Goal: Use online tool/utility

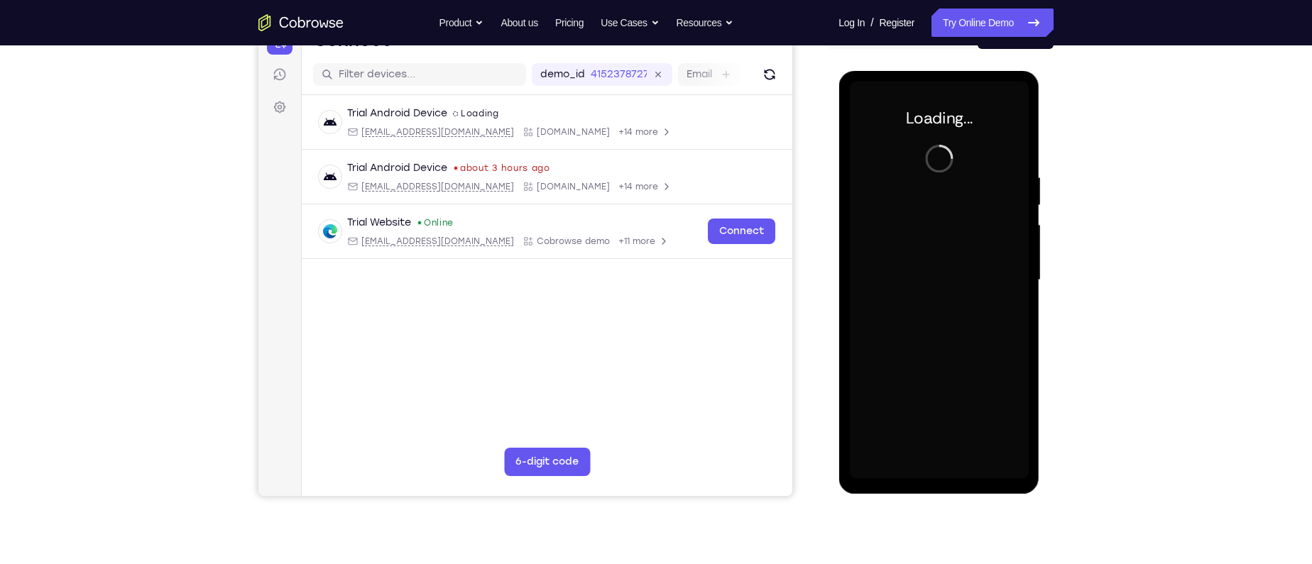
scroll to position [156, 0]
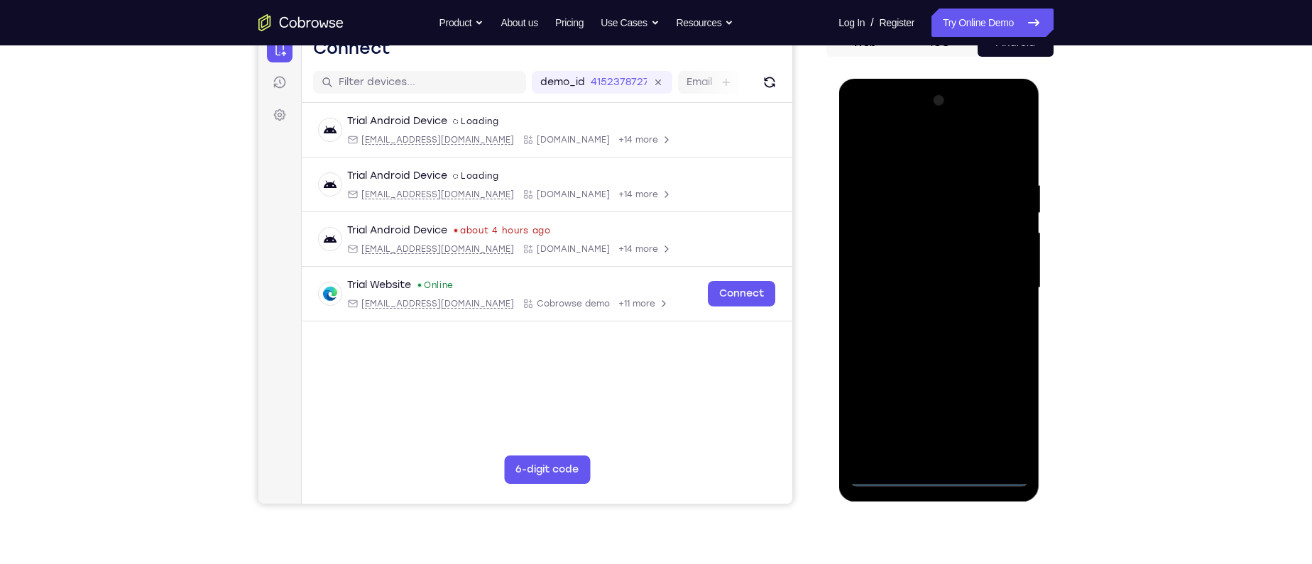
click at [941, 478] on div at bounding box center [938, 288] width 179 height 398
click at [1005, 415] on div at bounding box center [938, 288] width 179 height 398
click at [882, 145] on div at bounding box center [938, 288] width 179 height 398
click at [979, 286] on div at bounding box center [938, 288] width 179 height 398
click at [997, 288] on div at bounding box center [938, 288] width 179 height 398
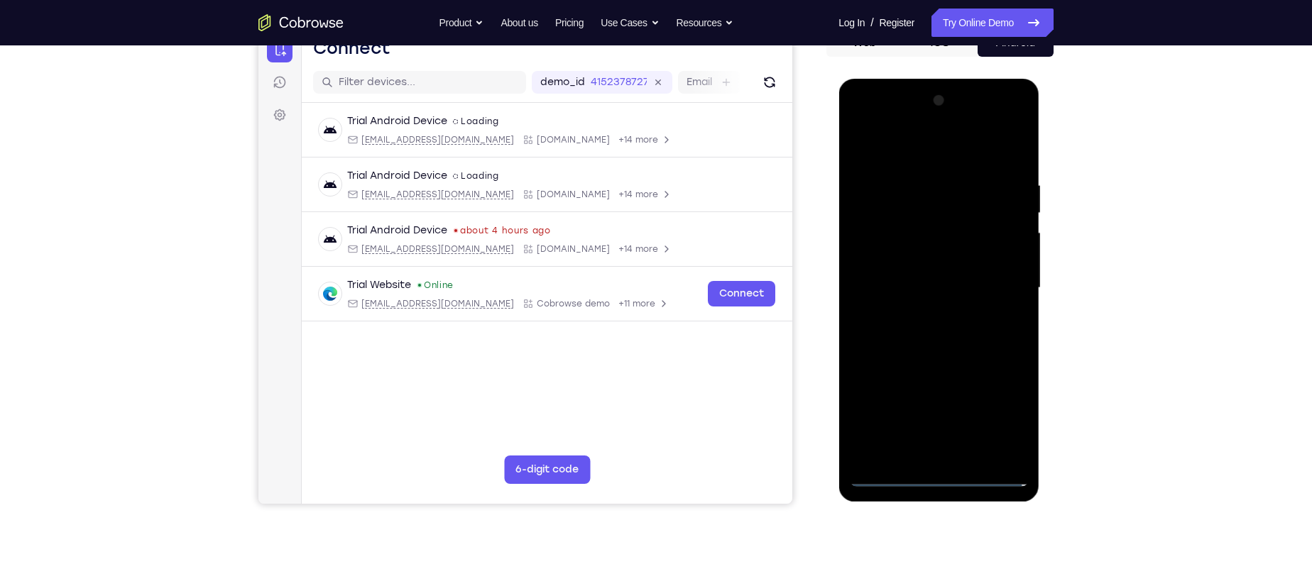
scroll to position [229, 0]
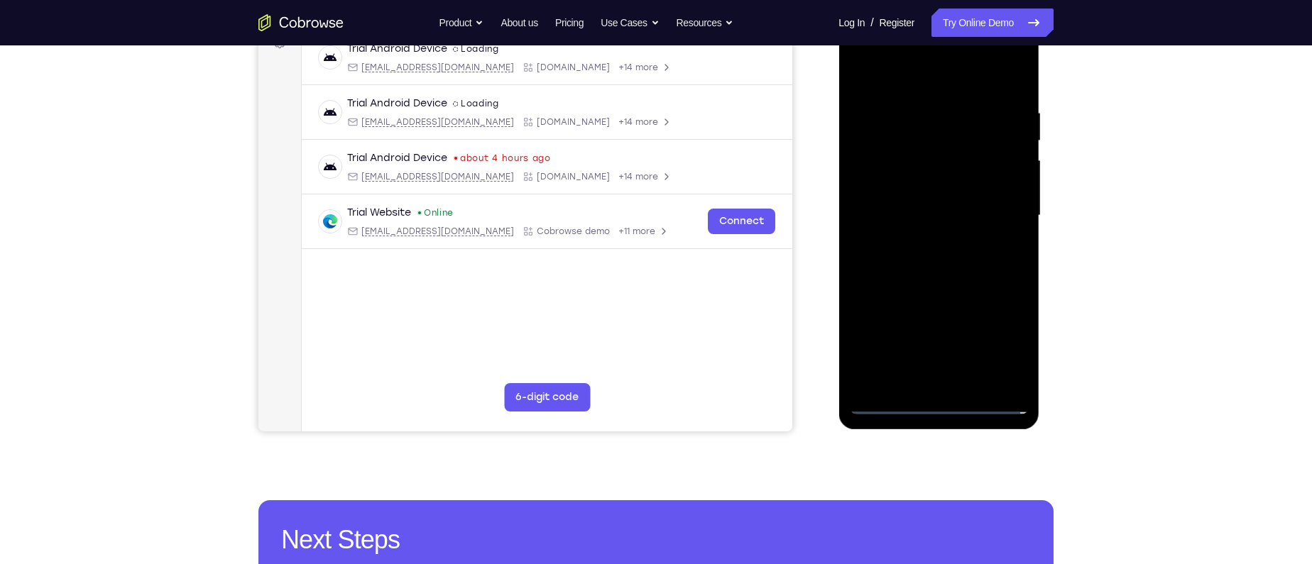
click at [919, 243] on div at bounding box center [938, 216] width 179 height 398
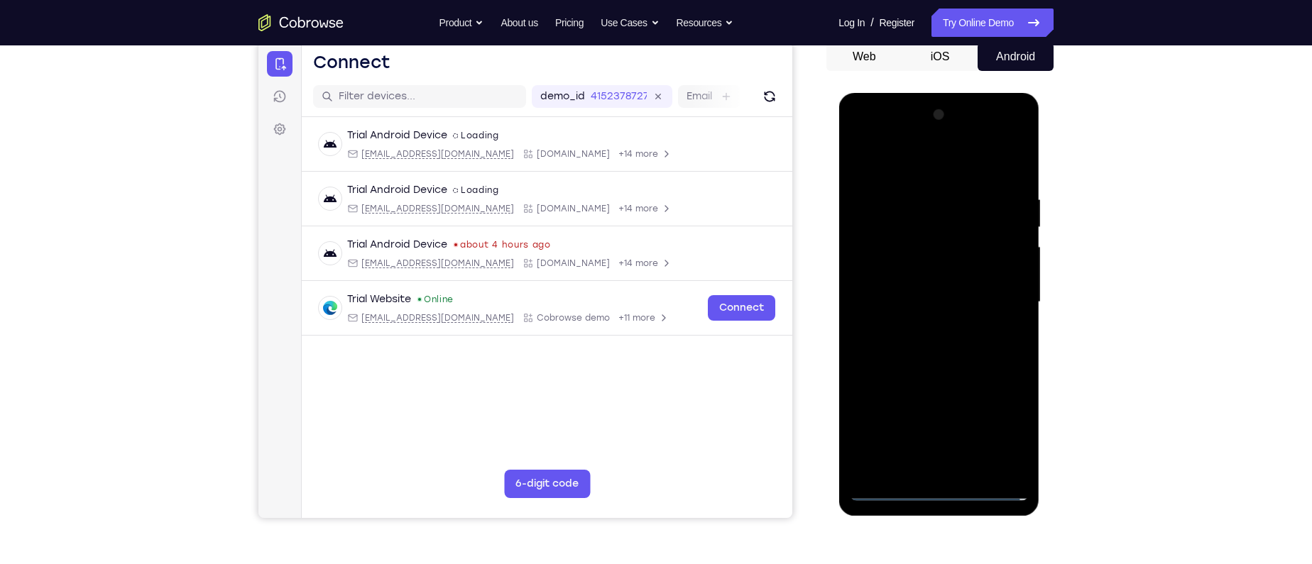
scroll to position [145, 0]
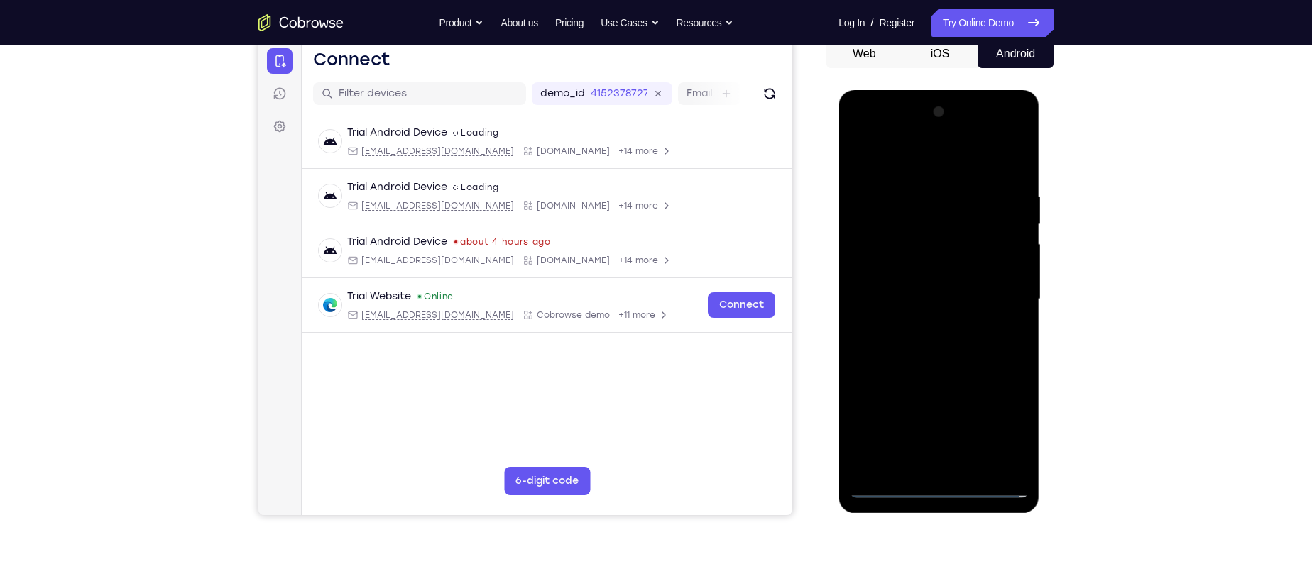
click at [923, 285] on div at bounding box center [938, 300] width 179 height 398
click at [923, 275] on div at bounding box center [938, 300] width 179 height 398
click at [934, 300] on div at bounding box center [938, 300] width 179 height 398
click at [934, 368] on div at bounding box center [938, 300] width 179 height 398
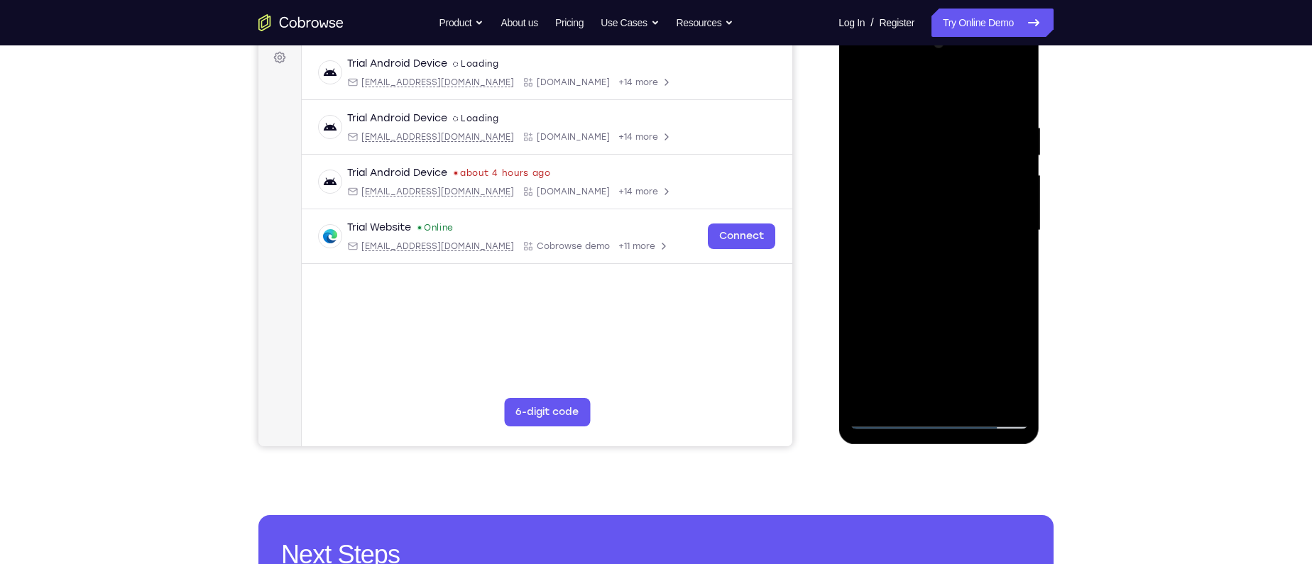
scroll to position [209, 0]
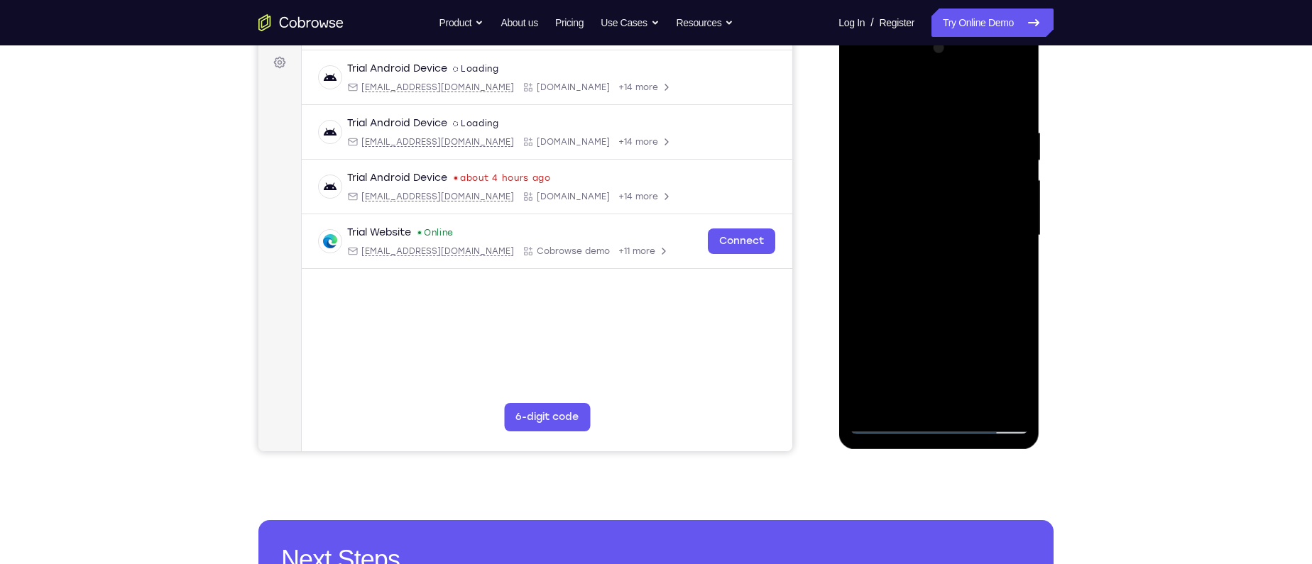
click at [912, 128] on div at bounding box center [938, 236] width 179 height 398
click at [932, 251] on div at bounding box center [938, 236] width 179 height 398
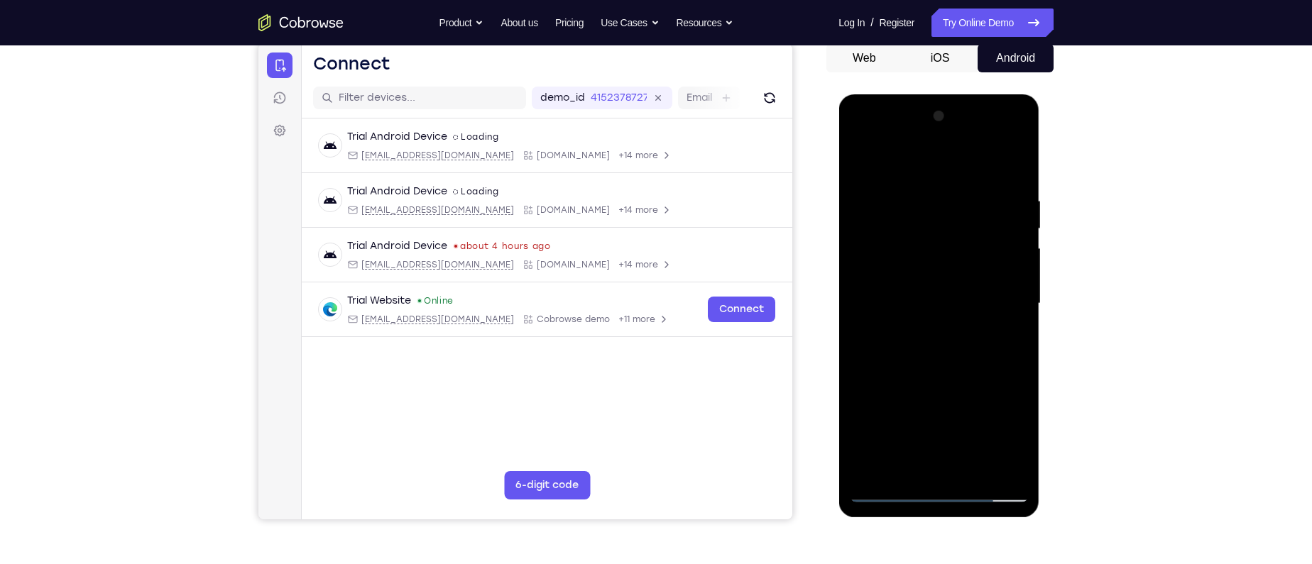
scroll to position [145, 0]
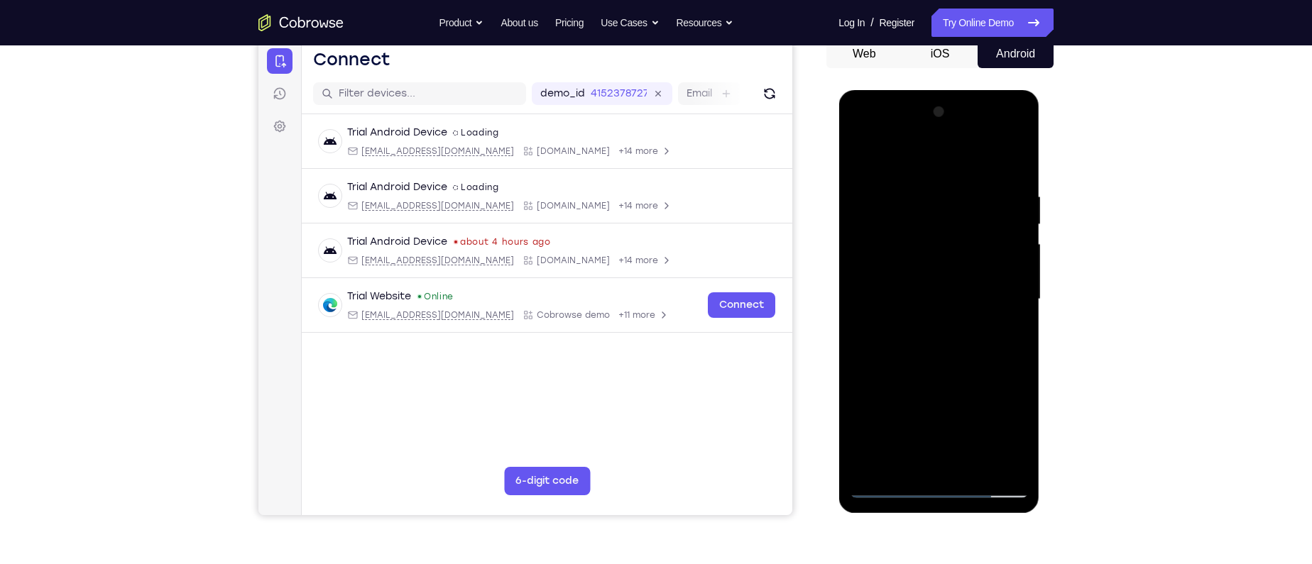
drag, startPoint x: 912, startPoint y: 150, endPoint x: 1130, endPoint y: 158, distance: 218.1
click at [1041, 158] on html "Online web based iOS Simulators and Android Emulators. Run iPhone, iPad, Mobile…" at bounding box center [939, 303] width 202 height 426
drag, startPoint x: 882, startPoint y: 246, endPoint x: 1061, endPoint y: 244, distance: 178.2
click at [1041, 244] on html "Online web based iOS Simulators and Android Emulators. Run iPhone, iPad, Mobile…" at bounding box center [939, 303] width 202 height 426
drag, startPoint x: 904, startPoint y: 237, endPoint x: 1102, endPoint y: 246, distance: 197.5
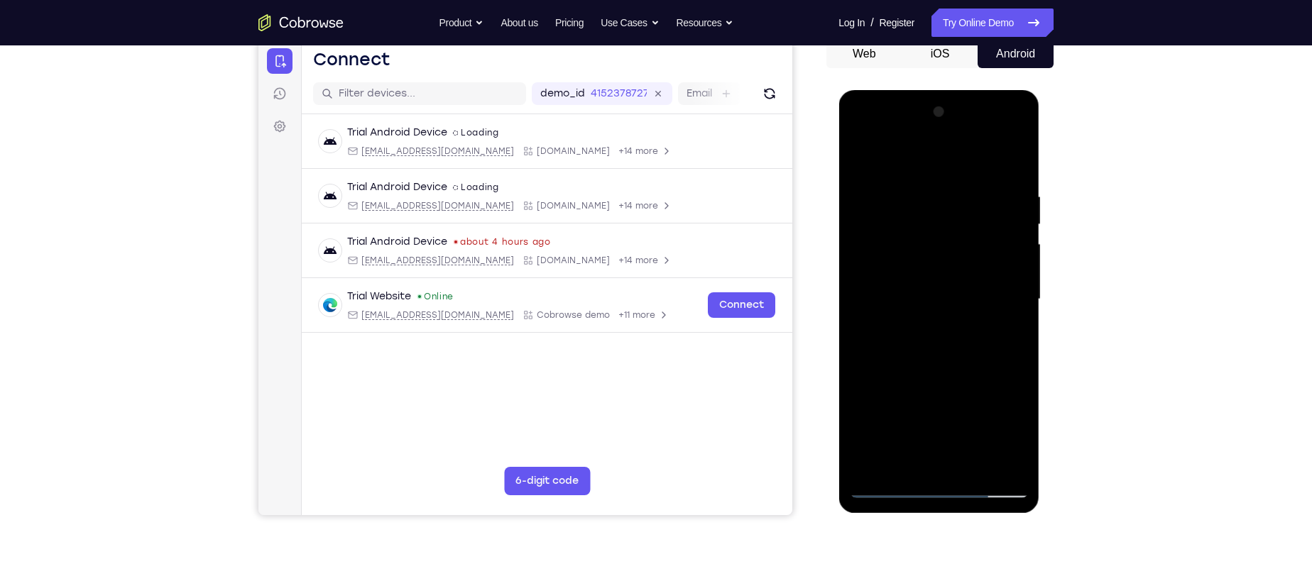
click at [1041, 246] on html "Online web based iOS Simulators and Android Emulators. Run iPhone, iPad, Mobile…" at bounding box center [939, 303] width 202 height 426
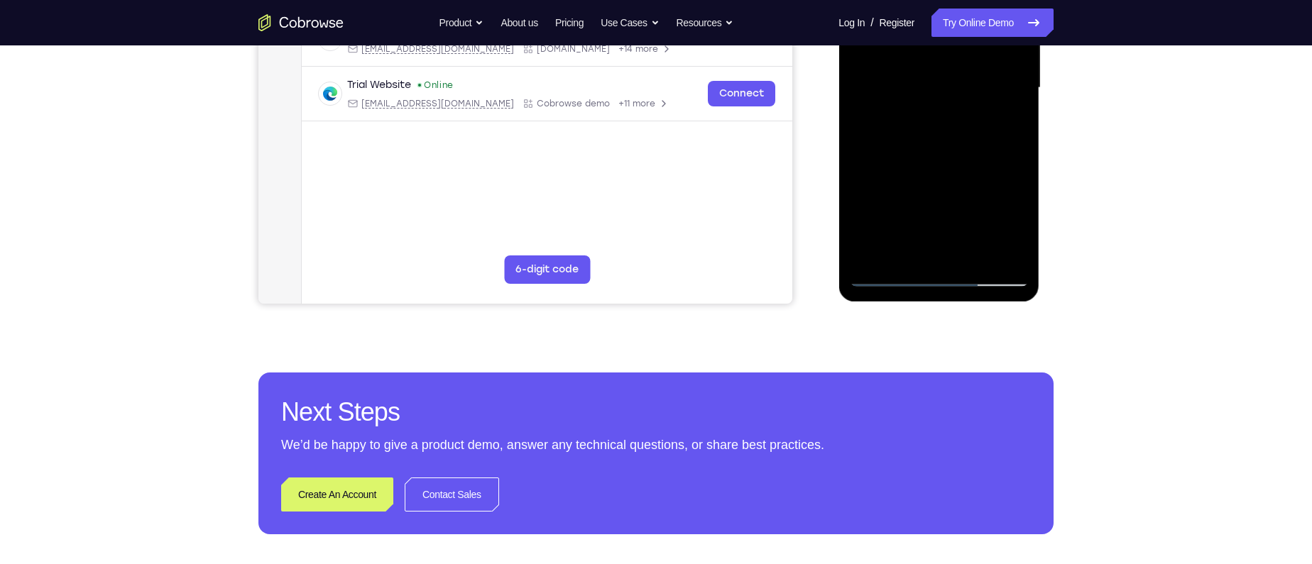
scroll to position [356, 0]
click at [931, 257] on div at bounding box center [938, 89] width 179 height 398
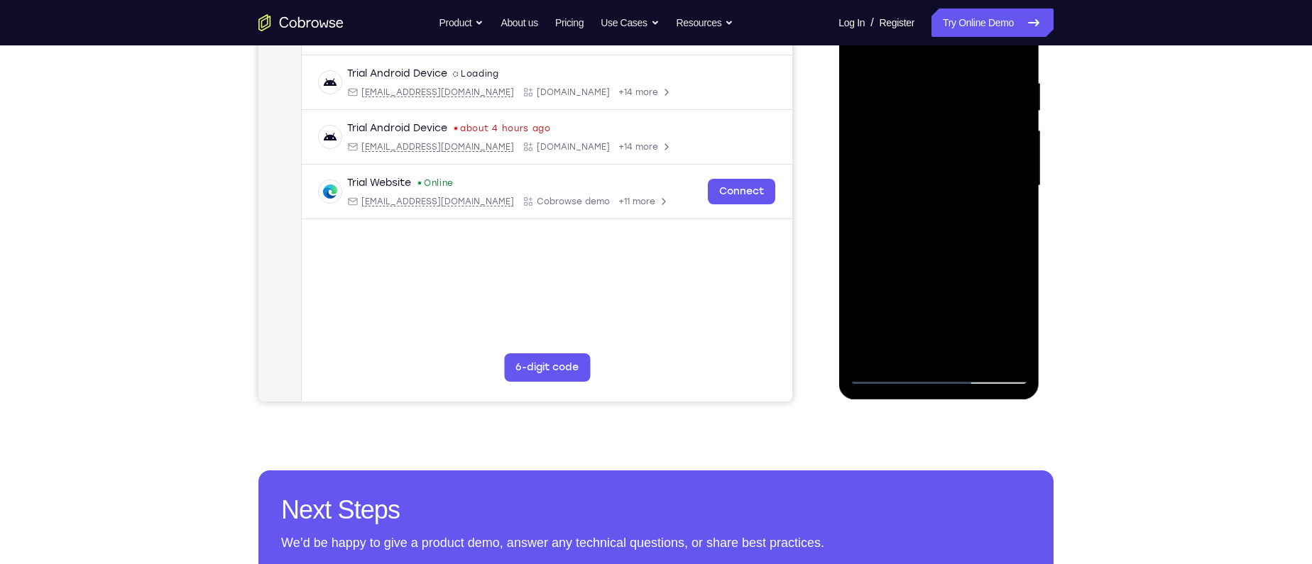
scroll to position [256, 0]
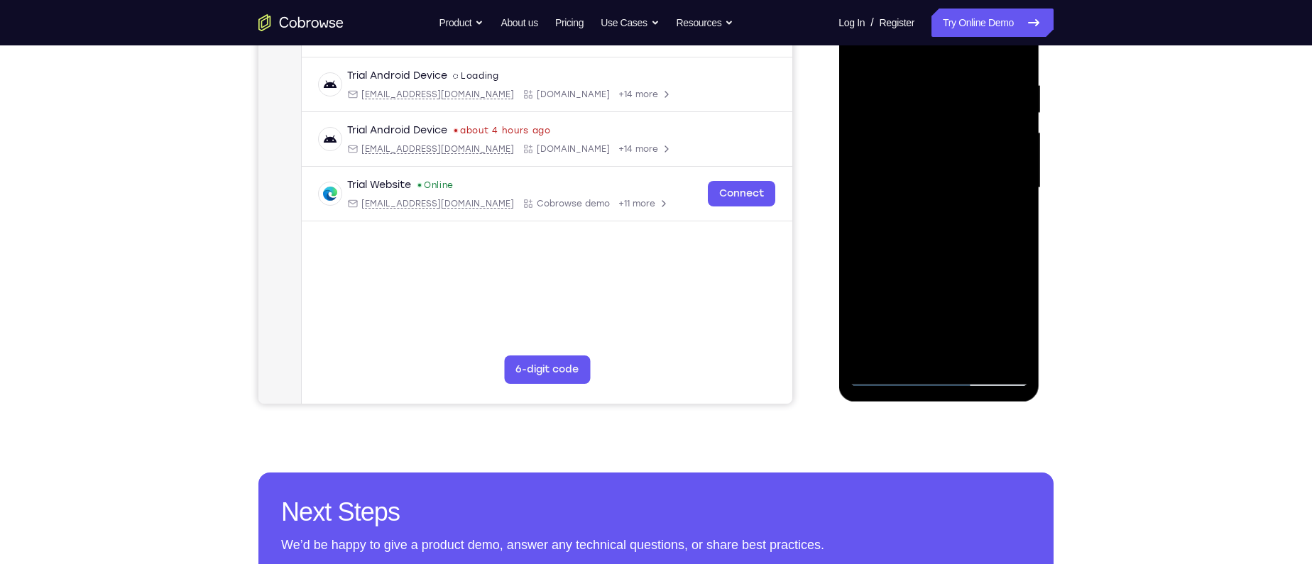
click at [946, 221] on div at bounding box center [938, 188] width 179 height 398
click at [945, 346] on div at bounding box center [938, 188] width 179 height 398
click at [964, 219] on div at bounding box center [938, 188] width 179 height 398
click at [973, 351] on div at bounding box center [938, 188] width 179 height 398
click at [1007, 353] on div at bounding box center [938, 188] width 179 height 398
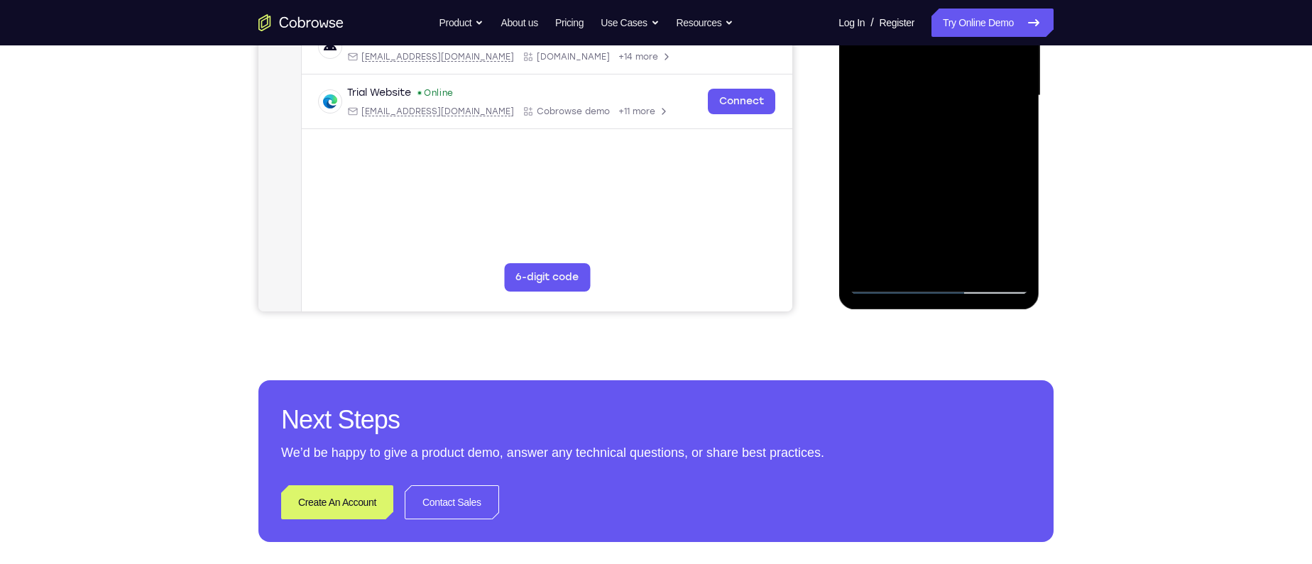
scroll to position [351, 0]
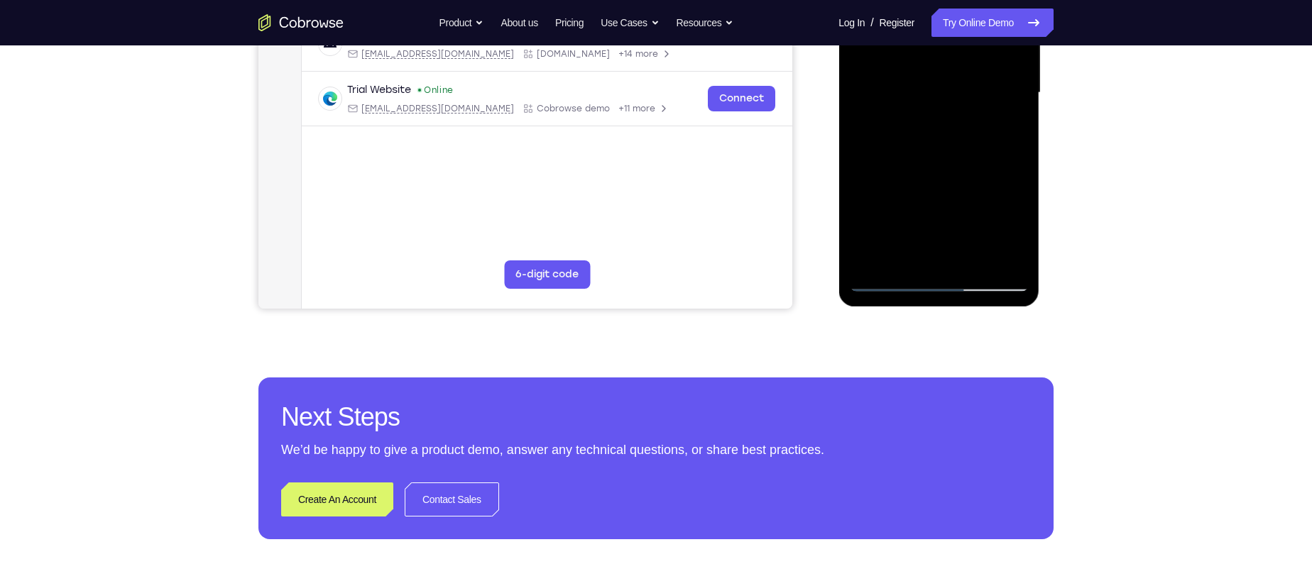
click at [889, 288] on div at bounding box center [938, 93] width 179 height 398
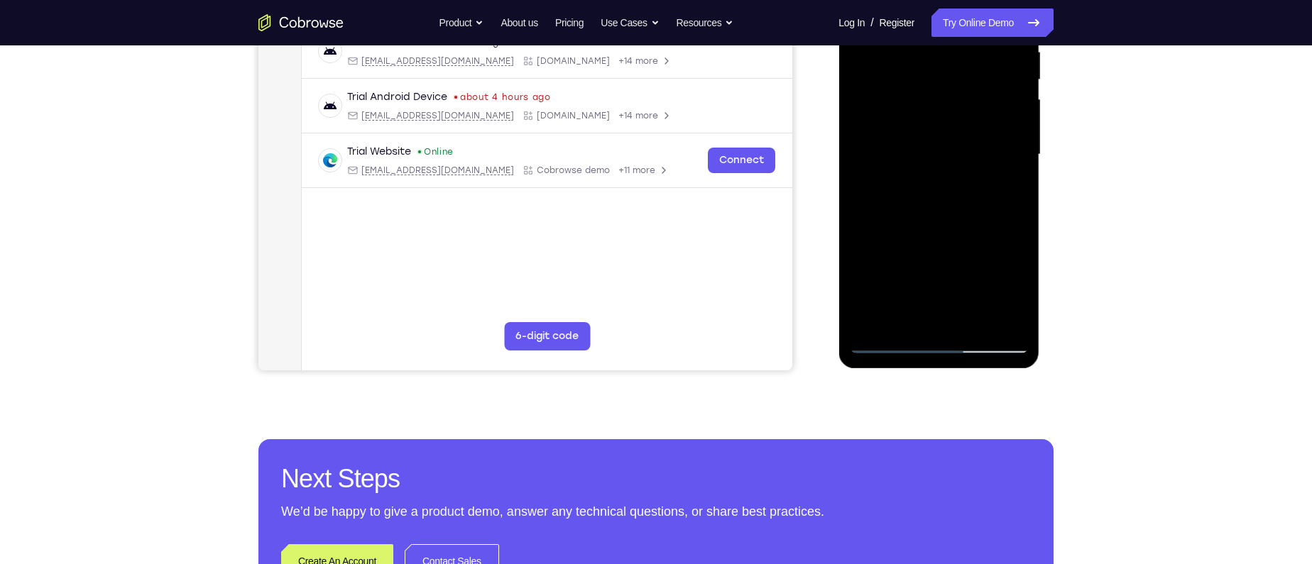
scroll to position [288, 0]
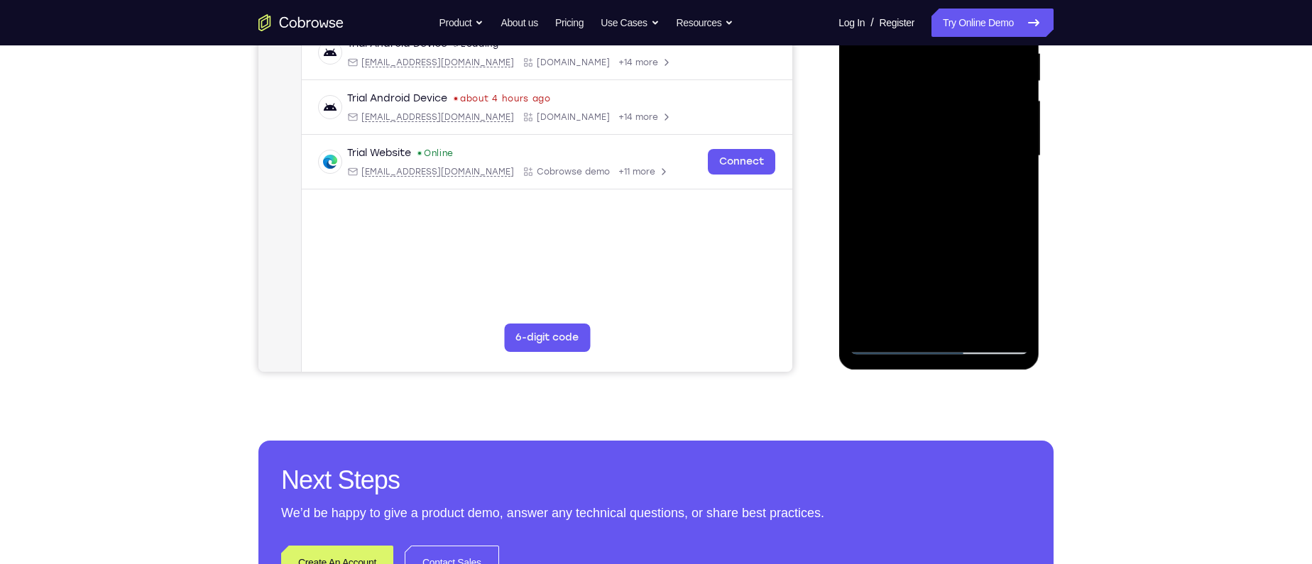
click at [971, 322] on div at bounding box center [938, 156] width 179 height 398
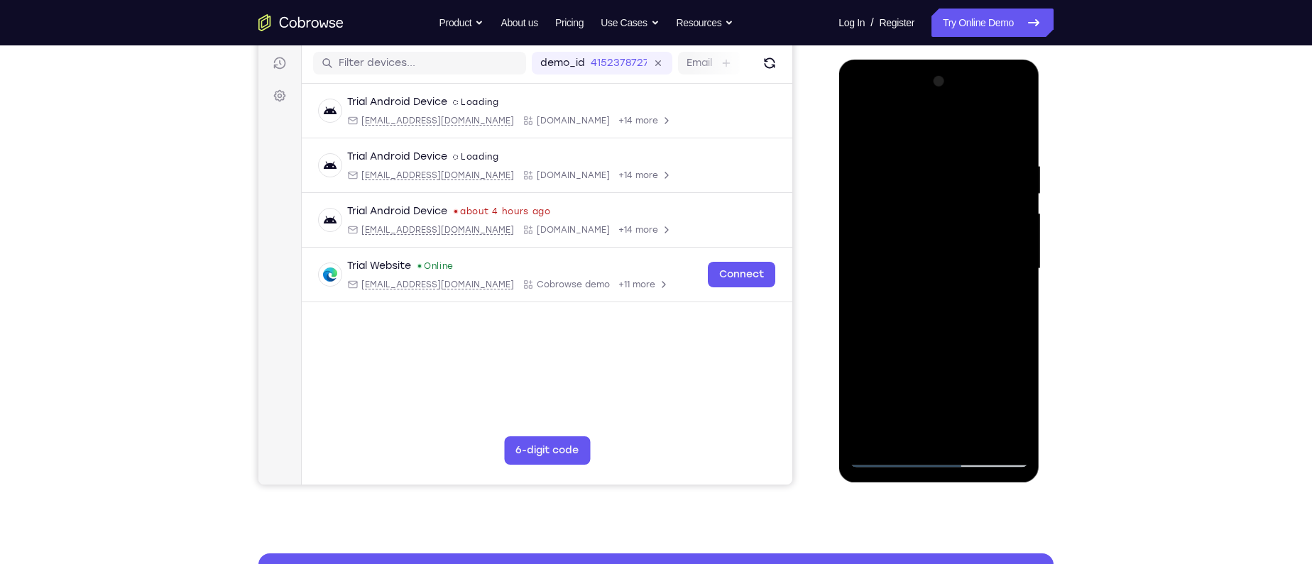
scroll to position [178, 0]
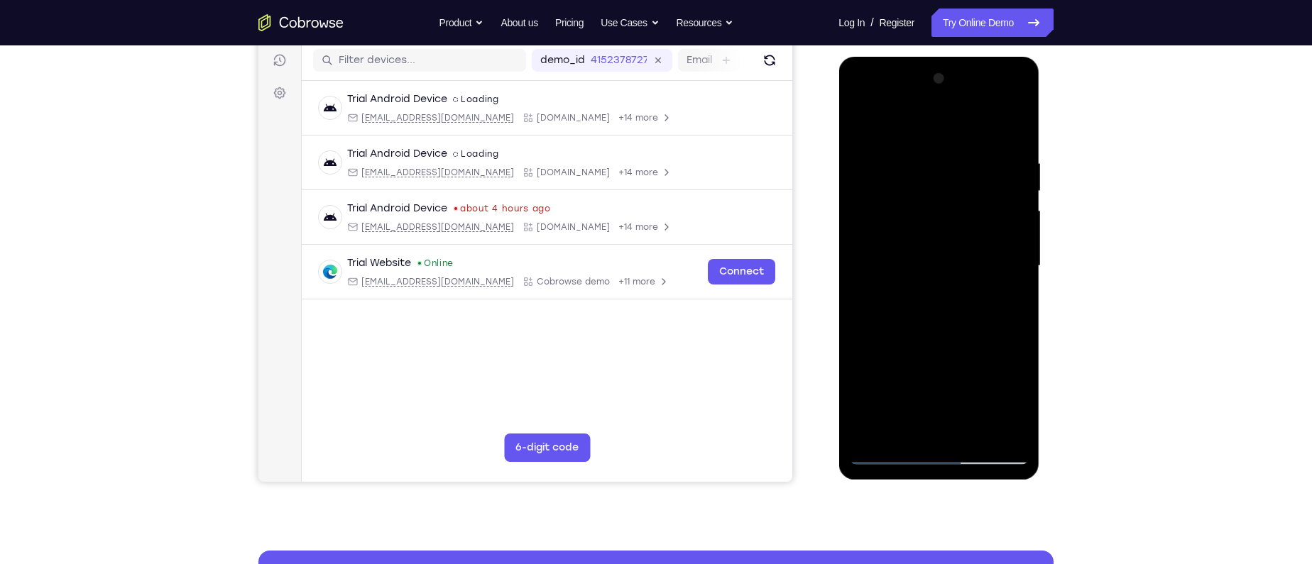
click at [948, 341] on div at bounding box center [938, 266] width 179 height 398
click at [937, 293] on div at bounding box center [938, 266] width 179 height 398
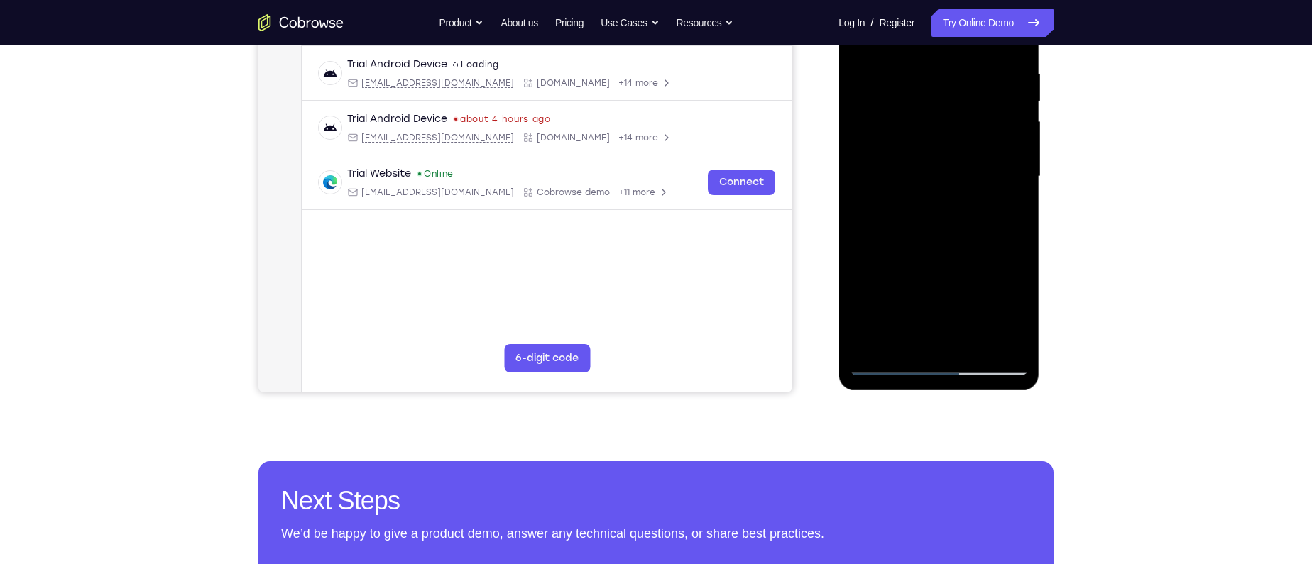
scroll to position [282, 0]
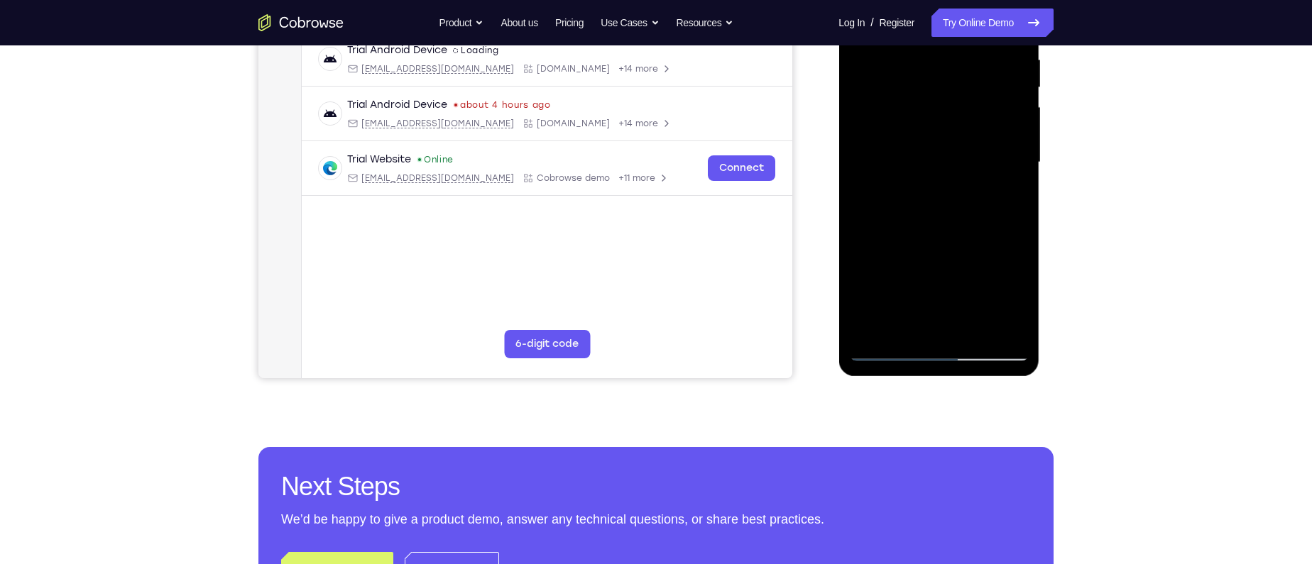
click at [919, 282] on div at bounding box center [938, 163] width 179 height 398
click at [922, 280] on div at bounding box center [938, 163] width 179 height 398
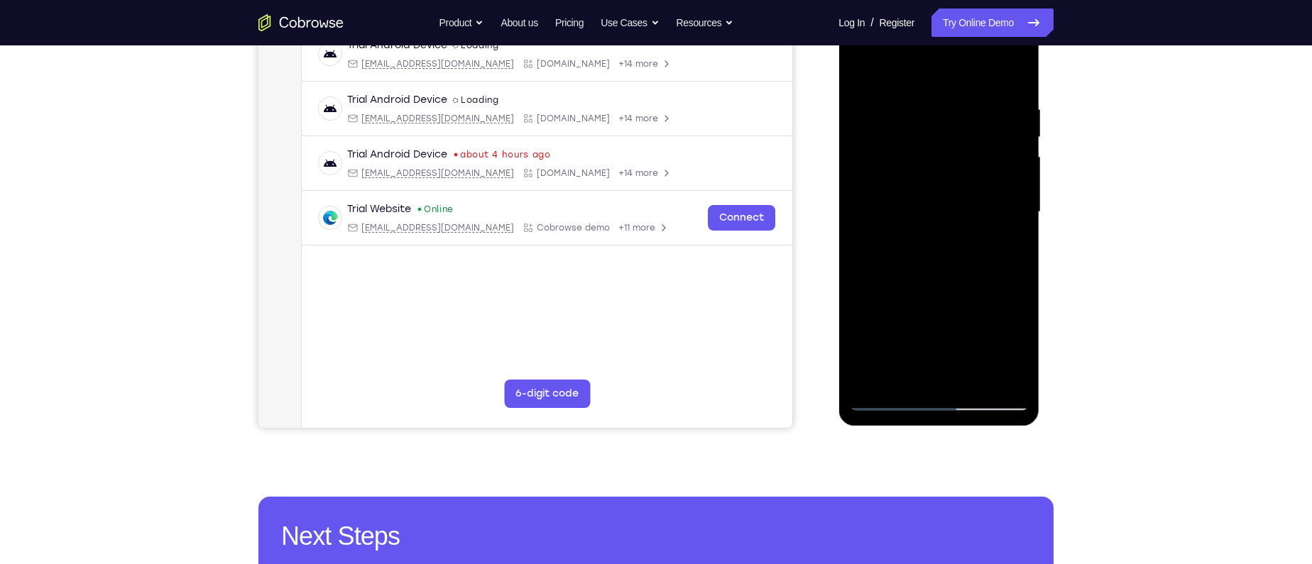
scroll to position [231, 0]
click at [904, 226] on div at bounding box center [938, 213] width 179 height 398
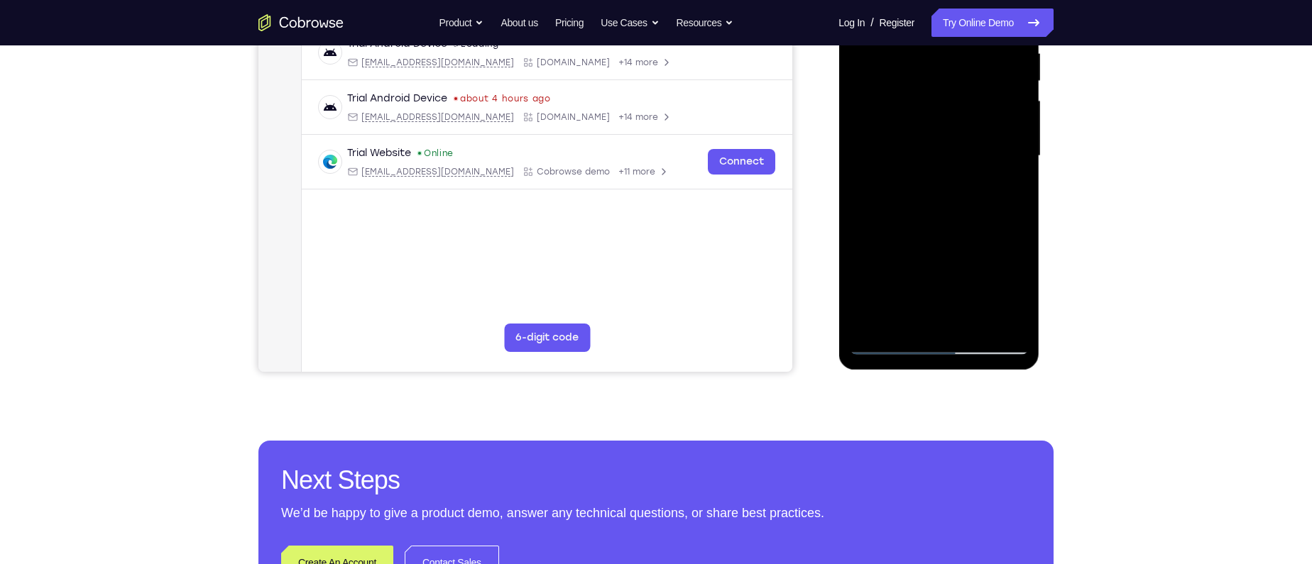
scroll to position [317, 0]
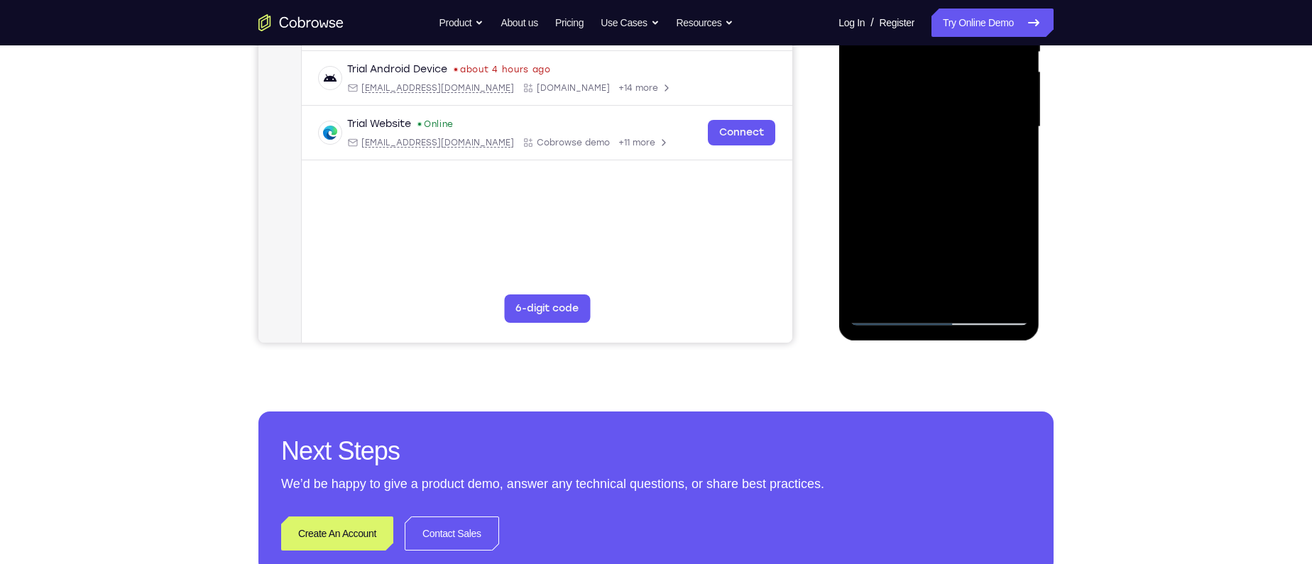
drag, startPoint x: 979, startPoint y: 217, endPoint x: 926, endPoint y: 289, distance: 89.3
click at [926, 289] on div at bounding box center [938, 127] width 179 height 398
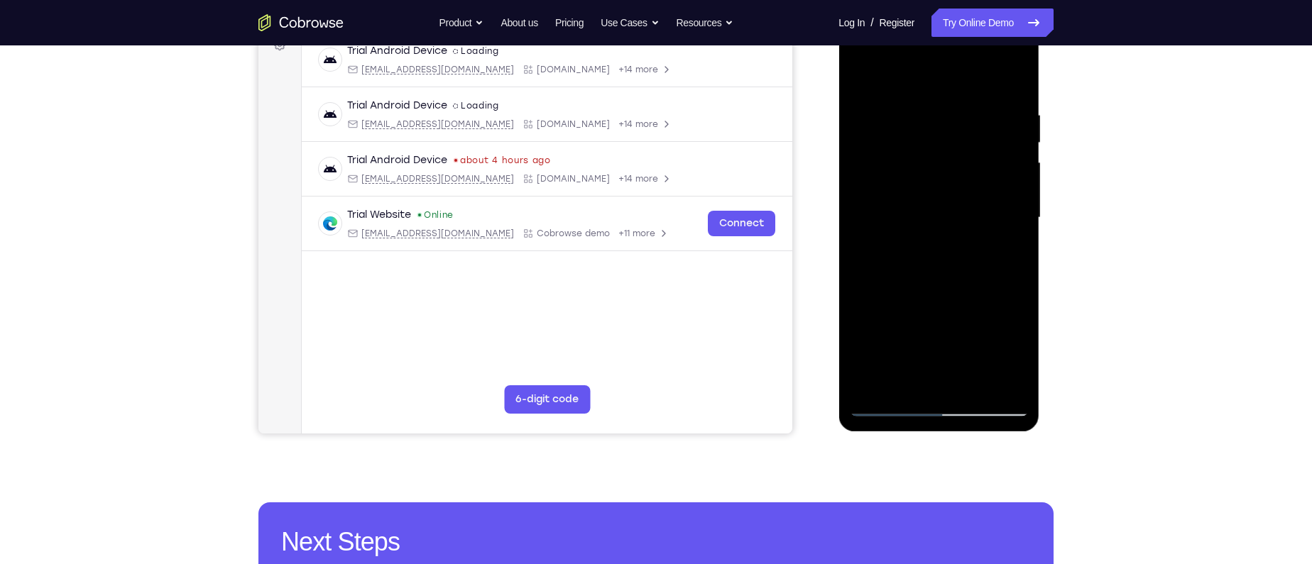
scroll to position [225, 0]
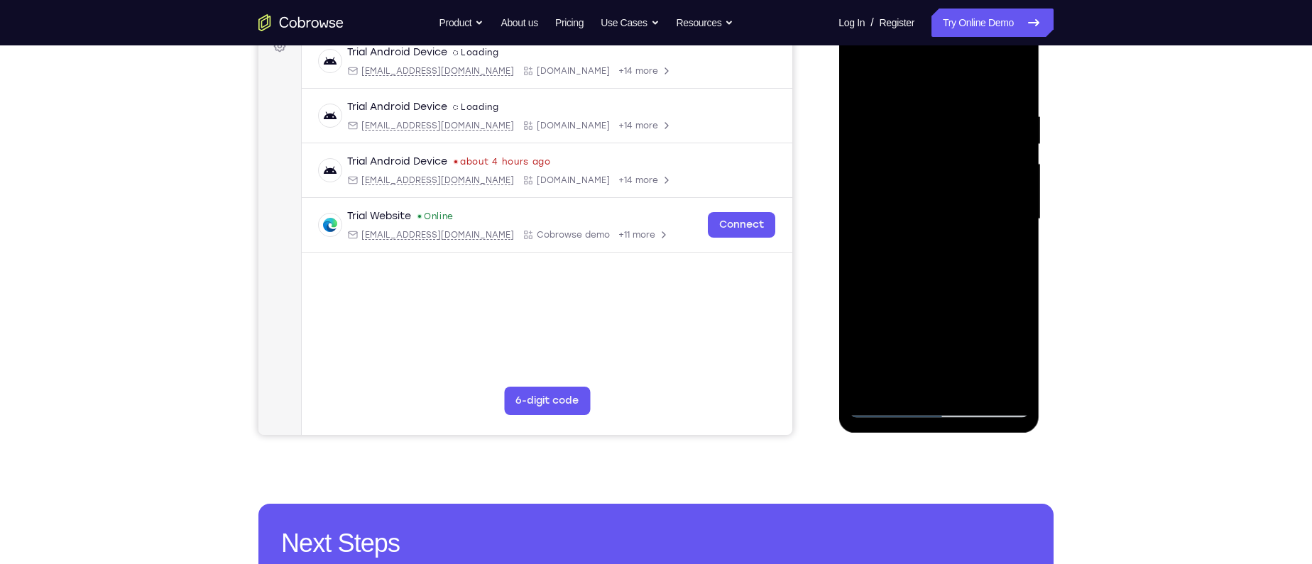
click at [1000, 254] on div at bounding box center [938, 220] width 179 height 398
click at [1012, 253] on div at bounding box center [938, 220] width 179 height 398
click at [894, 208] on div at bounding box center [938, 220] width 179 height 398
click at [905, 329] on div at bounding box center [938, 220] width 179 height 398
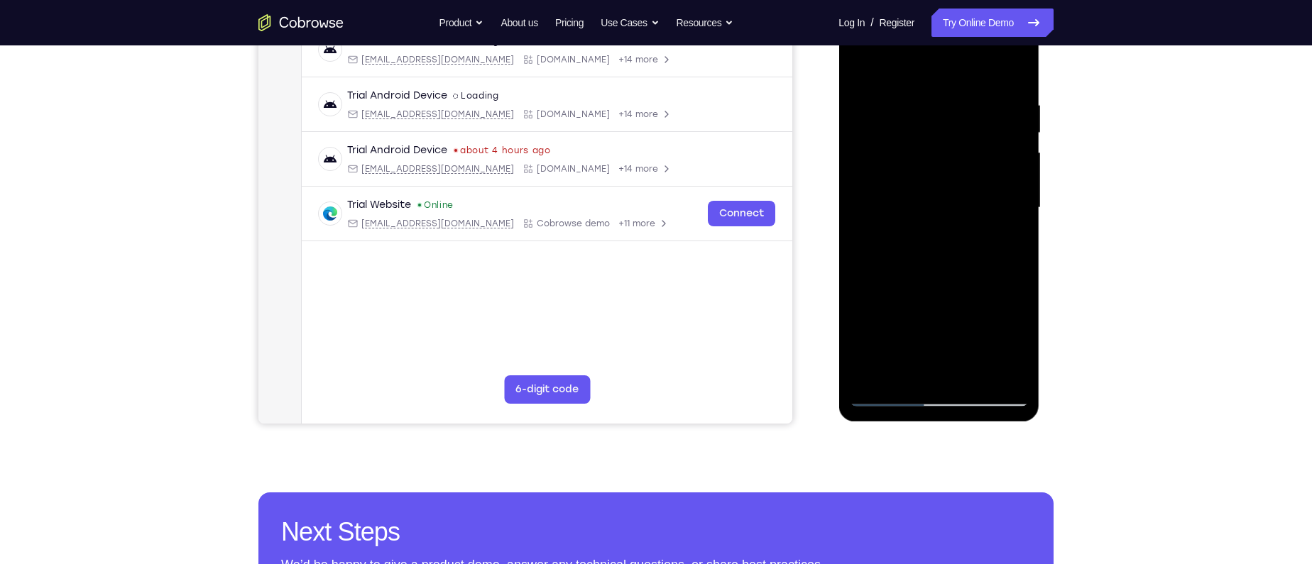
scroll to position [239, 0]
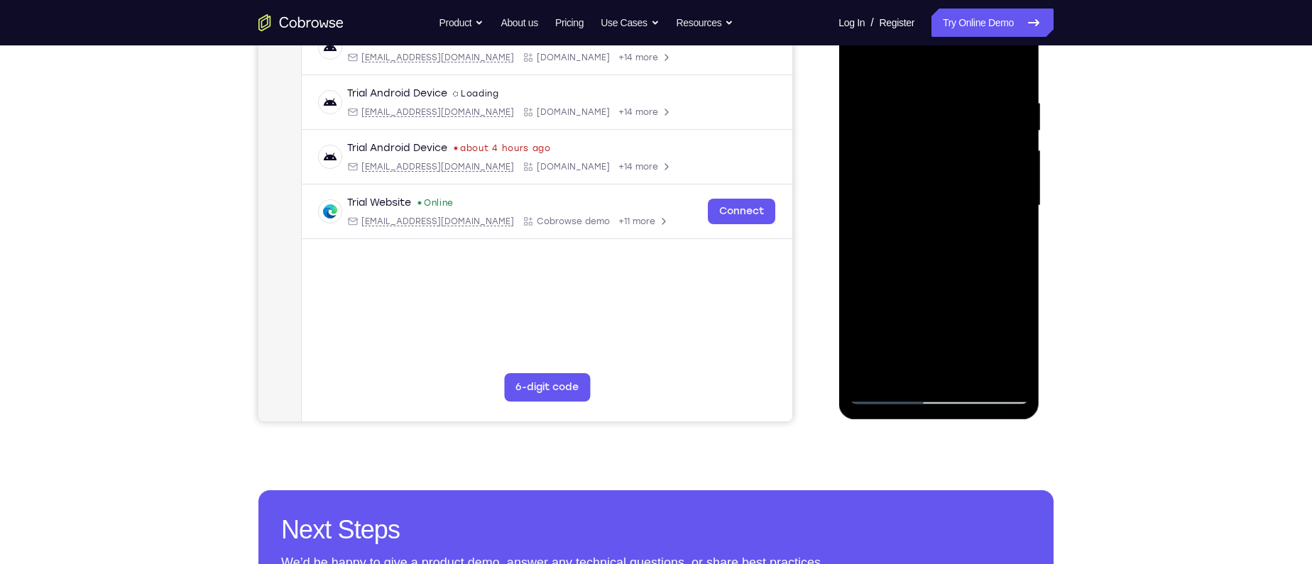
click at [890, 194] on div at bounding box center [938, 206] width 179 height 398
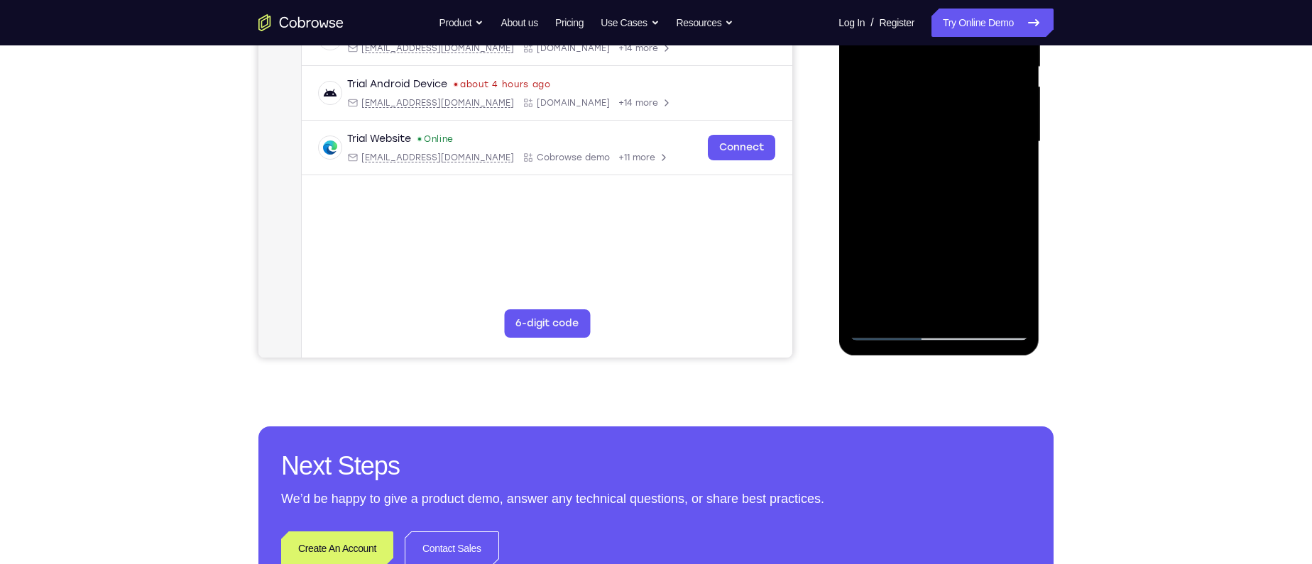
scroll to position [305, 0]
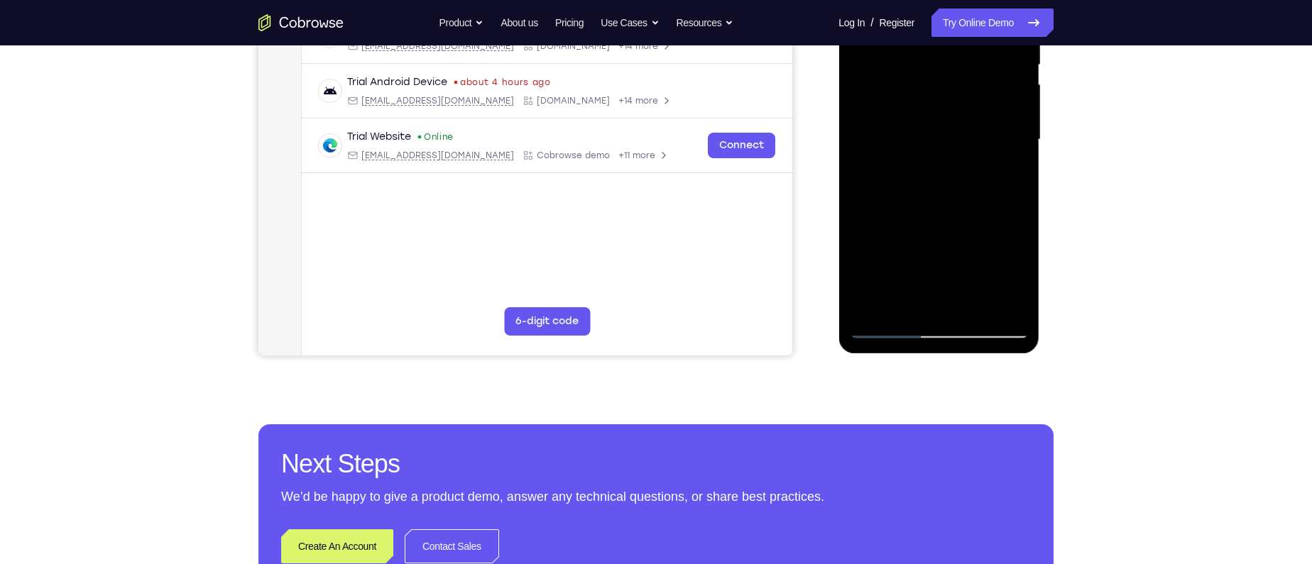
click at [923, 300] on div at bounding box center [938, 140] width 179 height 398
click at [869, 170] on div at bounding box center [938, 140] width 179 height 398
click at [1018, 281] on div at bounding box center [938, 140] width 179 height 398
drag, startPoint x: 1018, startPoint y: 281, endPoint x: 1034, endPoint y: 231, distance: 52.8
click at [1034, 231] on div at bounding box center [938, 141] width 201 height 423
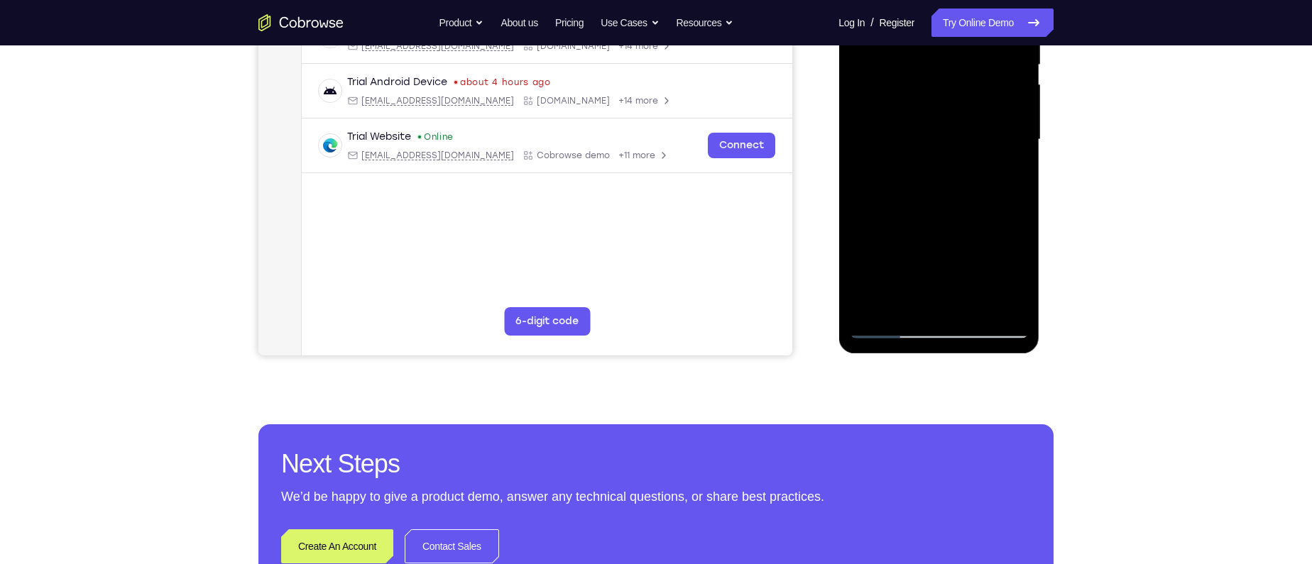
click at [1008, 175] on div at bounding box center [938, 140] width 179 height 398
click at [891, 334] on div at bounding box center [938, 140] width 179 height 398
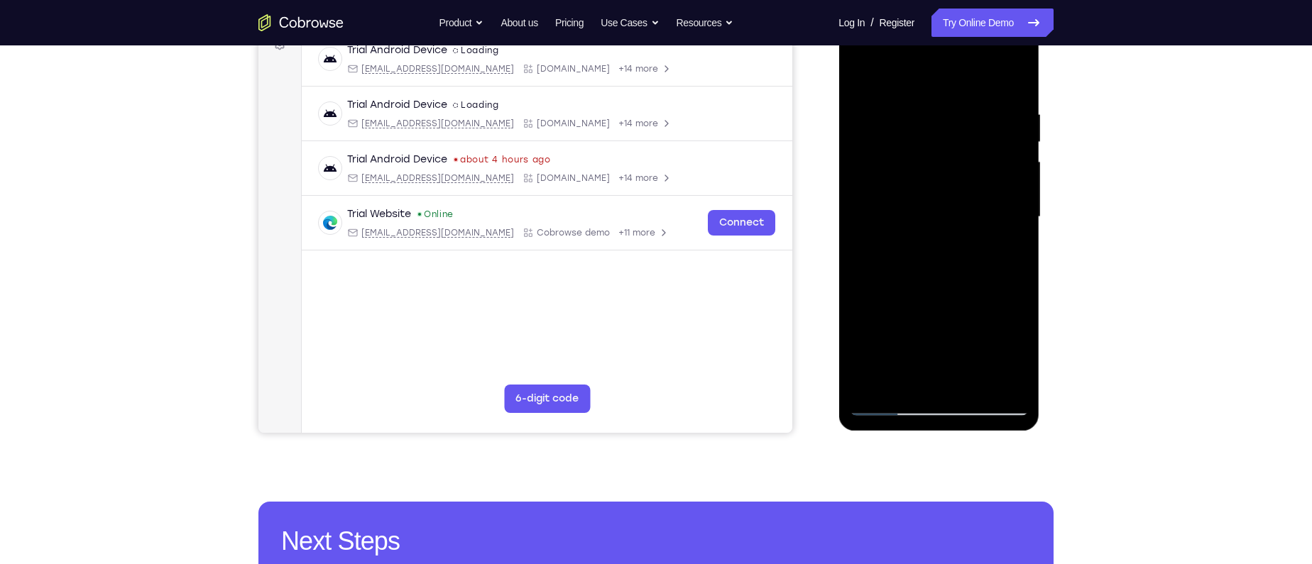
click at [926, 243] on div at bounding box center [938, 217] width 179 height 398
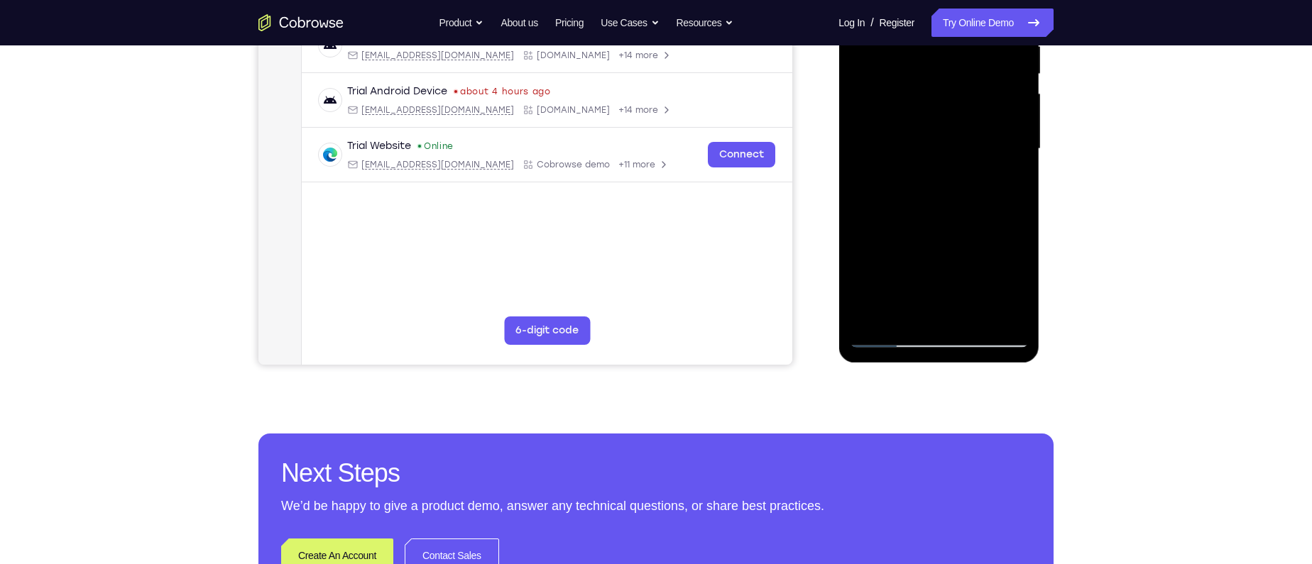
scroll to position [305, 0]
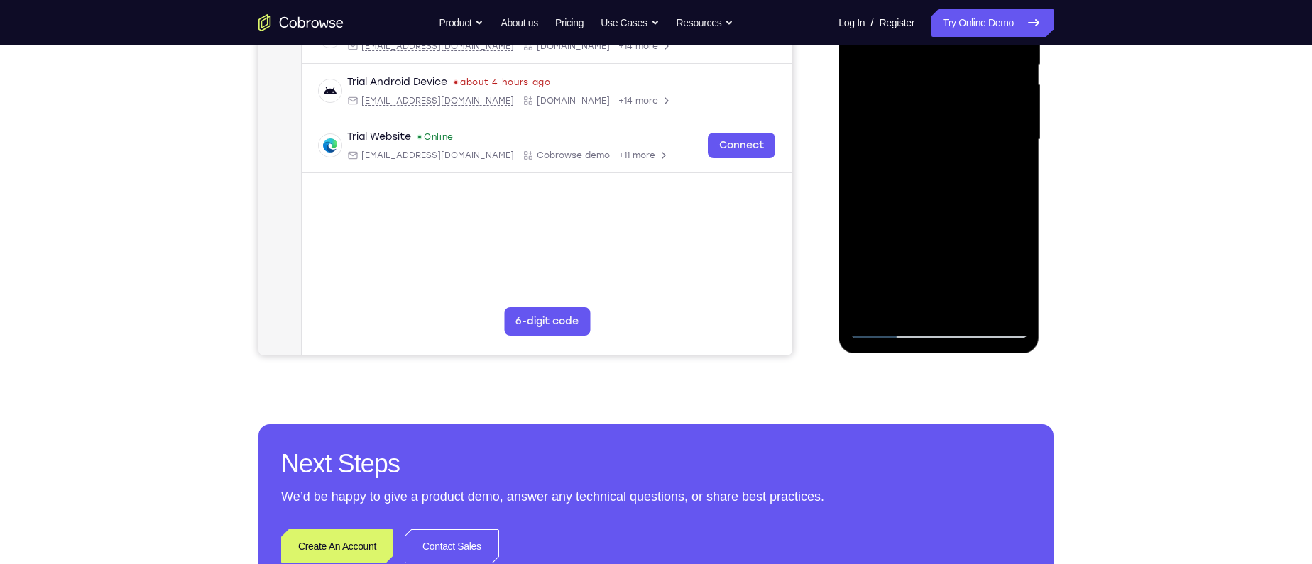
click at [929, 300] on div at bounding box center [938, 140] width 179 height 398
click at [958, 202] on div at bounding box center [938, 140] width 179 height 398
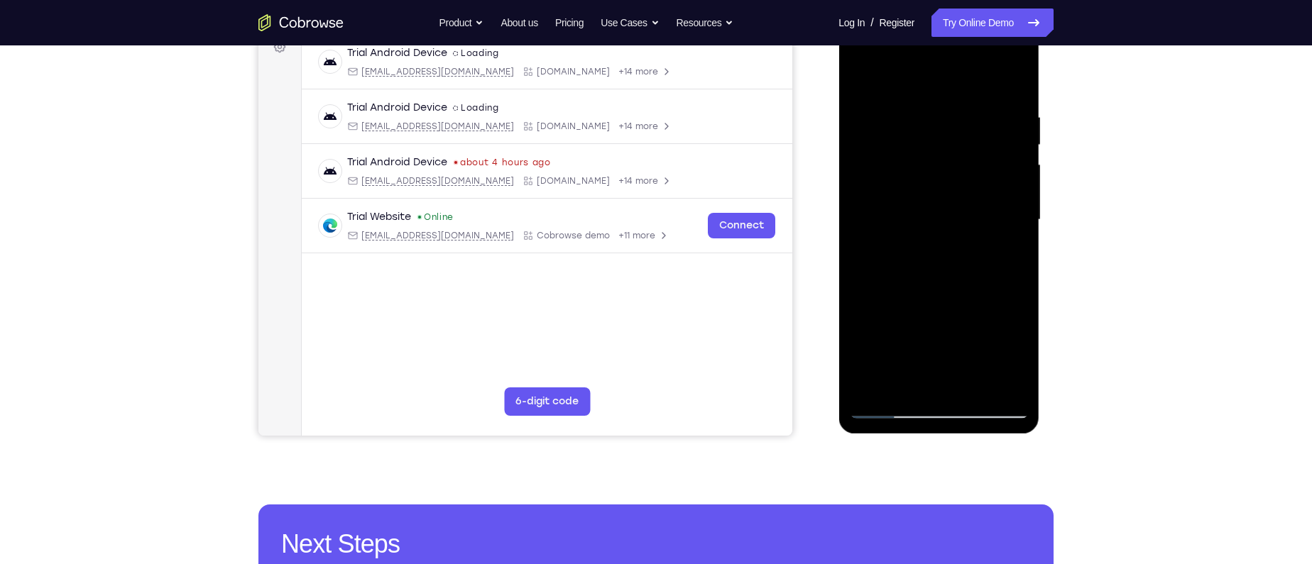
scroll to position [222, 0]
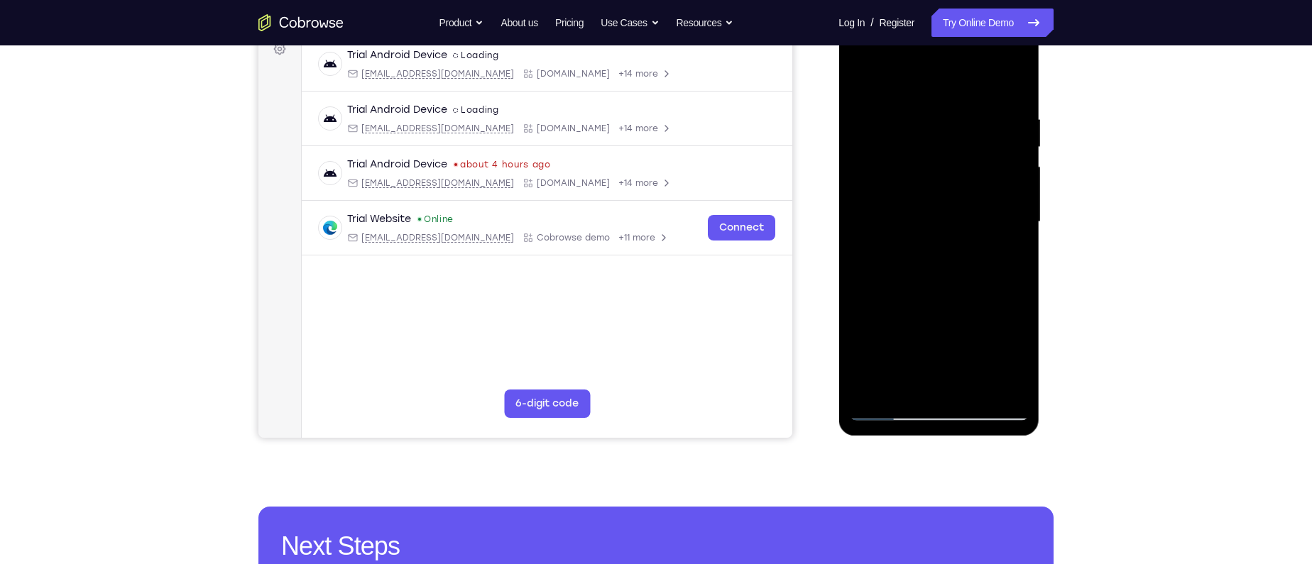
click at [909, 127] on div at bounding box center [938, 222] width 179 height 398
drag, startPoint x: 942, startPoint y: 320, endPoint x: 938, endPoint y: 243, distance: 77.5
click at [938, 243] on div at bounding box center [938, 222] width 179 height 398
click at [937, 390] on div at bounding box center [938, 222] width 179 height 398
drag, startPoint x: 934, startPoint y: 363, endPoint x: 936, endPoint y: 185, distance: 177.5
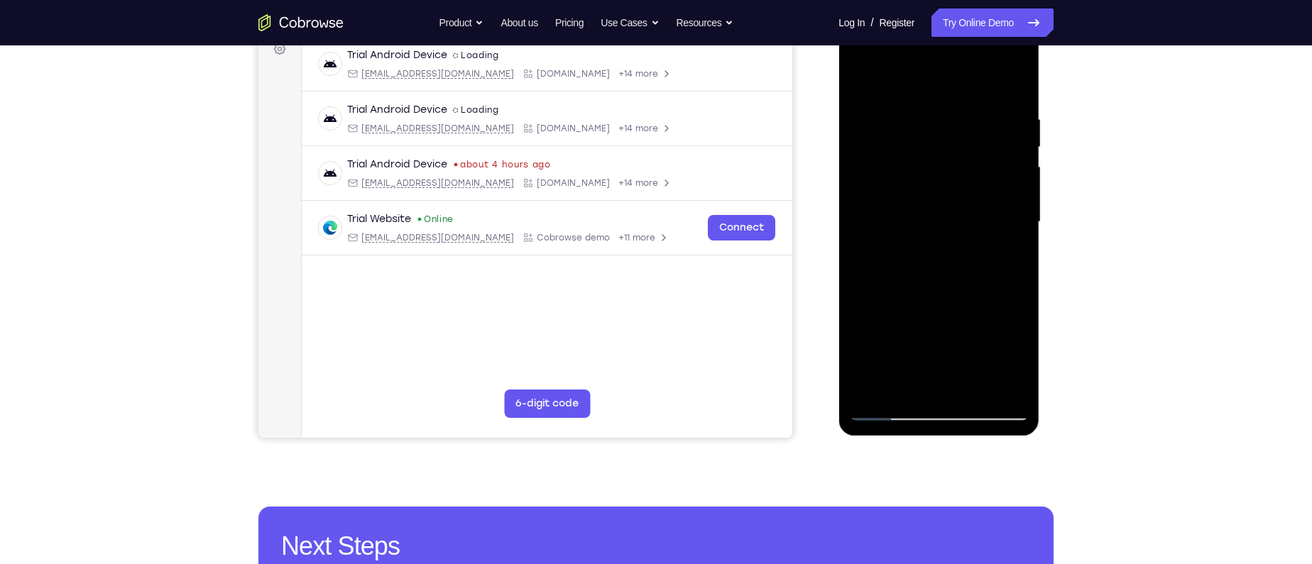
drag, startPoint x: 356, startPoint y: 135, endPoint x: 785, endPoint y: 325, distance: 469.1
click at [779, 324] on main "demo_id 4152378727 4152378727 Email User ID Device ID Device name 6-digit code …" at bounding box center [547, 234] width 491 height 476
drag, startPoint x: 896, startPoint y: 317, endPoint x: 911, endPoint y: 170, distance: 147.0
click at [911, 170] on div at bounding box center [938, 222] width 179 height 398
drag, startPoint x: 904, startPoint y: 241, endPoint x: 907, endPoint y: 190, distance: 50.5
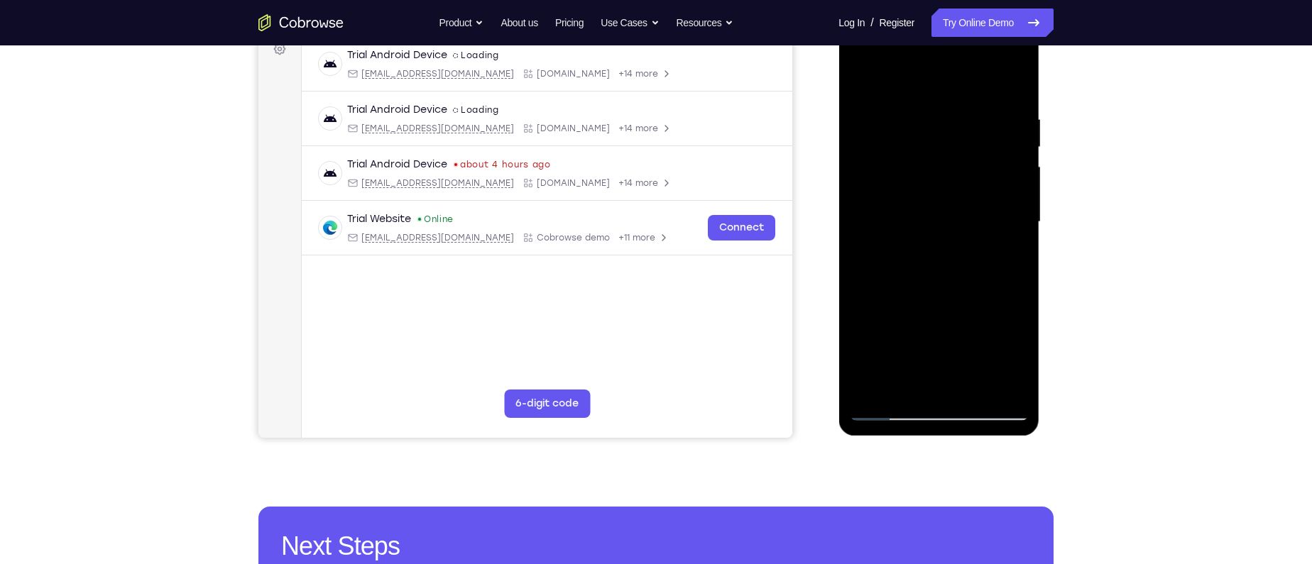
click at [907, 190] on div at bounding box center [938, 222] width 179 height 398
click at [866, 341] on div at bounding box center [938, 222] width 179 height 398
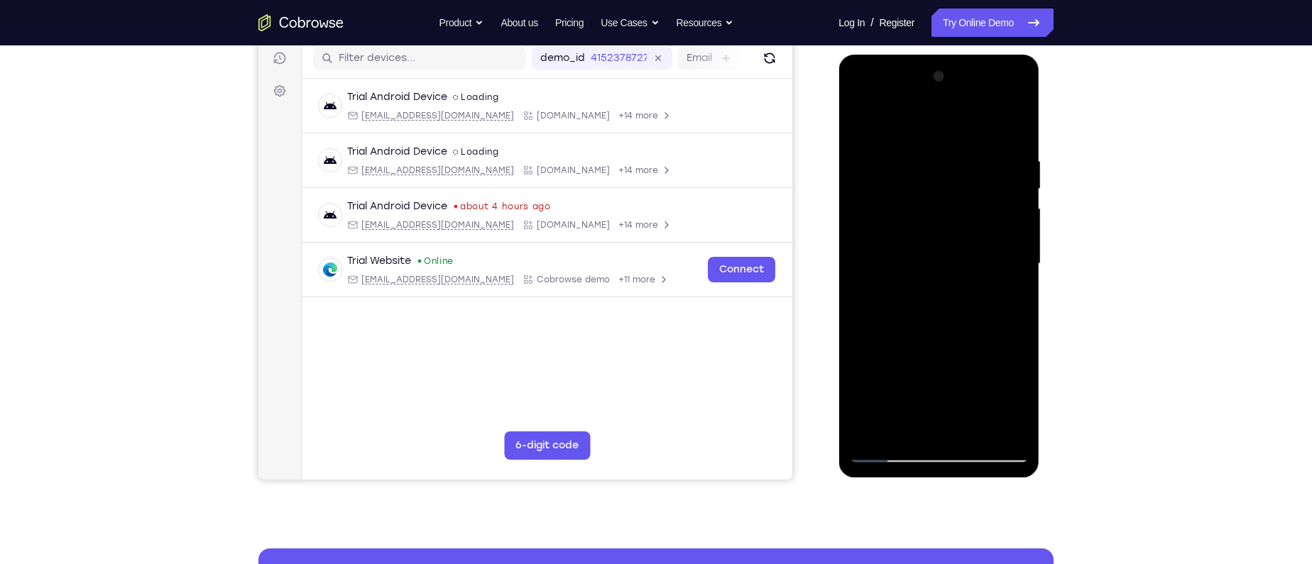
click at [871, 384] on div at bounding box center [938, 264] width 179 height 398
click at [890, 381] on div at bounding box center [938, 264] width 179 height 398
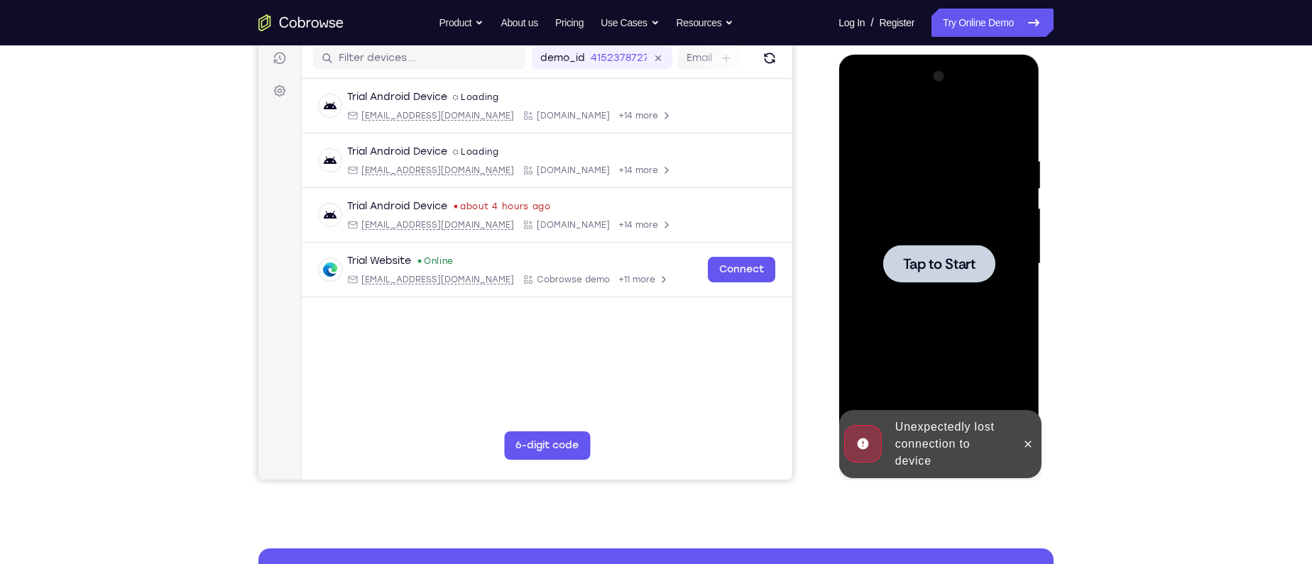
click at [890, 381] on div at bounding box center [938, 264] width 179 height 398
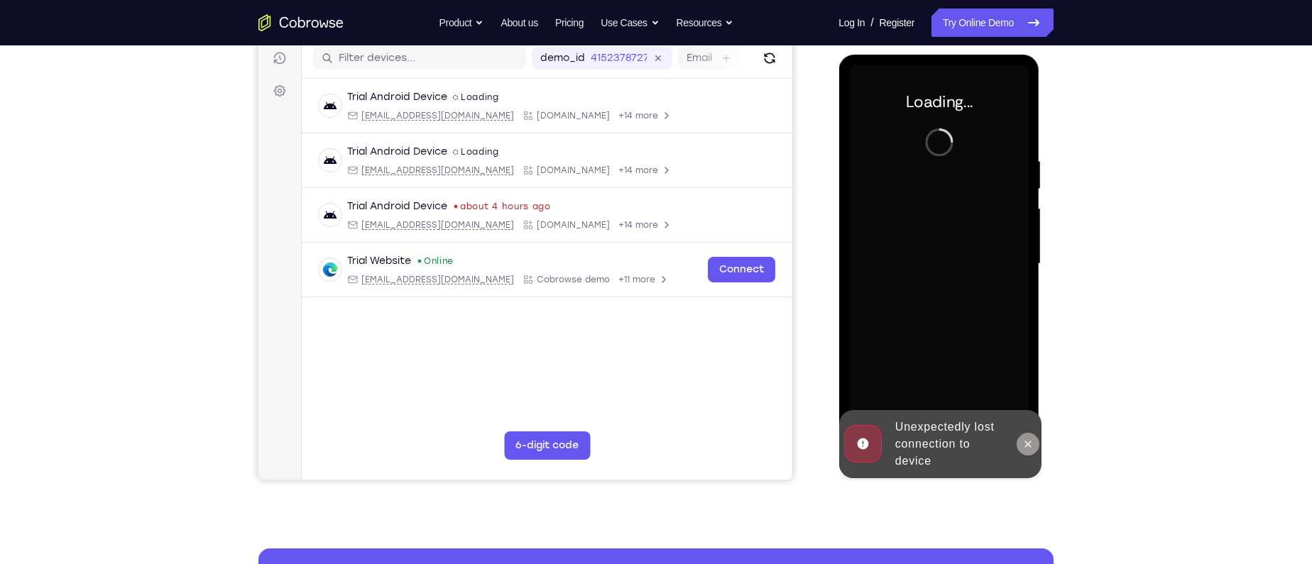
click at [1027, 442] on icon at bounding box center [1027, 444] width 11 height 11
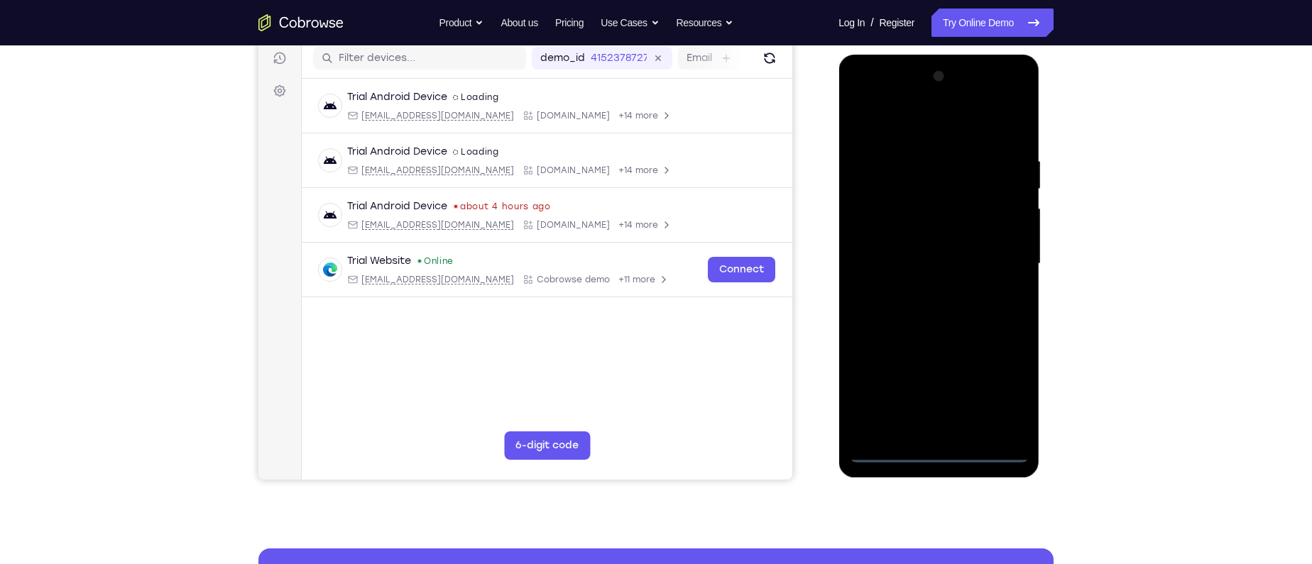
click at [941, 452] on div at bounding box center [938, 264] width 179 height 398
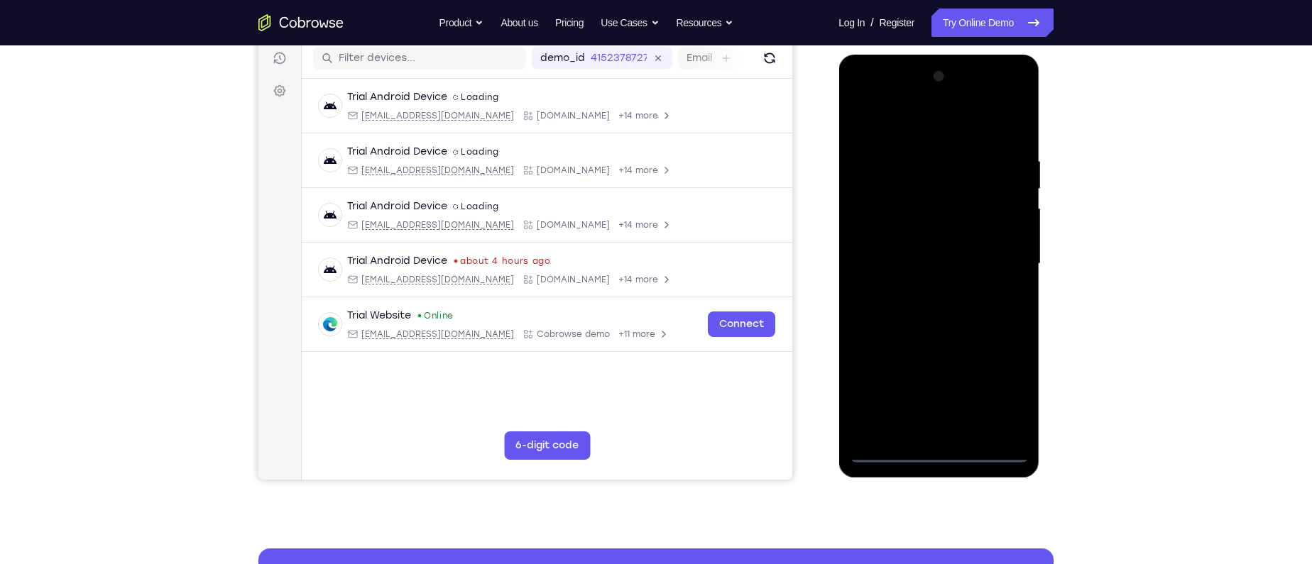
click at [1008, 395] on div at bounding box center [938, 264] width 179 height 398
click at [891, 131] on div at bounding box center [938, 264] width 179 height 398
click at [994, 255] on div at bounding box center [938, 264] width 179 height 398
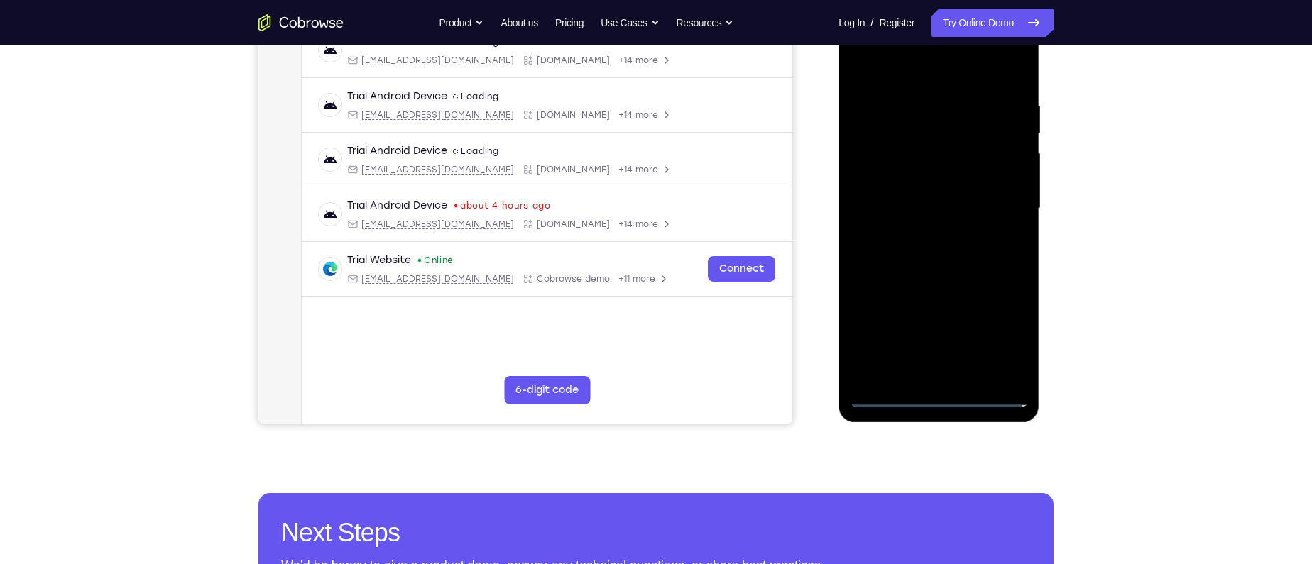
click at [919, 236] on div at bounding box center [938, 209] width 179 height 398
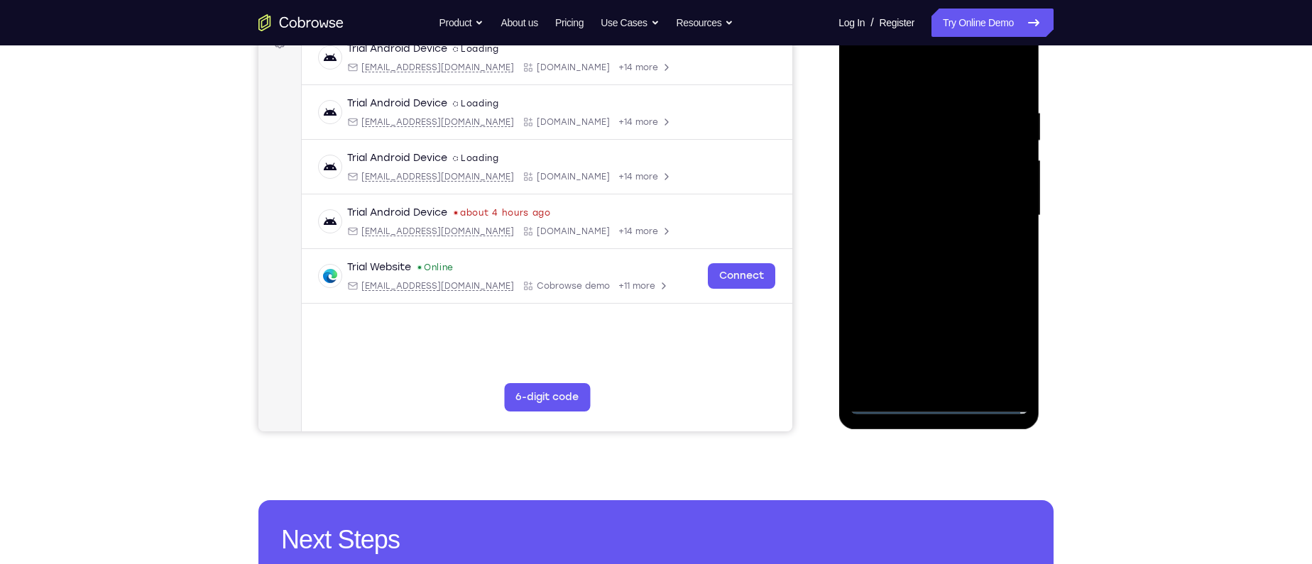
click at [924, 199] on div at bounding box center [938, 216] width 179 height 398
click at [926, 189] on div at bounding box center [938, 216] width 179 height 398
click at [929, 213] on div at bounding box center [938, 216] width 179 height 398
click at [920, 268] on div at bounding box center [938, 216] width 179 height 398
click at [933, 256] on div at bounding box center [938, 216] width 179 height 398
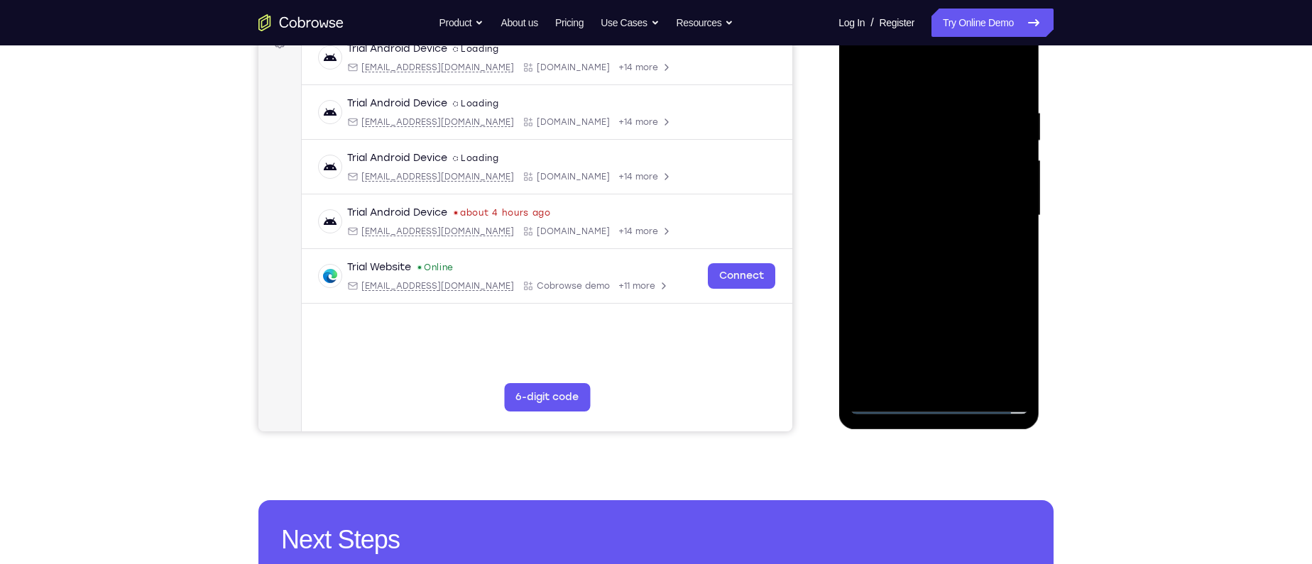
click at [941, 258] on div at bounding box center [938, 216] width 179 height 398
click at [968, 379] on div at bounding box center [938, 216] width 179 height 398
click at [937, 240] on div at bounding box center [938, 216] width 179 height 398
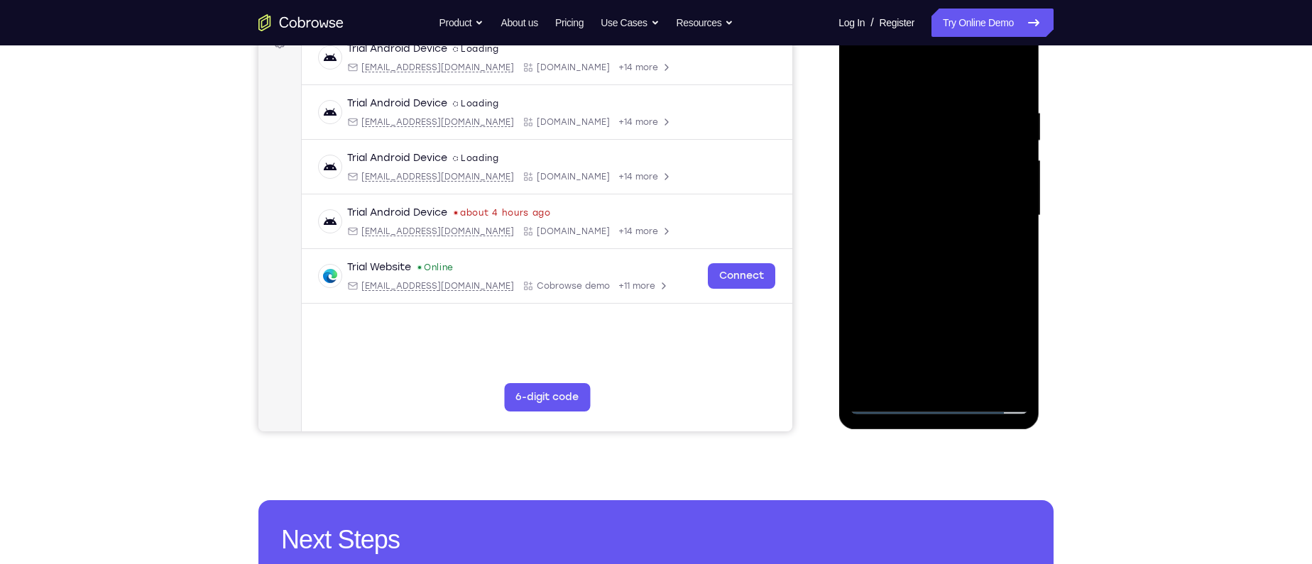
click at [939, 288] on div at bounding box center [938, 216] width 179 height 398
click at [892, 246] on div at bounding box center [938, 216] width 179 height 398
click at [921, 376] on div at bounding box center [938, 216] width 179 height 398
click at [963, 273] on div at bounding box center [938, 216] width 179 height 398
click at [925, 117] on div at bounding box center [938, 216] width 179 height 398
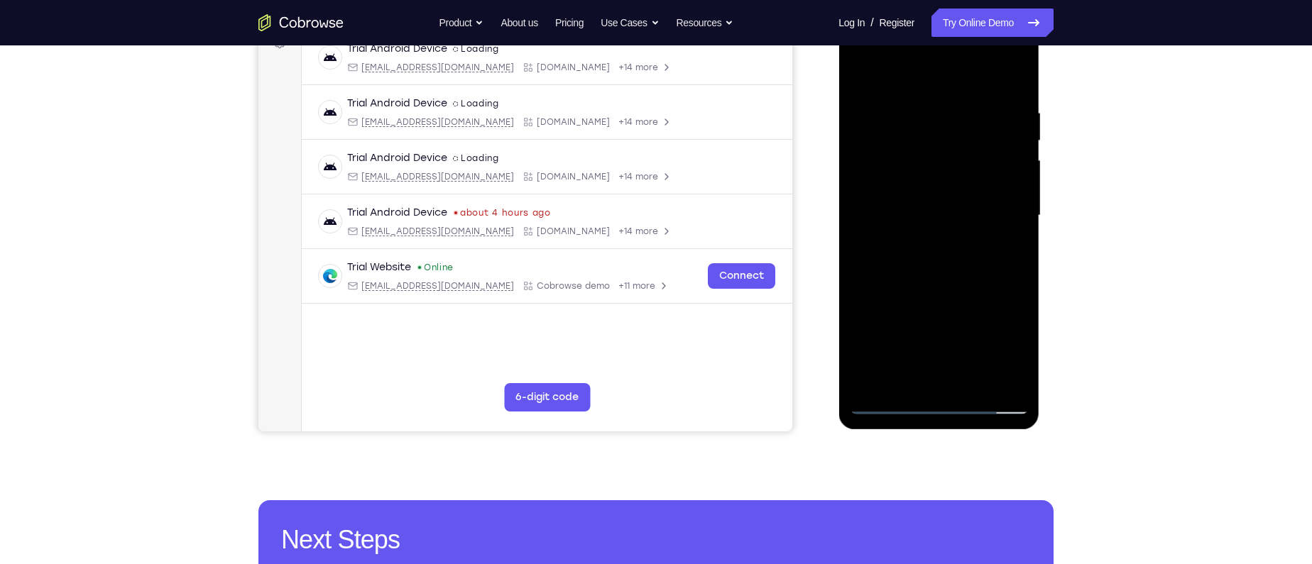
click at [911, 379] on div at bounding box center [938, 216] width 179 height 398
drag, startPoint x: 914, startPoint y: 310, endPoint x: 928, endPoint y: 210, distance: 101.1
click at [928, 210] on div at bounding box center [938, 216] width 179 height 398
drag, startPoint x: 911, startPoint y: 272, endPoint x: 913, endPoint y: 212, distance: 60.4
click at [913, 212] on div at bounding box center [938, 216] width 179 height 398
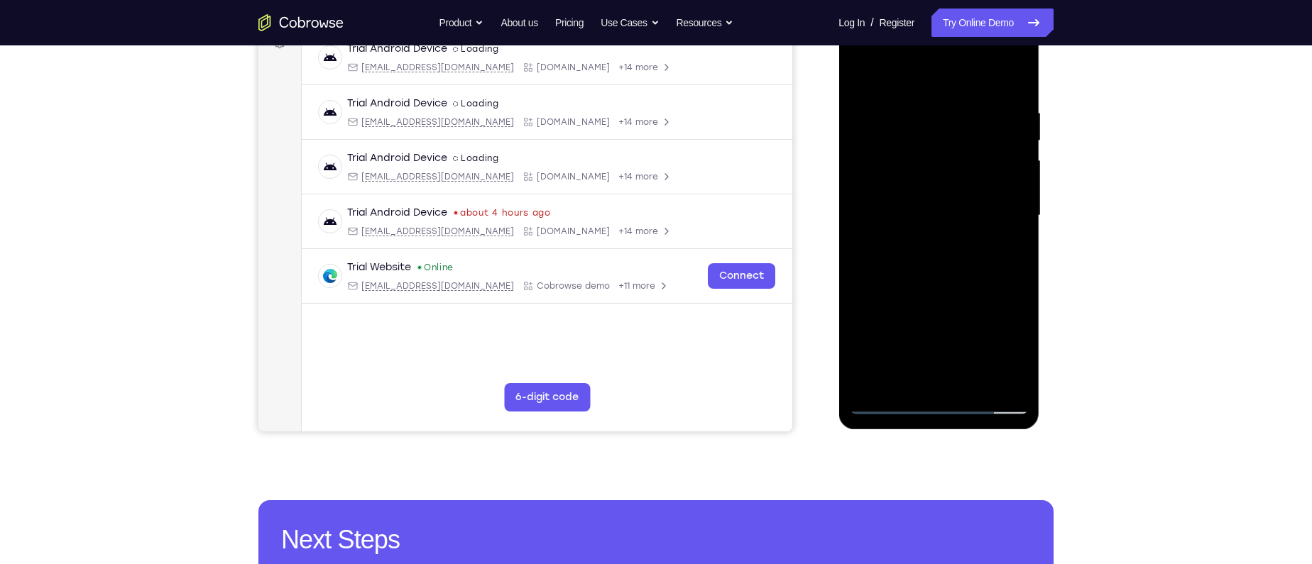
drag, startPoint x: 906, startPoint y: 349, endPoint x: 913, endPoint y: 221, distance: 128.7
click at [913, 221] on div at bounding box center [938, 216] width 179 height 398
drag, startPoint x: 893, startPoint y: 351, endPoint x: 909, endPoint y: 210, distance: 142.1
click at [909, 210] on div at bounding box center [938, 216] width 179 height 398
drag, startPoint x: 880, startPoint y: 349, endPoint x: 887, endPoint y: 242, distance: 107.4
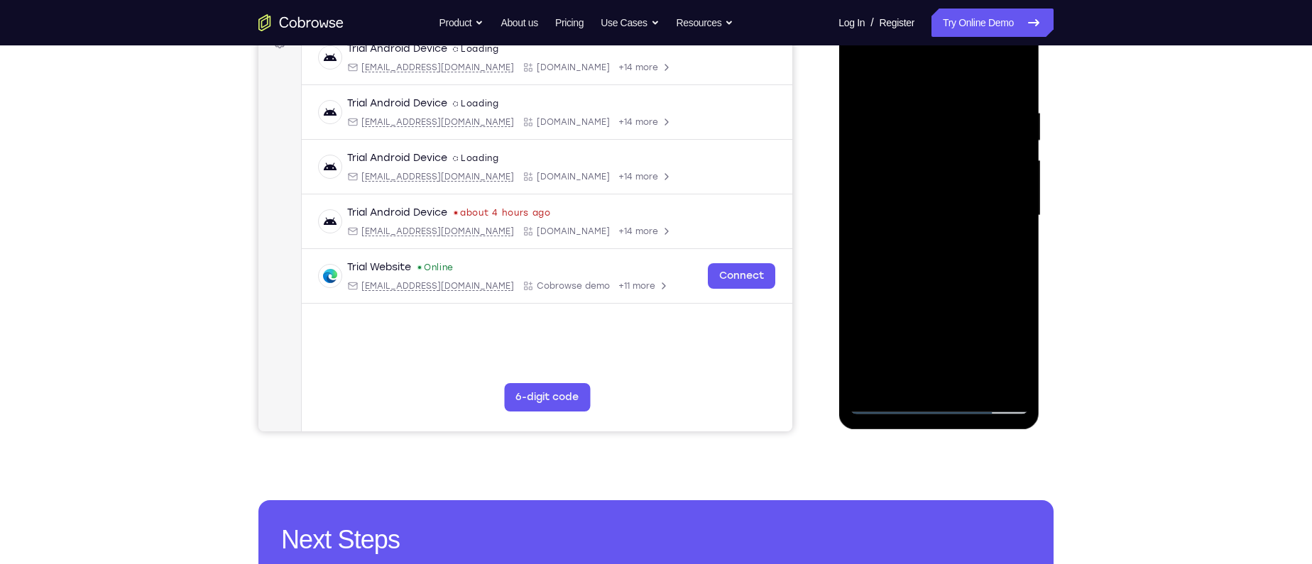
click at [887, 242] on div at bounding box center [938, 216] width 179 height 398
click at [867, 362] on div at bounding box center [938, 216] width 179 height 398
click at [902, 199] on div at bounding box center [938, 216] width 179 height 398
click at [1000, 380] on div at bounding box center [938, 216] width 179 height 398
click at [895, 403] on div at bounding box center [938, 216] width 179 height 398
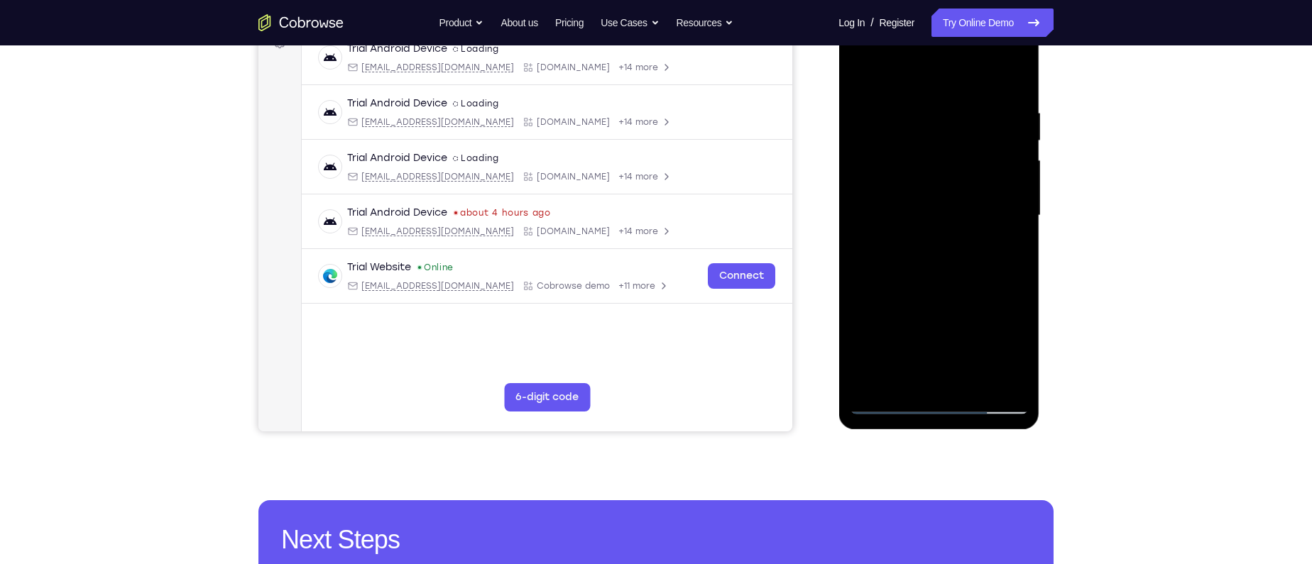
click at [895, 403] on div at bounding box center [938, 216] width 179 height 398
click at [902, 376] on div at bounding box center [938, 216] width 179 height 398
click at [982, 332] on div at bounding box center [938, 216] width 179 height 398
click at [970, 331] on div at bounding box center [938, 216] width 179 height 398
click at [947, 376] on div at bounding box center [938, 216] width 179 height 398
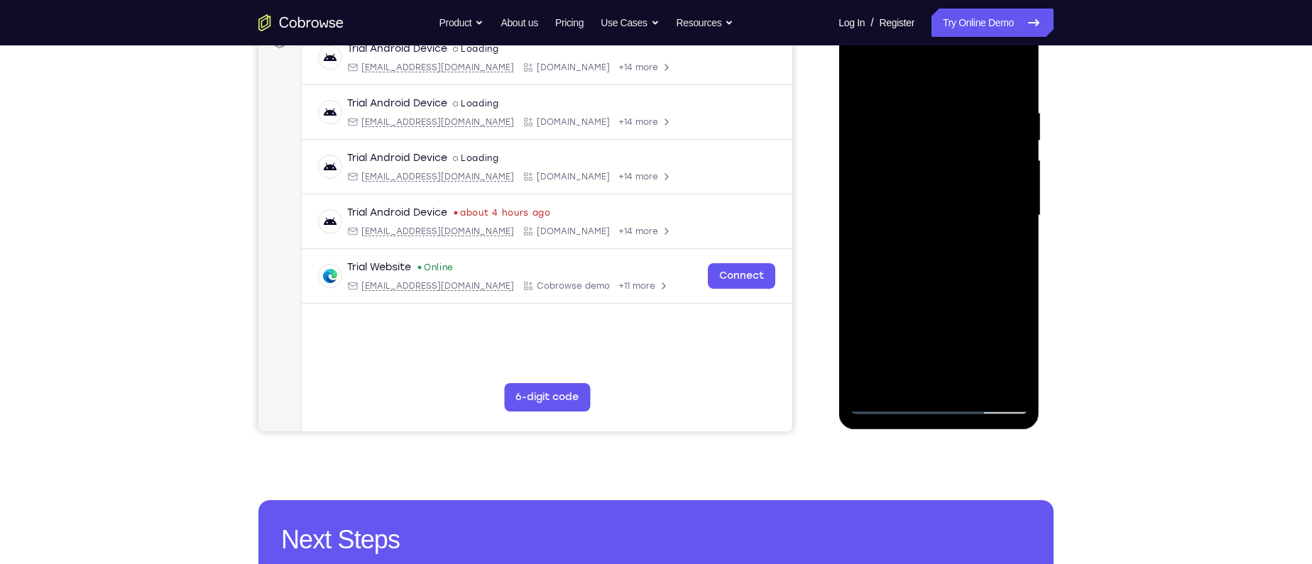
click at [937, 324] on div at bounding box center [938, 216] width 179 height 398
click at [925, 327] on div at bounding box center [938, 216] width 179 height 398
click at [936, 328] on div at bounding box center [938, 216] width 179 height 398
click at [906, 329] on div at bounding box center [938, 216] width 179 height 398
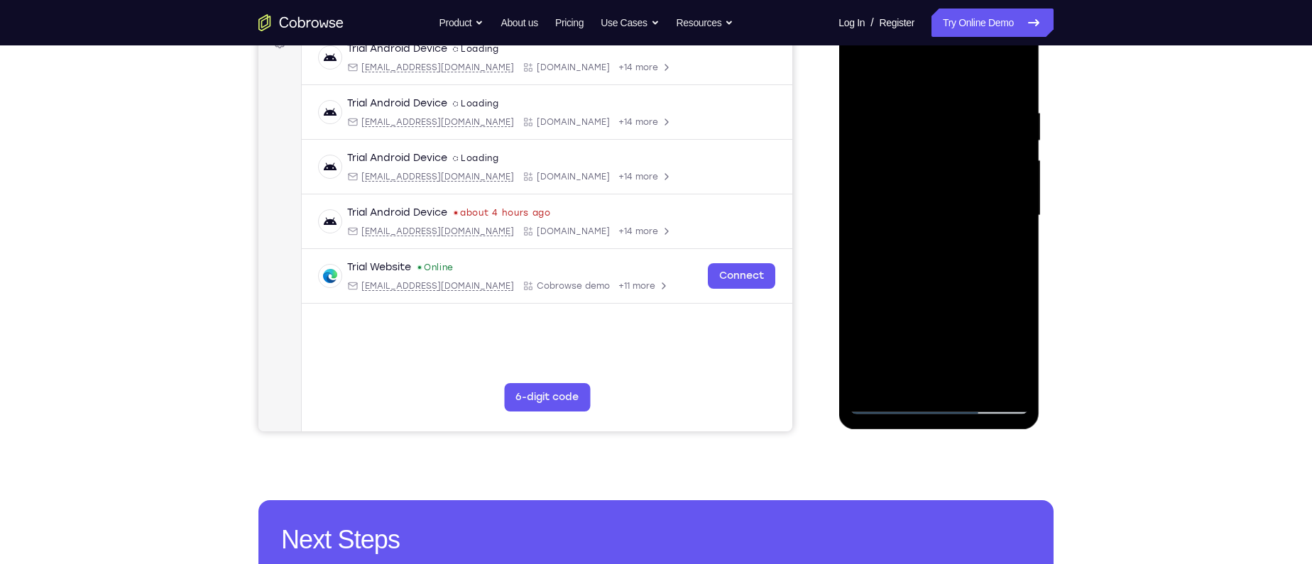
click at [939, 377] on div at bounding box center [938, 216] width 179 height 398
click at [951, 293] on div at bounding box center [938, 216] width 179 height 398
click at [936, 331] on div at bounding box center [938, 216] width 179 height 398
click at [1002, 352] on div at bounding box center [938, 216] width 179 height 398
click at [924, 352] on div at bounding box center [938, 216] width 179 height 398
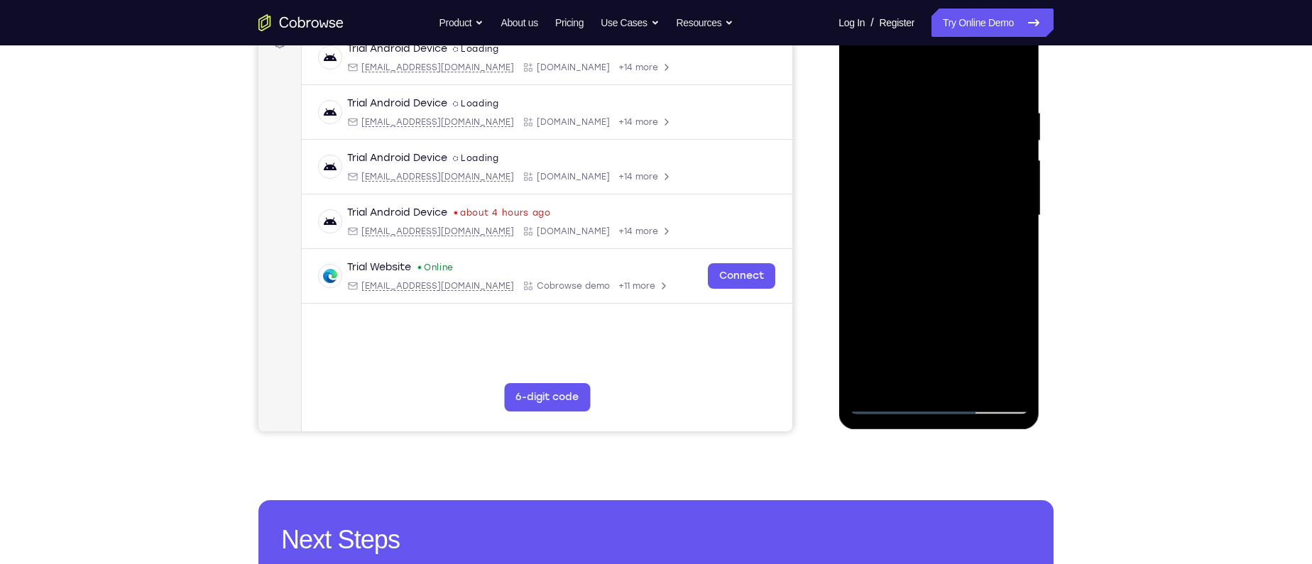
click at [1009, 252] on div at bounding box center [938, 216] width 179 height 398
click at [939, 331] on div at bounding box center [938, 216] width 179 height 398
click at [971, 332] on div at bounding box center [938, 216] width 179 height 398
click at [950, 326] on div at bounding box center [938, 216] width 179 height 398
click at [941, 371] on div at bounding box center [938, 216] width 179 height 398
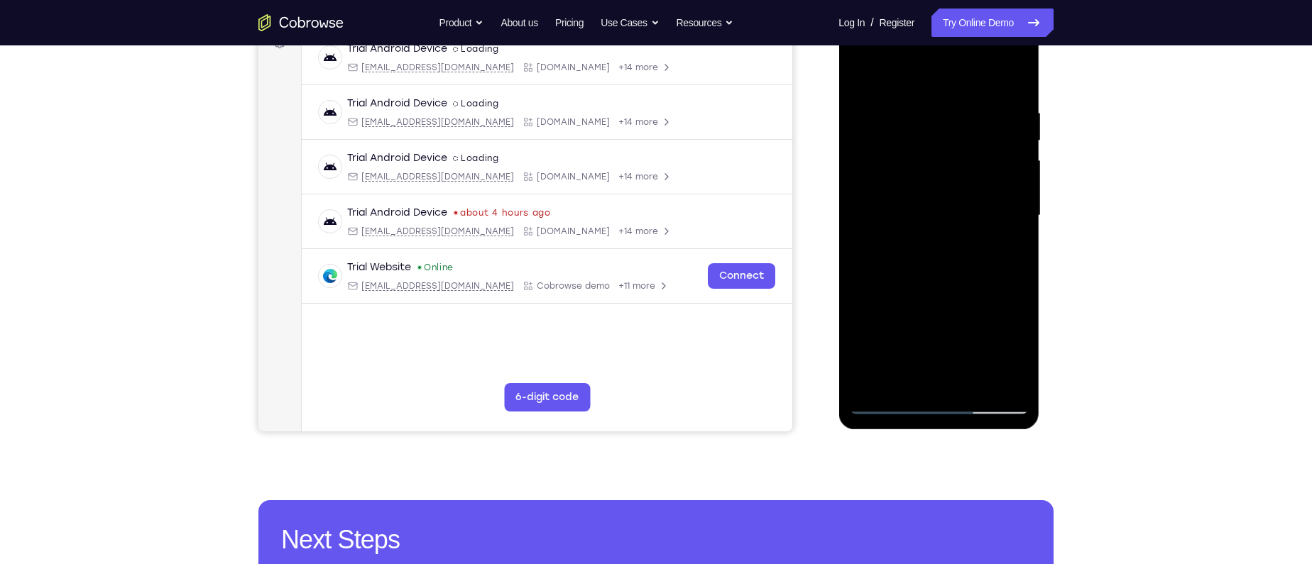
click at [953, 300] on div at bounding box center [938, 216] width 179 height 398
click at [939, 329] on div at bounding box center [938, 216] width 179 height 398
click at [986, 326] on div at bounding box center [938, 216] width 179 height 398
click at [921, 324] on div at bounding box center [938, 216] width 179 height 398
click at [938, 378] on div at bounding box center [938, 216] width 179 height 398
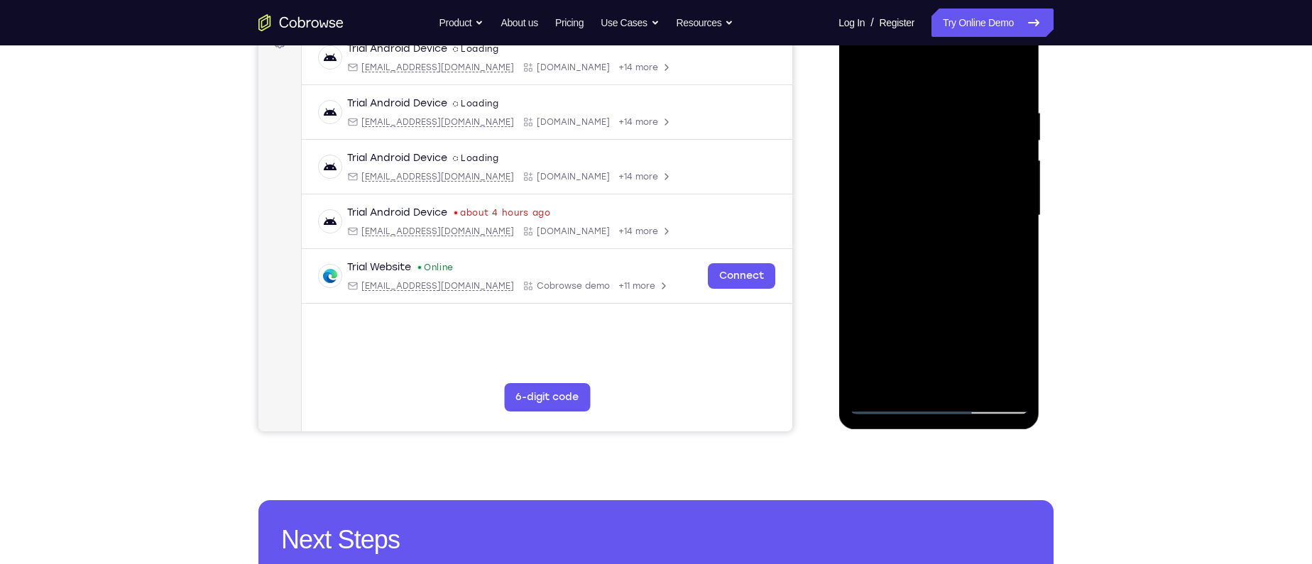
click at [938, 327] on div at bounding box center [938, 216] width 179 height 398
click at [895, 327] on div at bounding box center [938, 216] width 179 height 398
click at [970, 301] on div at bounding box center [938, 216] width 179 height 398
click at [1002, 252] on div at bounding box center [938, 216] width 179 height 398
click at [884, 405] on div at bounding box center [938, 216] width 179 height 398
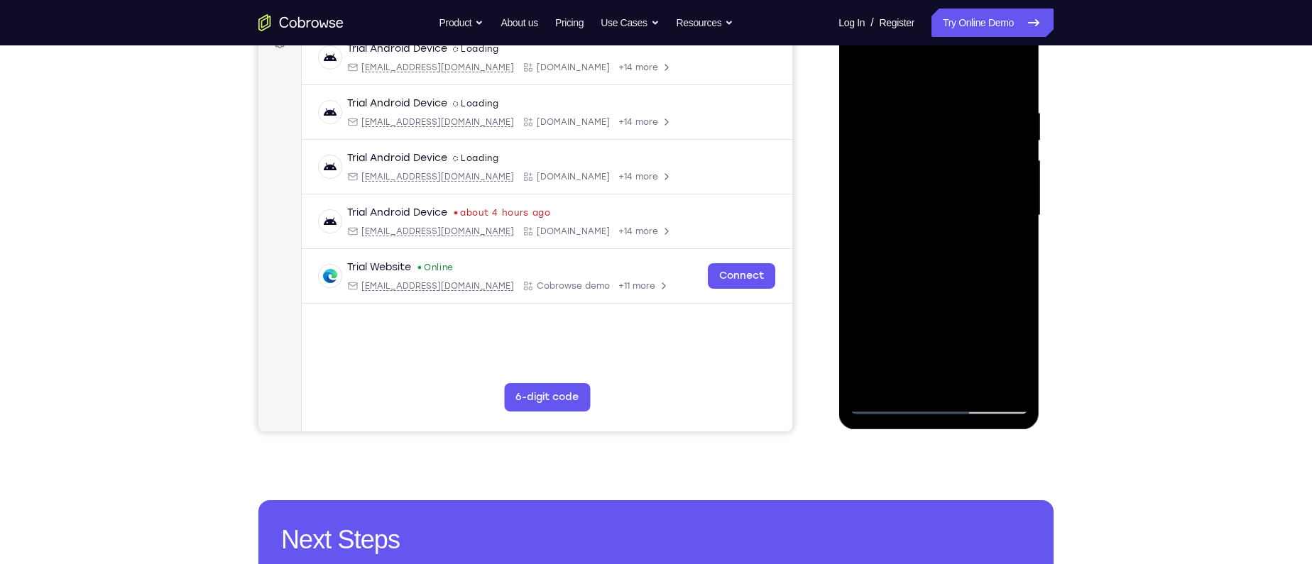
click at [884, 405] on div at bounding box center [938, 216] width 179 height 398
drag, startPoint x: 891, startPoint y: 327, endPoint x: 909, endPoint y: 215, distance: 113.7
click at [909, 215] on div at bounding box center [938, 216] width 179 height 398
click at [944, 288] on div at bounding box center [938, 216] width 179 height 398
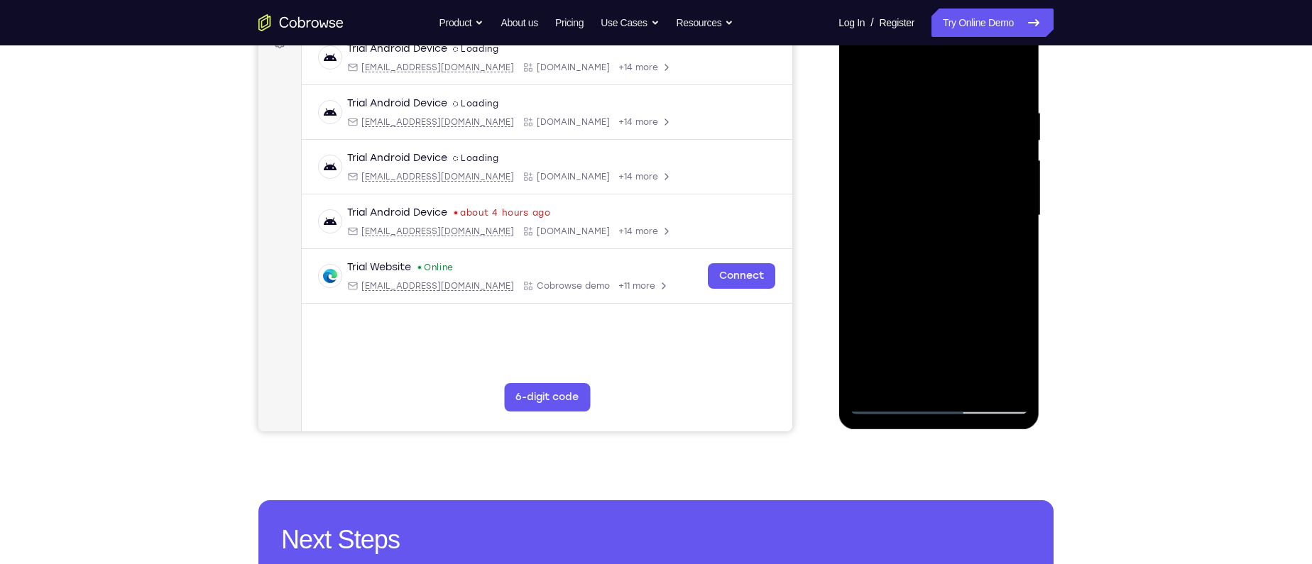
click at [883, 405] on div at bounding box center [938, 216] width 179 height 398
click at [956, 283] on div at bounding box center [938, 216] width 179 height 398
click at [944, 285] on div at bounding box center [938, 216] width 179 height 398
click at [1014, 91] on div at bounding box center [938, 216] width 179 height 398
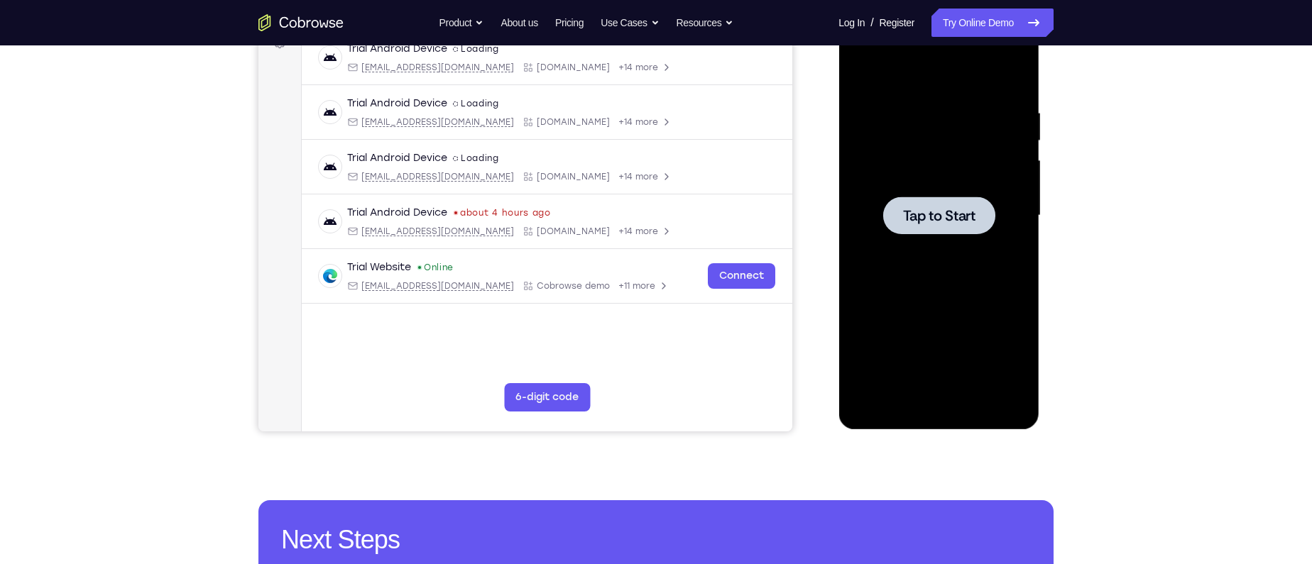
click at [964, 222] on span "Tap to Start" at bounding box center [938, 216] width 72 height 14
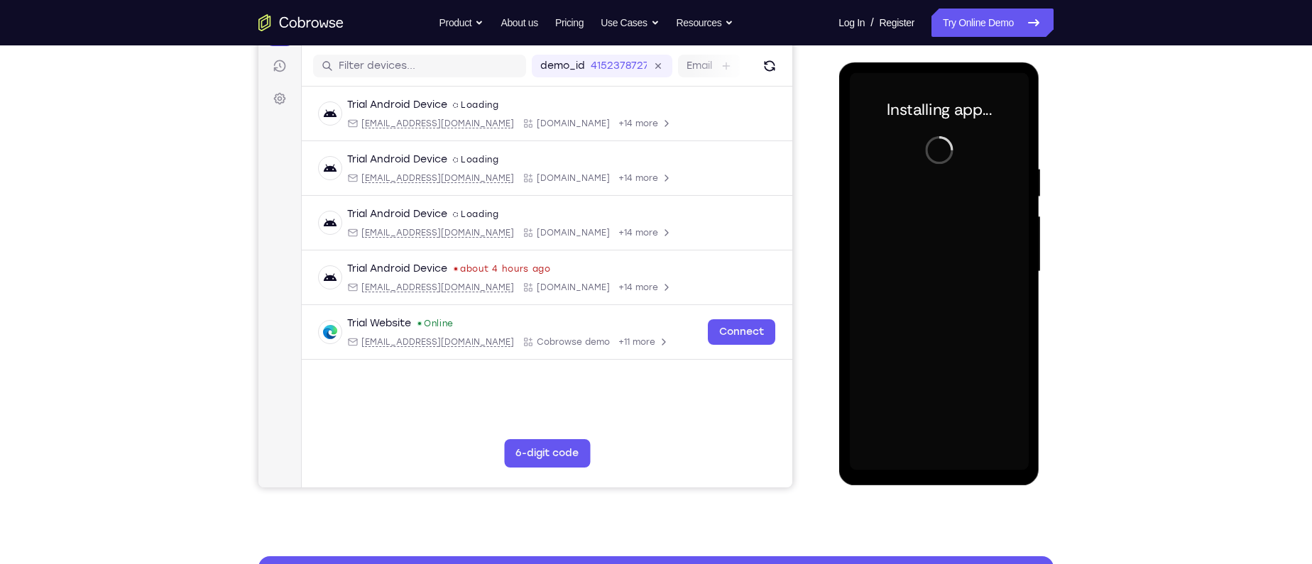
scroll to position [171, 0]
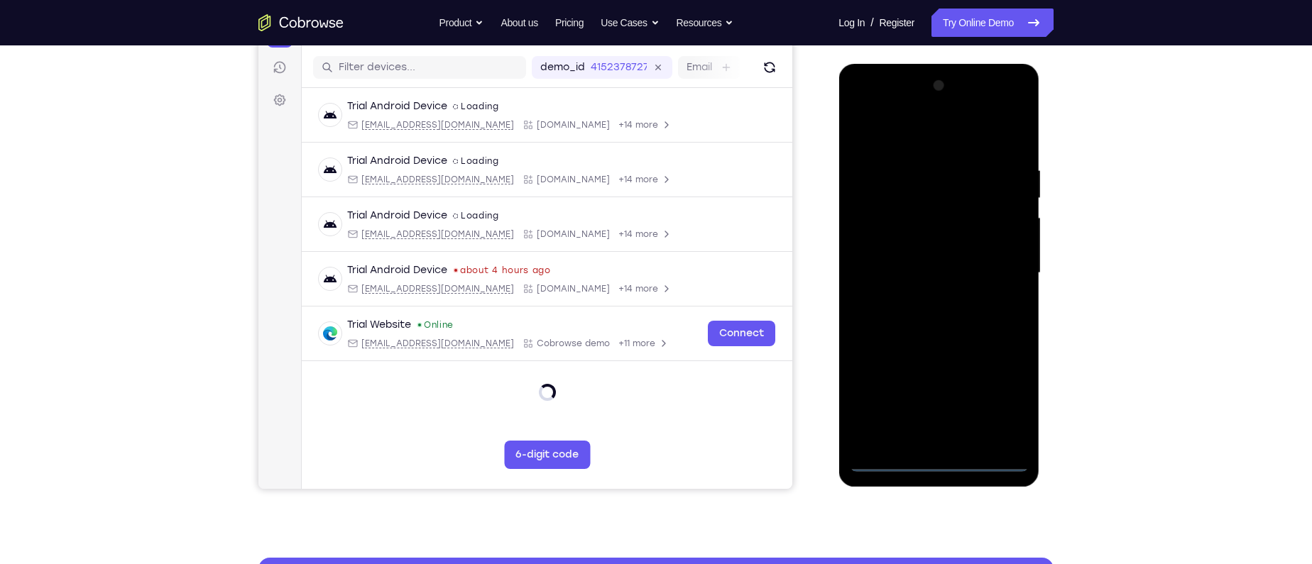
click at [937, 463] on div at bounding box center [938, 274] width 179 height 398
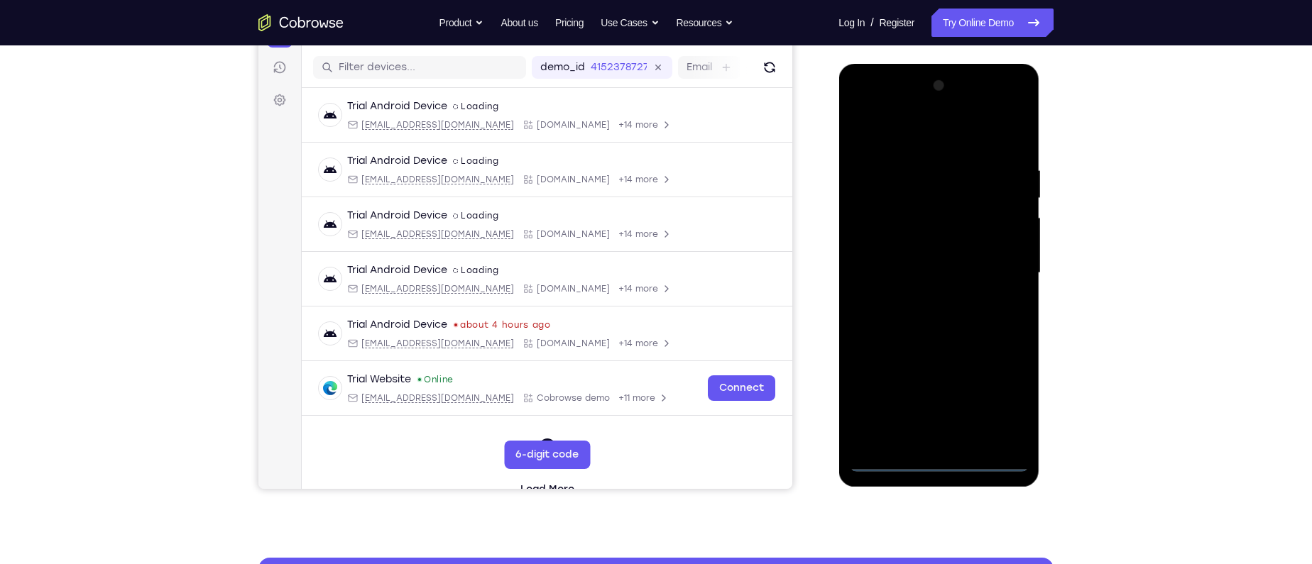
click at [1009, 401] on div at bounding box center [938, 274] width 179 height 398
click at [904, 136] on div at bounding box center [938, 274] width 179 height 398
click at [999, 267] on div at bounding box center [938, 274] width 179 height 398
click at [919, 302] on div at bounding box center [938, 274] width 179 height 398
click at [926, 268] on div at bounding box center [938, 274] width 179 height 398
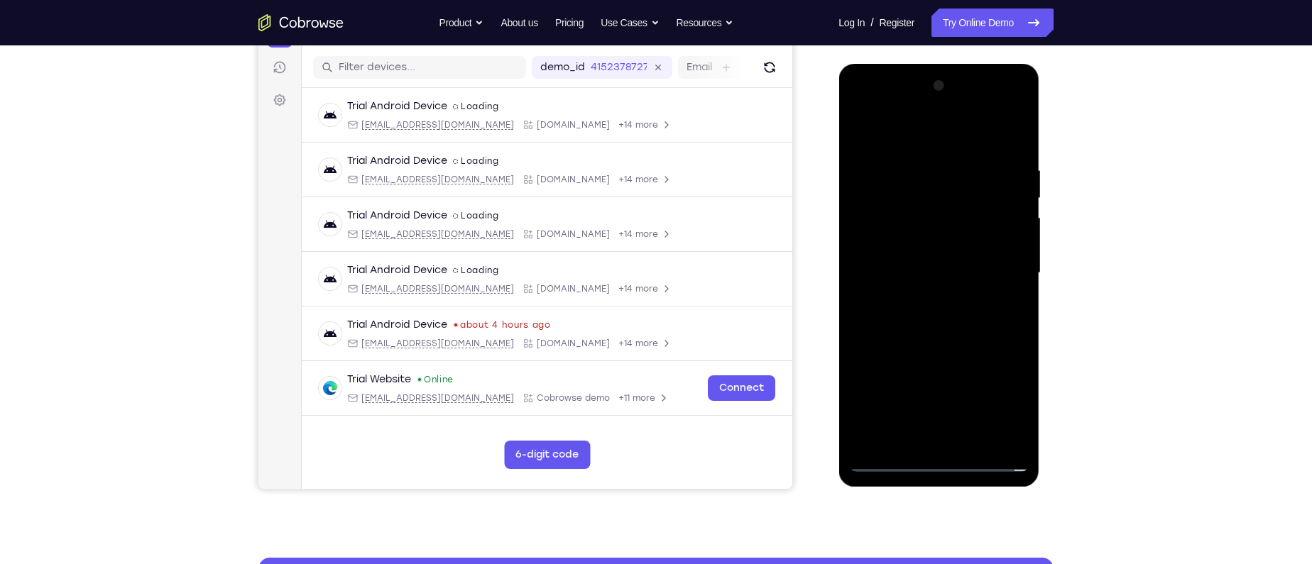
click at [931, 248] on div at bounding box center [938, 274] width 179 height 398
click at [919, 277] on div at bounding box center [938, 274] width 179 height 398
click at [938, 315] on div at bounding box center [938, 274] width 179 height 398
click at [958, 317] on div at bounding box center [938, 274] width 179 height 398
drag, startPoint x: 902, startPoint y: 128, endPoint x: 1160, endPoint y: 139, distance: 258.6
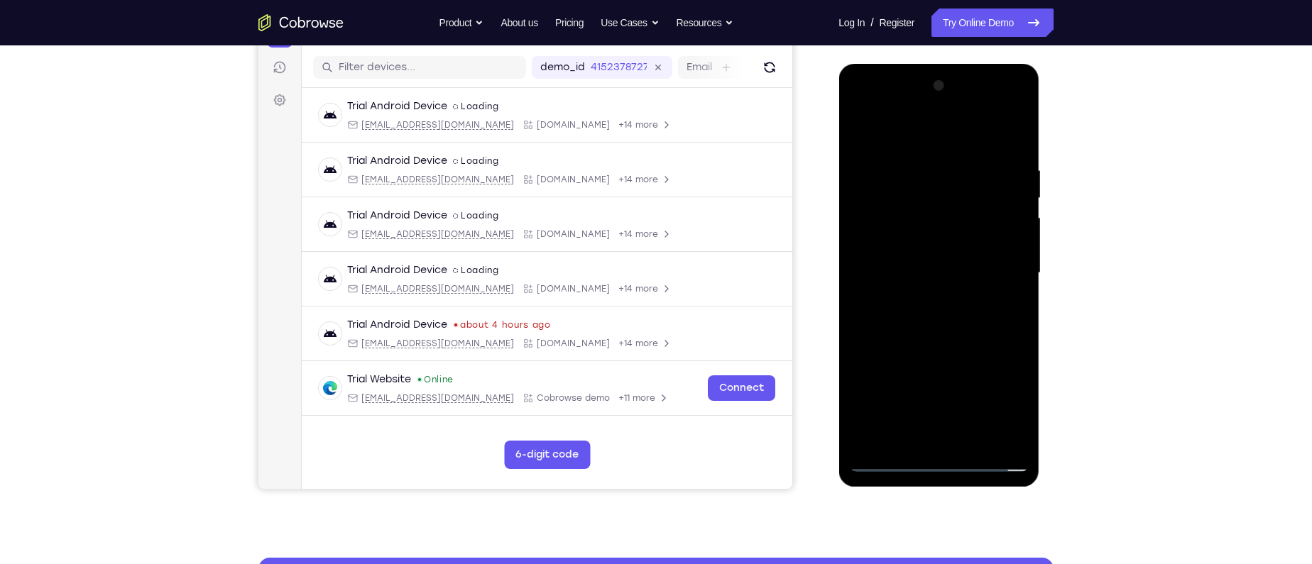
click at [1041, 139] on html "Online web based iOS Simulators and Android Emulators. Run iPhone, iPad, Mobile…" at bounding box center [939, 277] width 202 height 426
click at [956, 322] on div at bounding box center [938, 274] width 179 height 398
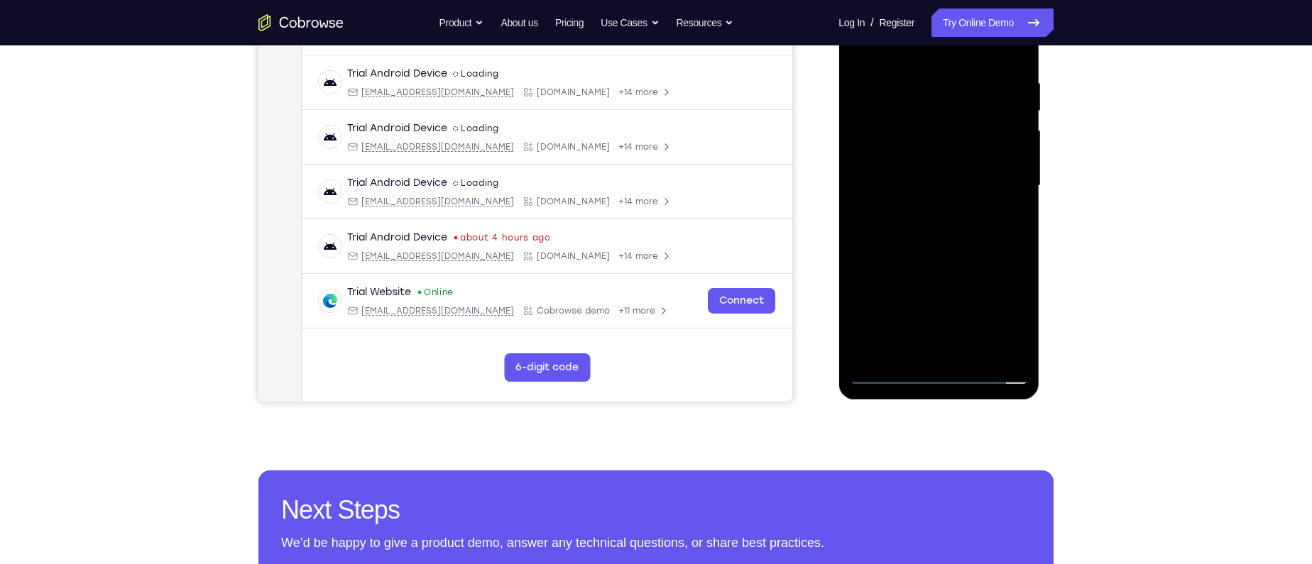
scroll to position [212, 0]
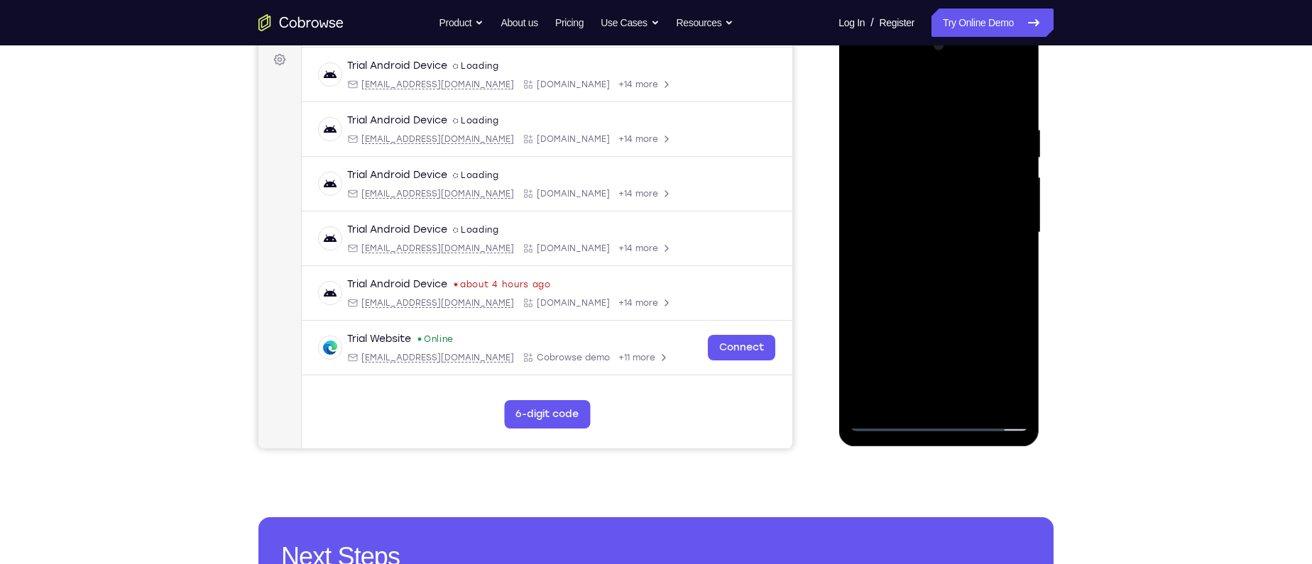
click at [973, 299] on div at bounding box center [938, 233] width 179 height 398
click at [979, 402] on div at bounding box center [938, 233] width 179 height 398
click at [945, 305] on div at bounding box center [938, 233] width 179 height 398
click at [921, 230] on div at bounding box center [938, 233] width 179 height 398
click at [935, 393] on div at bounding box center [938, 233] width 179 height 398
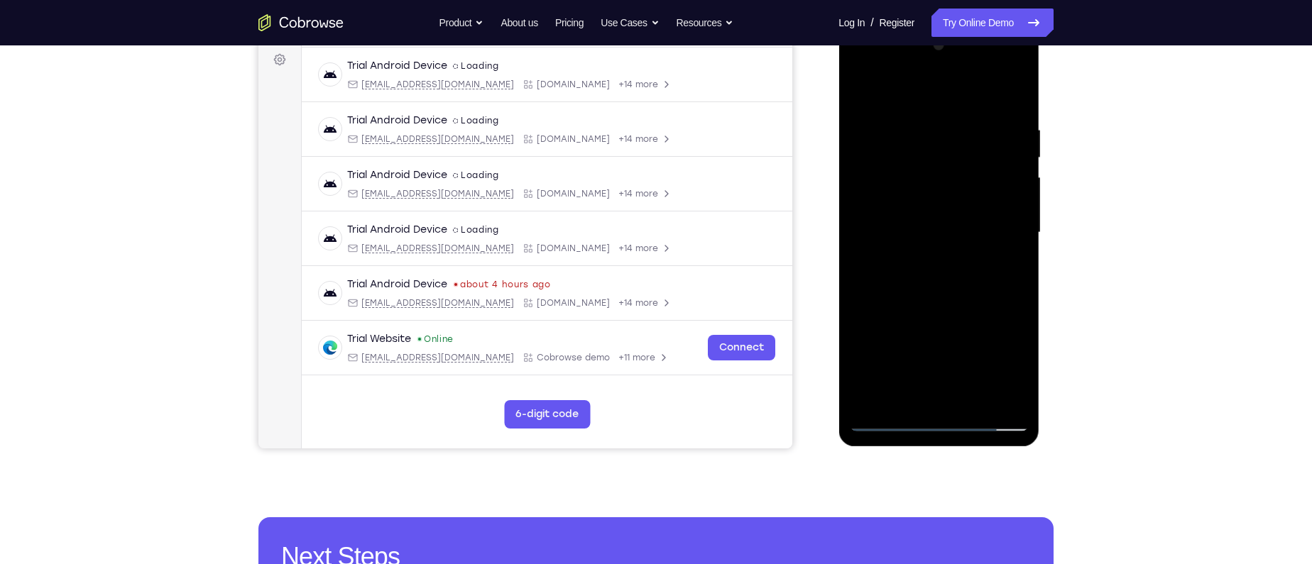
click at [956, 295] on div at bounding box center [938, 233] width 179 height 398
click at [909, 130] on div at bounding box center [938, 233] width 179 height 398
click at [932, 398] on div at bounding box center [938, 233] width 179 height 398
drag, startPoint x: 929, startPoint y: 339, endPoint x: 934, endPoint y: 204, distance: 134.9
click at [934, 204] on div at bounding box center [938, 233] width 179 height 398
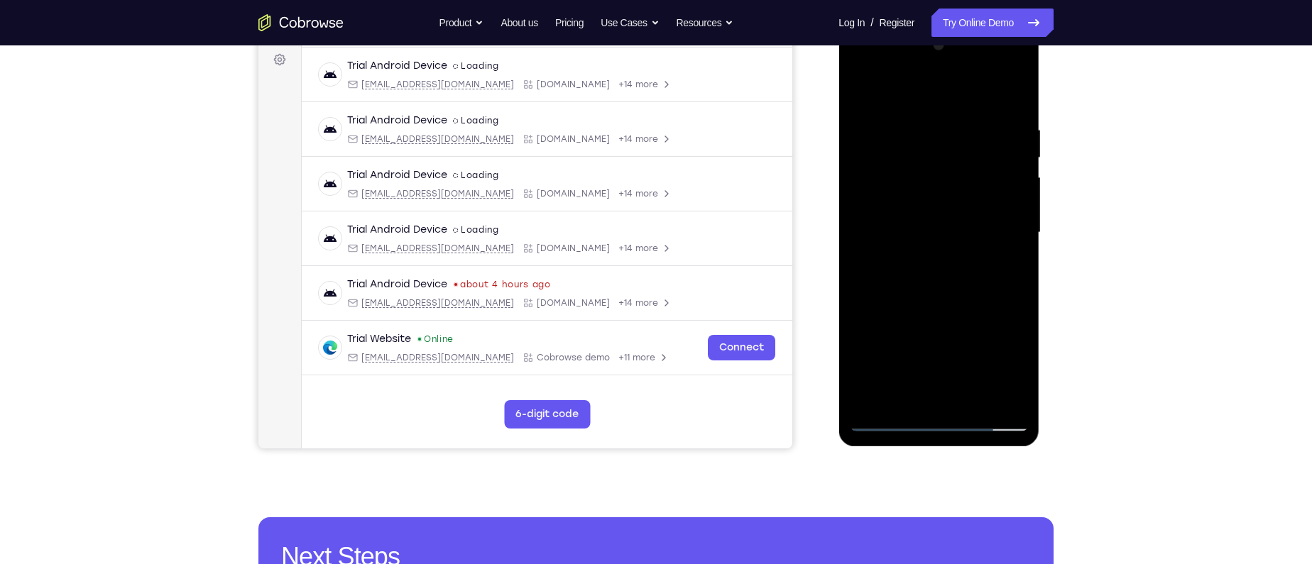
drag, startPoint x: 923, startPoint y: 318, endPoint x: 928, endPoint y: 146, distance: 171.9
click at [928, 146] on div at bounding box center [938, 233] width 179 height 398
drag, startPoint x: 916, startPoint y: 259, endPoint x: 916, endPoint y: 233, distance: 26.3
click at [916, 233] on div at bounding box center [938, 233] width 179 height 398
drag, startPoint x: 899, startPoint y: 335, endPoint x: 898, endPoint y: 226, distance: 108.6
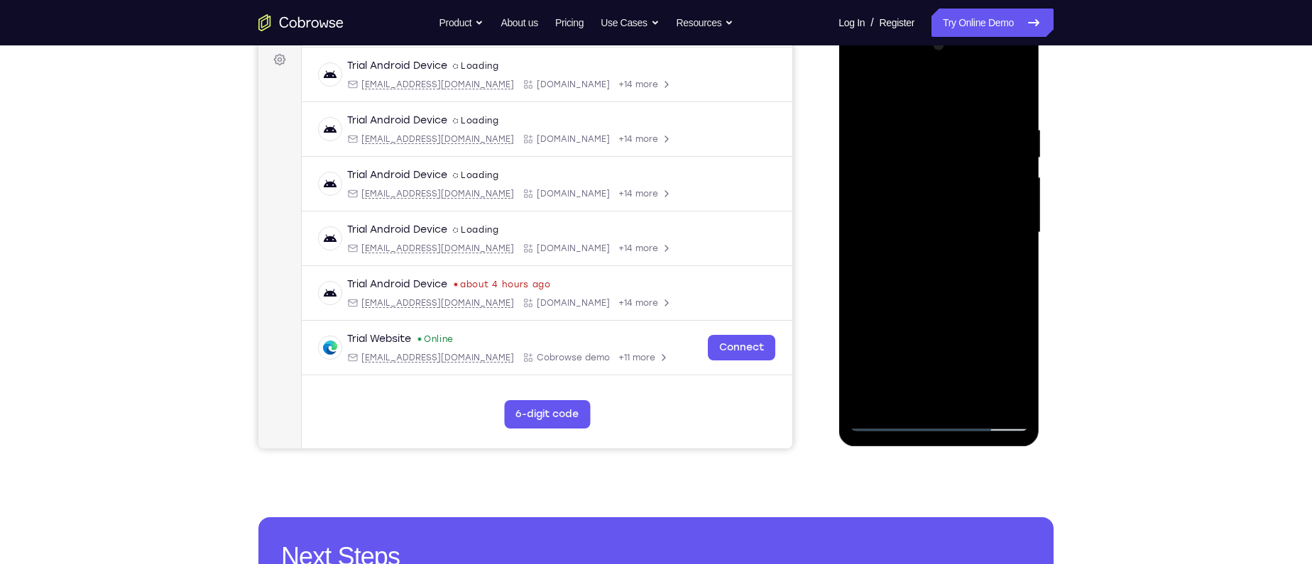
click at [898, 226] on div at bounding box center [938, 233] width 179 height 398
drag, startPoint x: 905, startPoint y: 301, endPoint x: 926, endPoint y: 190, distance: 112.8
click at [926, 190] on div at bounding box center [938, 233] width 179 height 398
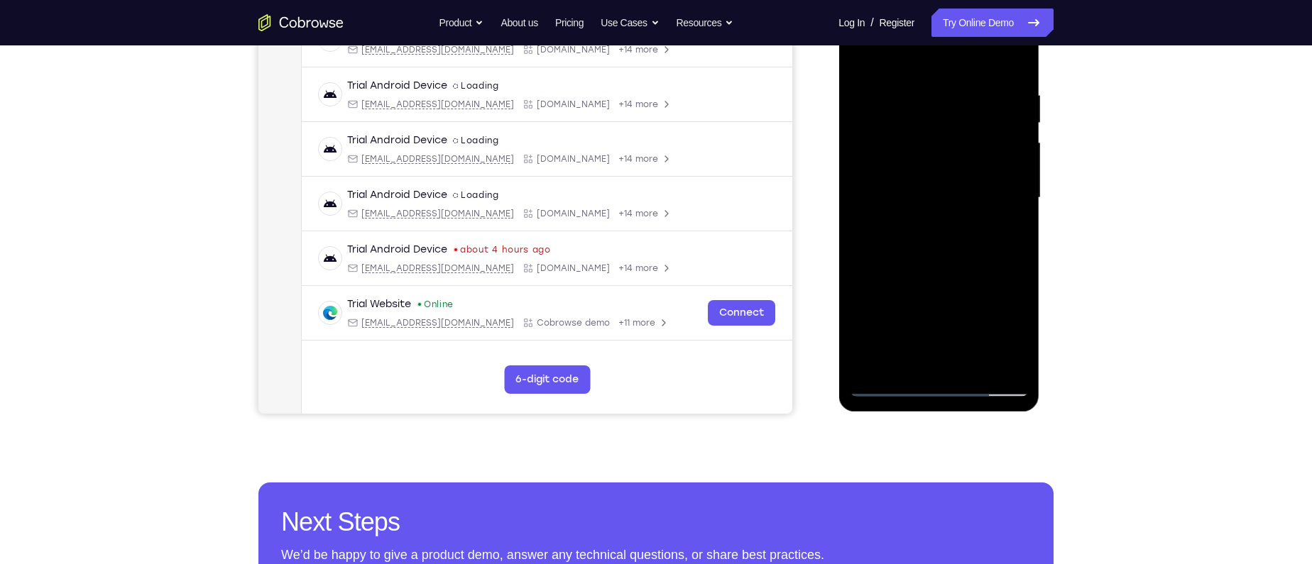
click at [867, 289] on div at bounding box center [938, 198] width 179 height 398
click at [895, 188] on div at bounding box center [938, 198] width 179 height 398
click at [1001, 358] on div at bounding box center [938, 198] width 179 height 398
click at [897, 385] on div at bounding box center [938, 198] width 179 height 398
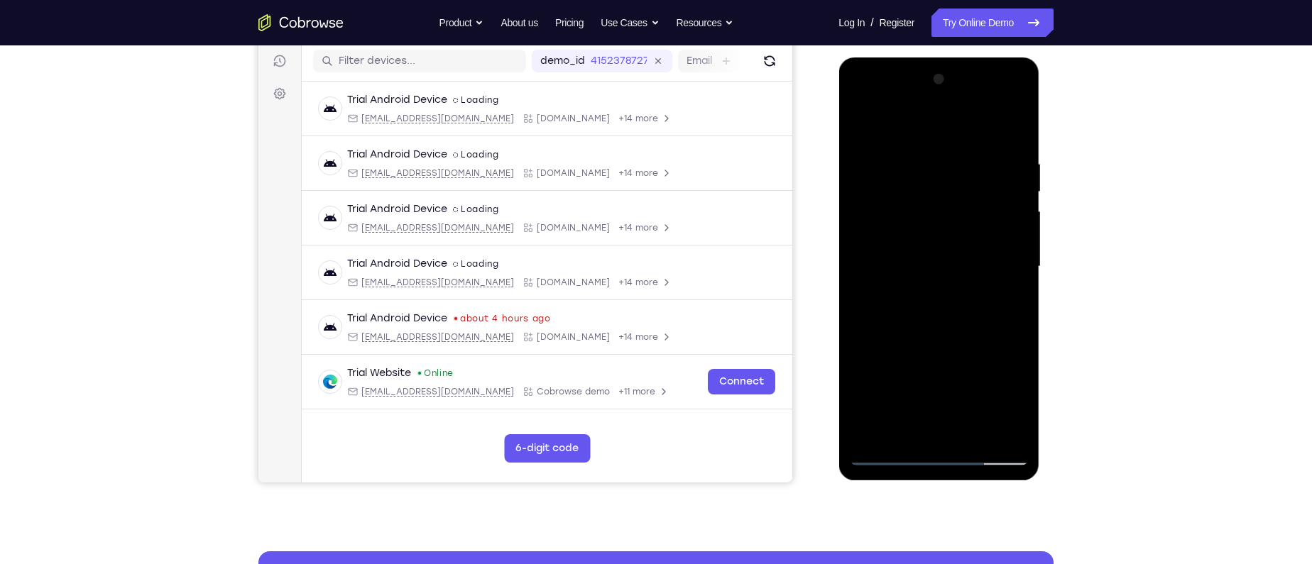
scroll to position [177, 0]
click at [923, 251] on div at bounding box center [938, 268] width 179 height 398
click at [934, 378] on div at bounding box center [938, 268] width 179 height 398
click at [912, 275] on div at bounding box center [938, 268] width 179 height 398
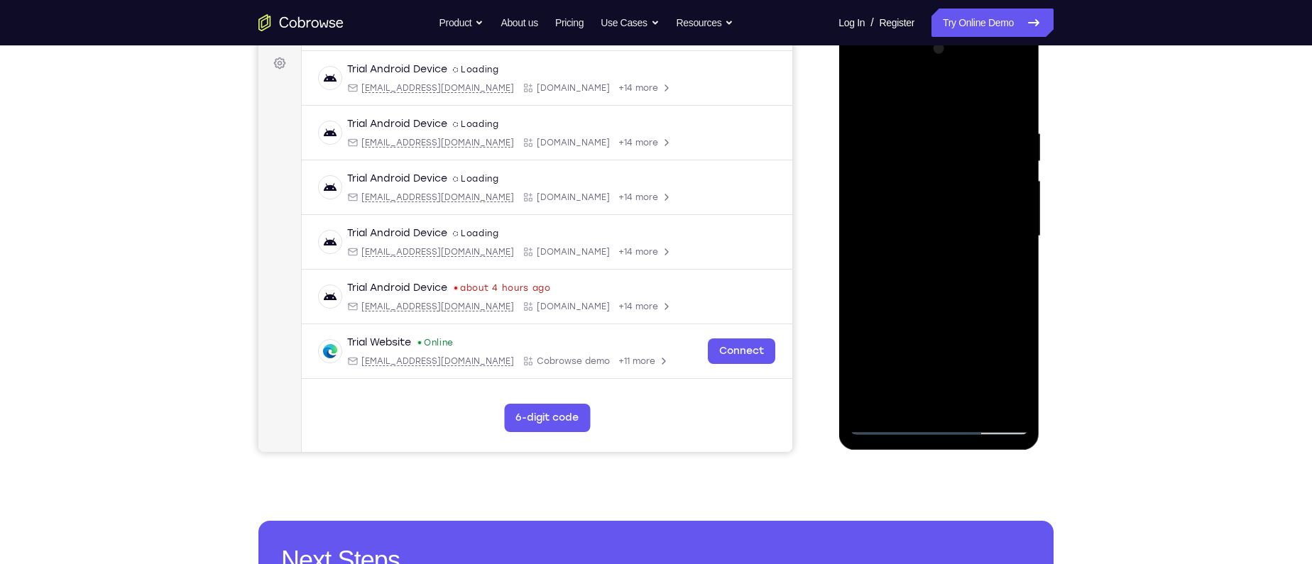
scroll to position [209, 0]
click at [936, 395] on div at bounding box center [938, 236] width 179 height 398
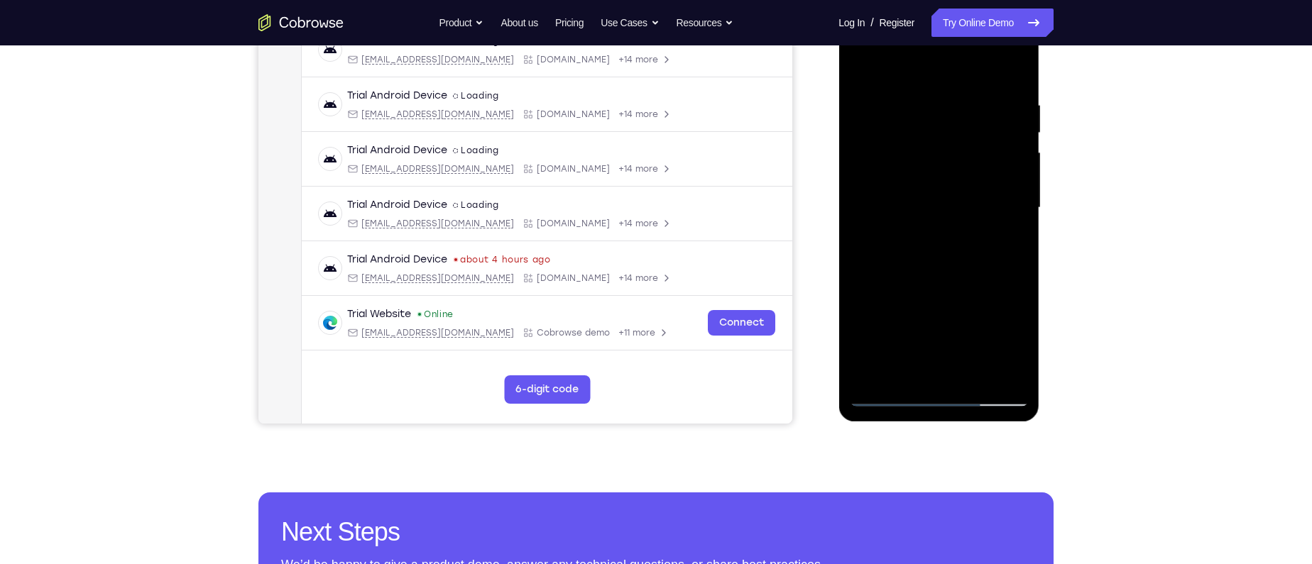
scroll to position [237, 0]
click at [899, 370] on div at bounding box center [938, 208] width 179 height 398
click at [907, 320] on div at bounding box center [938, 208] width 179 height 398
click at [969, 324] on div at bounding box center [938, 208] width 179 height 398
click at [959, 322] on div at bounding box center [938, 208] width 179 height 398
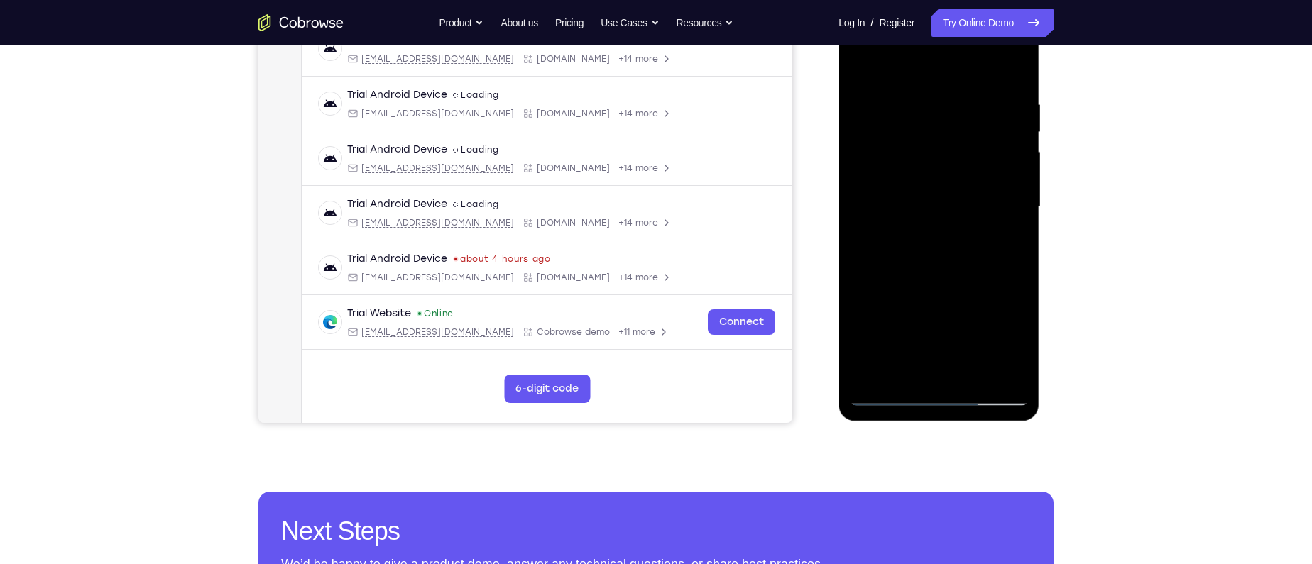
click at [951, 364] on div at bounding box center [938, 208] width 179 height 398
click at [982, 324] on div at bounding box center [938, 208] width 179 height 398
click at [880, 319] on div at bounding box center [938, 208] width 179 height 398
click at [972, 316] on div at bounding box center [938, 208] width 179 height 398
click at [934, 273] on div at bounding box center [938, 208] width 179 height 398
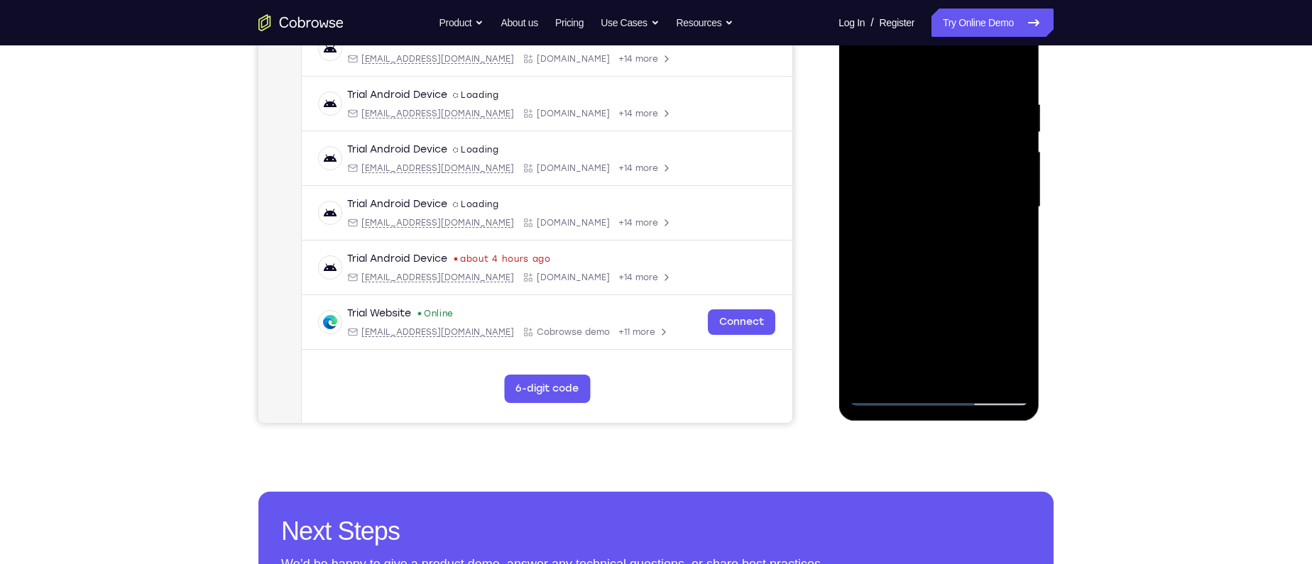
click at [887, 319] on div at bounding box center [938, 208] width 179 height 398
click at [958, 298] on div at bounding box center [938, 208] width 179 height 398
click at [985, 315] on div at bounding box center [938, 208] width 179 height 398
click at [1012, 239] on div at bounding box center [938, 208] width 179 height 398
click at [951, 344] on div at bounding box center [938, 208] width 179 height 398
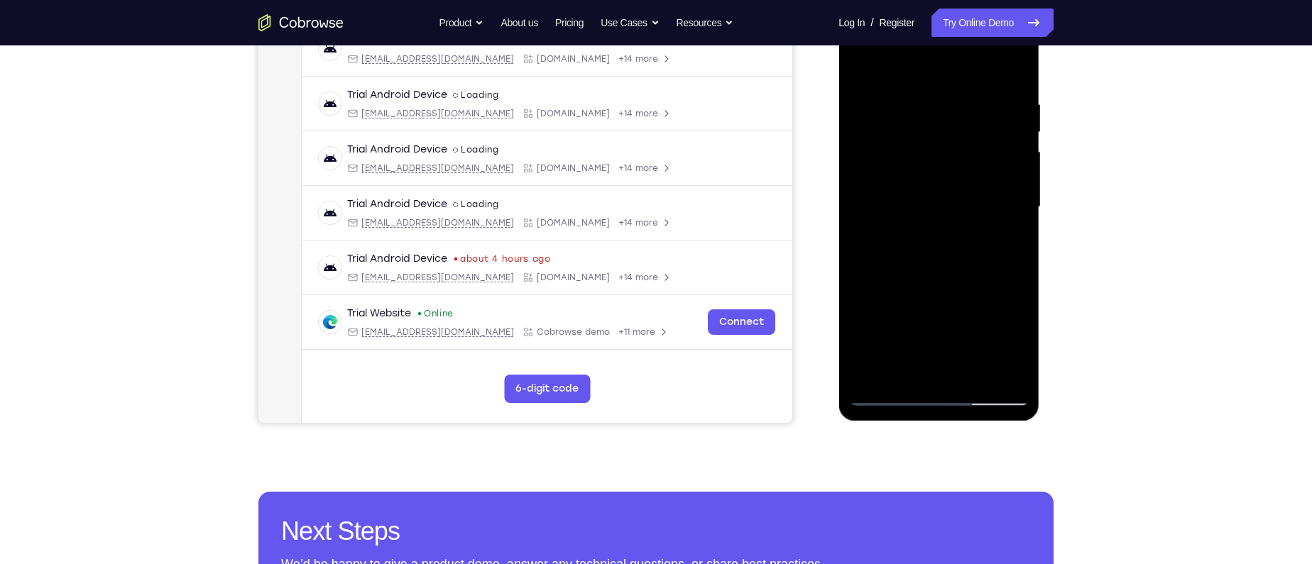
click at [912, 324] on div at bounding box center [938, 208] width 179 height 398
click at [954, 292] on div at bounding box center [938, 208] width 179 height 398
click at [1007, 350] on div at bounding box center [938, 208] width 179 height 398
click at [887, 315] on div at bounding box center [938, 208] width 179 height 398
click at [970, 314] on div at bounding box center [938, 208] width 179 height 398
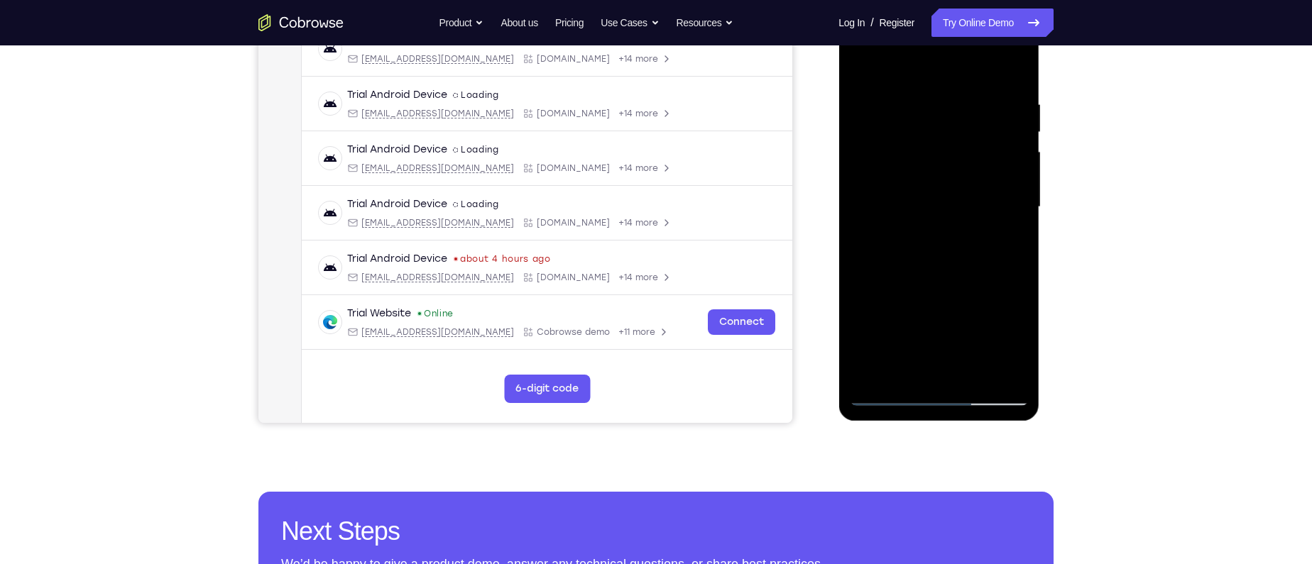
click at [934, 373] on div at bounding box center [938, 208] width 179 height 398
click at [922, 317] on div at bounding box center [938, 208] width 179 height 398
click at [953, 351] on div at bounding box center [938, 208] width 179 height 398
click at [941, 375] on div at bounding box center [938, 208] width 179 height 398
click at [921, 289] on div at bounding box center [938, 208] width 179 height 398
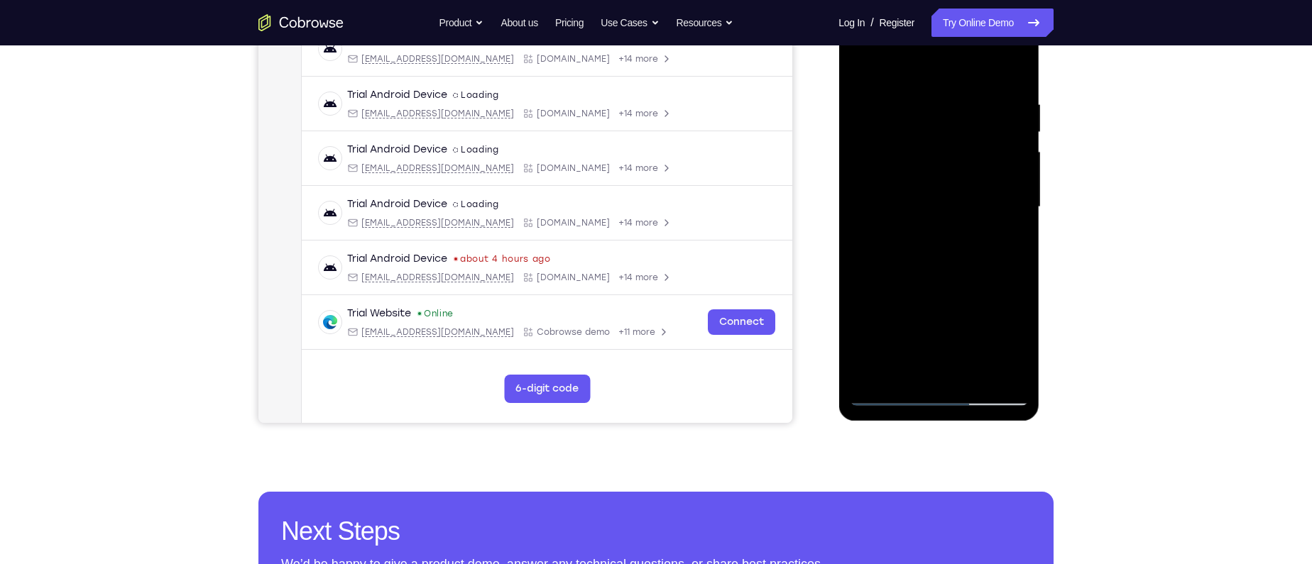
click at [886, 323] on div at bounding box center [938, 208] width 179 height 398
click at [973, 292] on div at bounding box center [938, 208] width 179 height 398
click at [934, 371] on div at bounding box center [938, 208] width 179 height 398
click at [970, 293] on div at bounding box center [938, 208] width 179 height 398
click at [907, 321] on div at bounding box center [938, 208] width 179 height 398
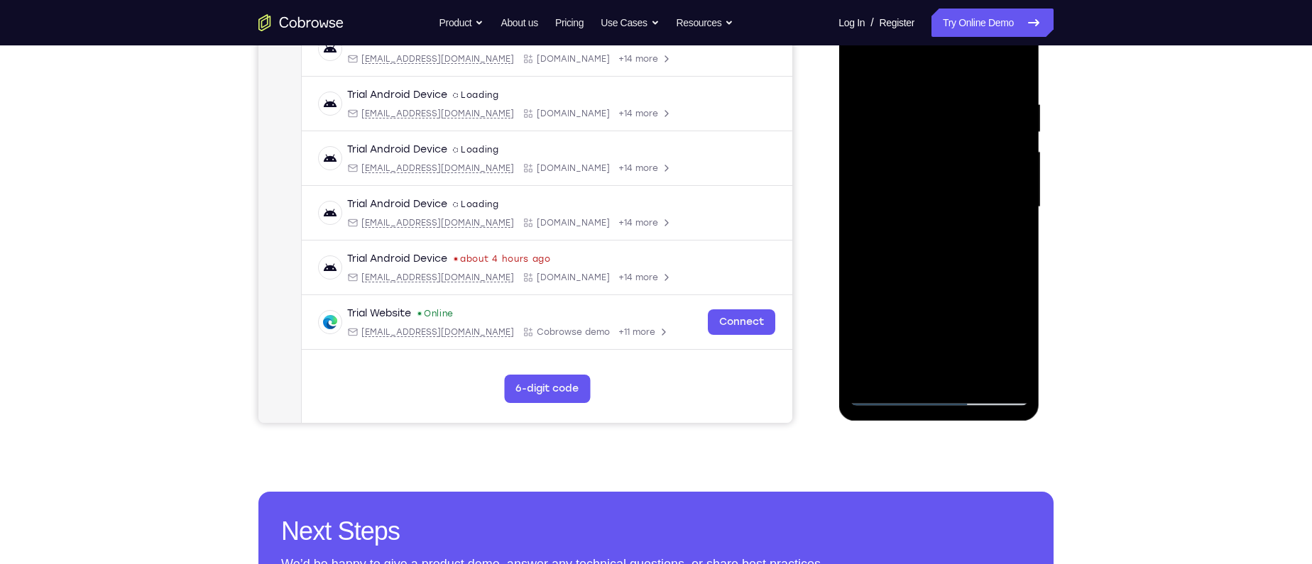
click at [904, 295] on div at bounding box center [938, 208] width 179 height 398
click at [918, 340] on div at bounding box center [938, 208] width 179 height 398
click at [936, 370] on div at bounding box center [938, 208] width 179 height 398
click at [990, 324] on div at bounding box center [938, 208] width 179 height 398
click at [872, 325] on div at bounding box center [938, 208] width 179 height 398
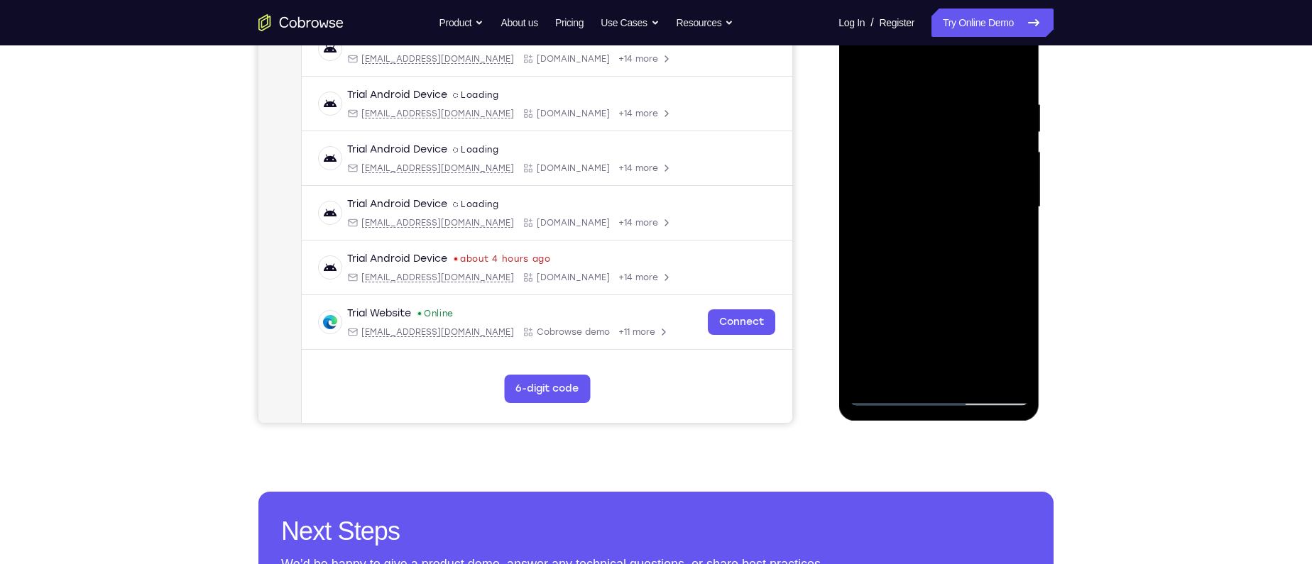
click at [889, 320] on div at bounding box center [938, 208] width 179 height 398
click at [1015, 321] on div at bounding box center [938, 208] width 179 height 398
click at [906, 341] on div at bounding box center [938, 208] width 179 height 398
click at [933, 370] on div at bounding box center [938, 208] width 179 height 398
click at [905, 322] on div at bounding box center [938, 208] width 179 height 398
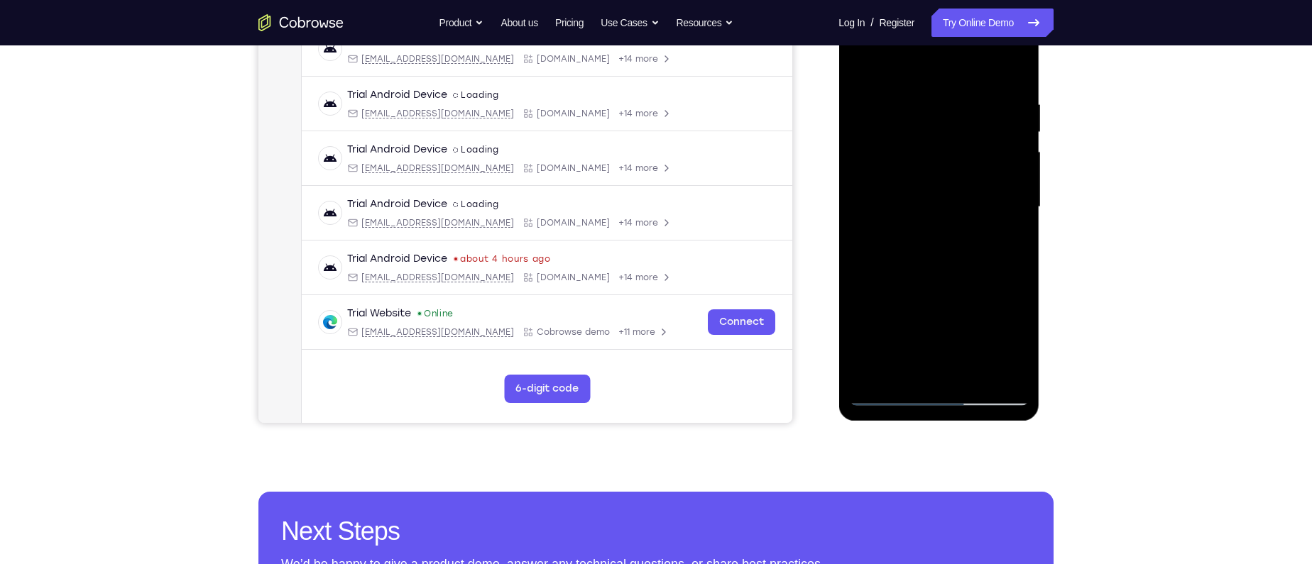
click at [904, 341] on div at bounding box center [938, 208] width 179 height 398
click at [856, 294] on div at bounding box center [938, 208] width 179 height 398
click at [954, 346] on div at bounding box center [938, 208] width 179 height 398
click at [1006, 242] on div at bounding box center [938, 208] width 179 height 398
drag, startPoint x: 884, startPoint y: 367, endPoint x: 883, endPoint y: 331, distance: 36.2
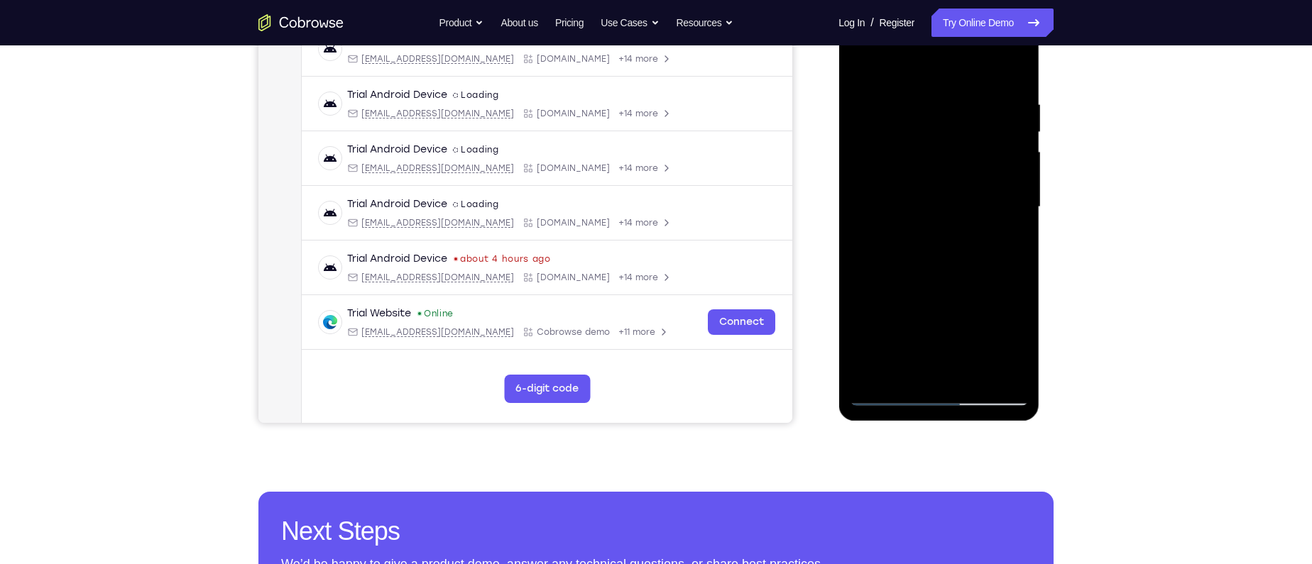
click at [883, 331] on div at bounding box center [938, 208] width 179 height 398
click at [863, 285] on div at bounding box center [938, 208] width 179 height 398
drag, startPoint x: 863, startPoint y: 285, endPoint x: 960, endPoint y: 303, distance: 98.9
click at [960, 303] on div at bounding box center [938, 208] width 179 height 398
click at [1015, 372] on div at bounding box center [938, 208] width 179 height 398
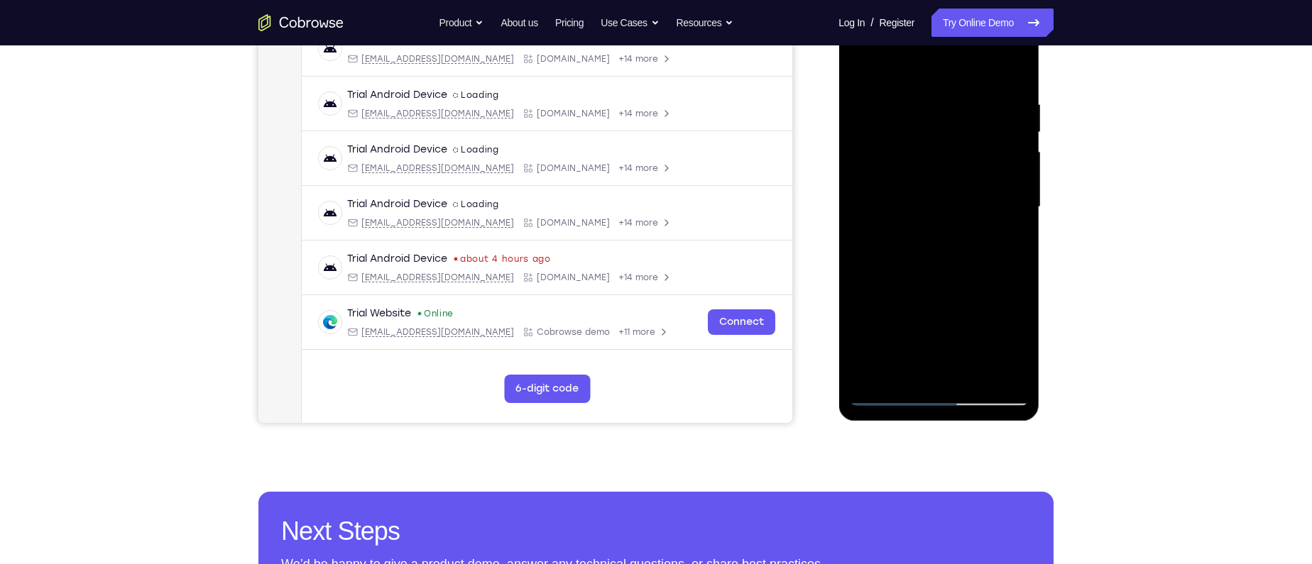
click at [901, 298] on div at bounding box center [938, 208] width 179 height 398
click at [1010, 234] on div at bounding box center [938, 208] width 179 height 398
click at [863, 372] on div at bounding box center [938, 208] width 179 height 398
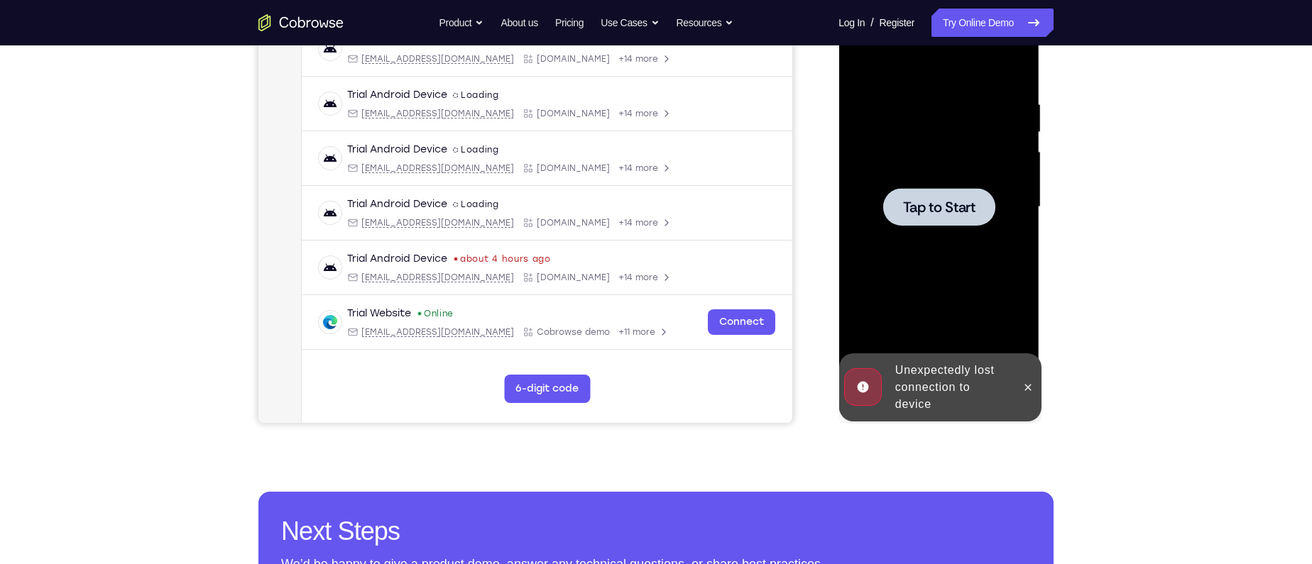
click at [927, 214] on span "Tap to Start" at bounding box center [938, 207] width 72 height 14
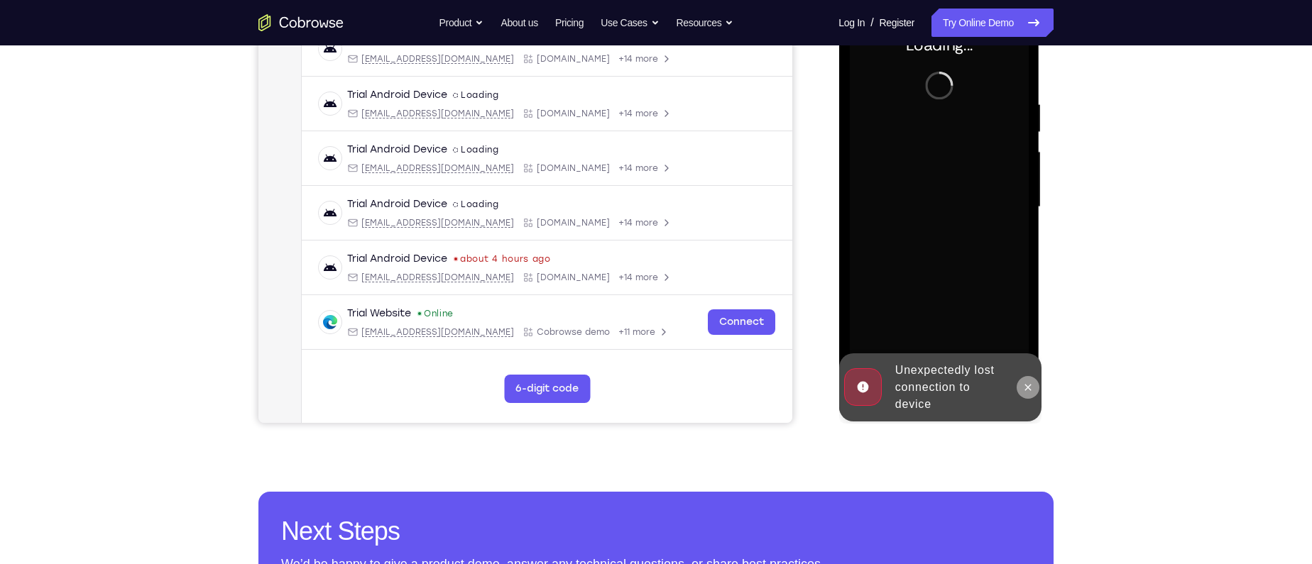
click at [1032, 385] on icon at bounding box center [1027, 387] width 11 height 11
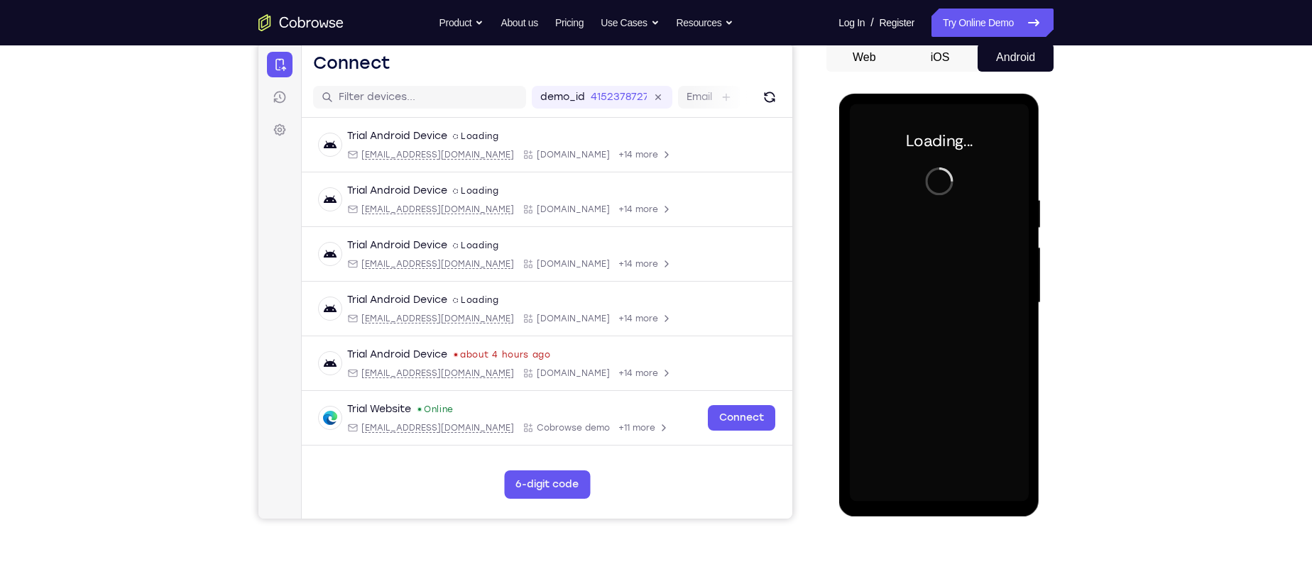
scroll to position [138, 0]
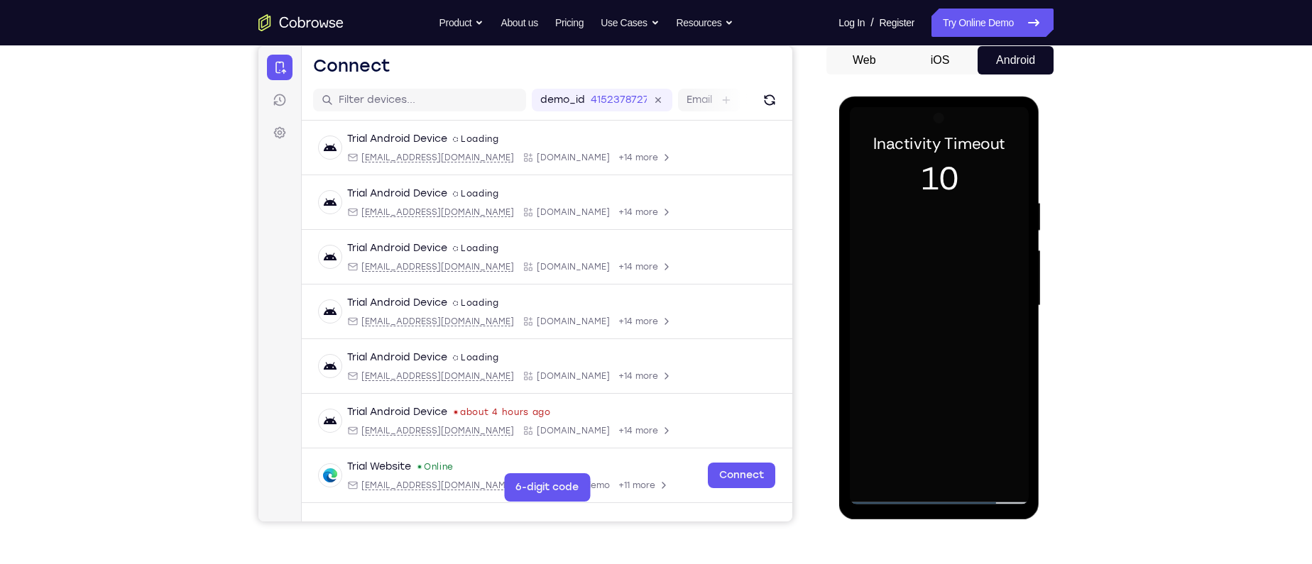
click at [876, 328] on div at bounding box center [938, 306] width 179 height 398
drag, startPoint x: 926, startPoint y: 491, endPoint x: 941, endPoint y: 493, distance: 15.0
drag, startPoint x: 102, startPoint y: 396, endPoint x: 1069, endPoint y: 525, distance: 975.4
click at [1069, 525] on div "Your Support Agent Your Customer Web iOS Android Next Steps We’d be happy to gi…" at bounding box center [656, 375] width 909 height 936
click at [1000, 439] on div at bounding box center [938, 306] width 179 height 398
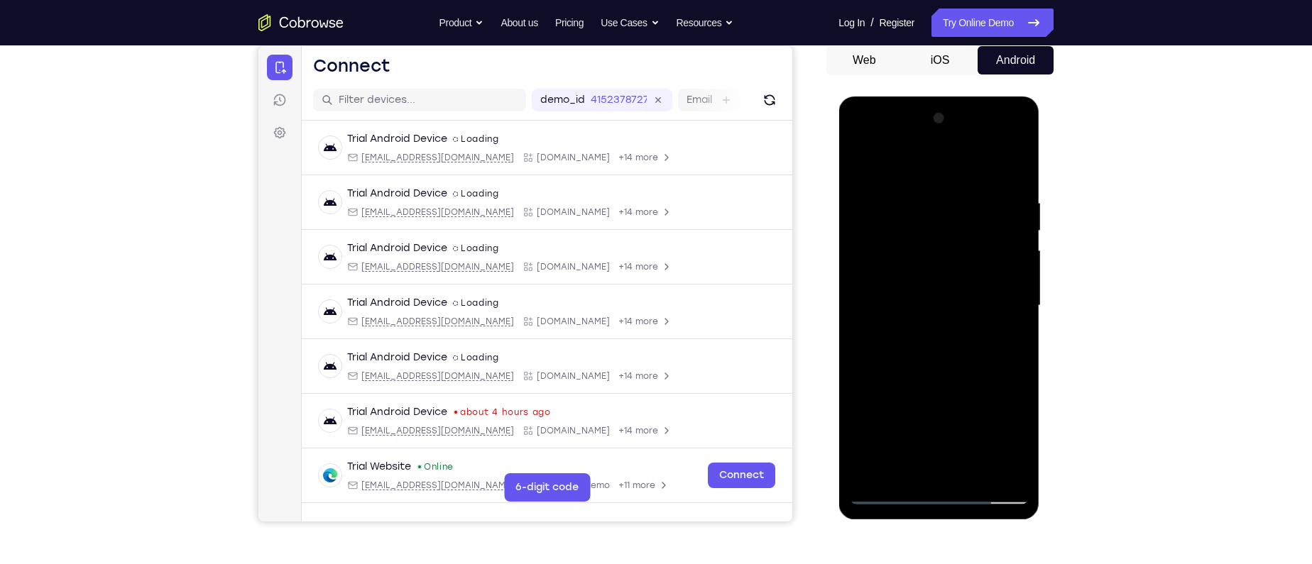
click at [920, 164] on div at bounding box center [938, 306] width 179 height 398
click at [1004, 302] on div at bounding box center [938, 306] width 179 height 398
click at [921, 332] on div at bounding box center [938, 306] width 179 height 398
click at [926, 285] on div at bounding box center [938, 306] width 179 height 398
click at [926, 281] on div at bounding box center [938, 306] width 179 height 398
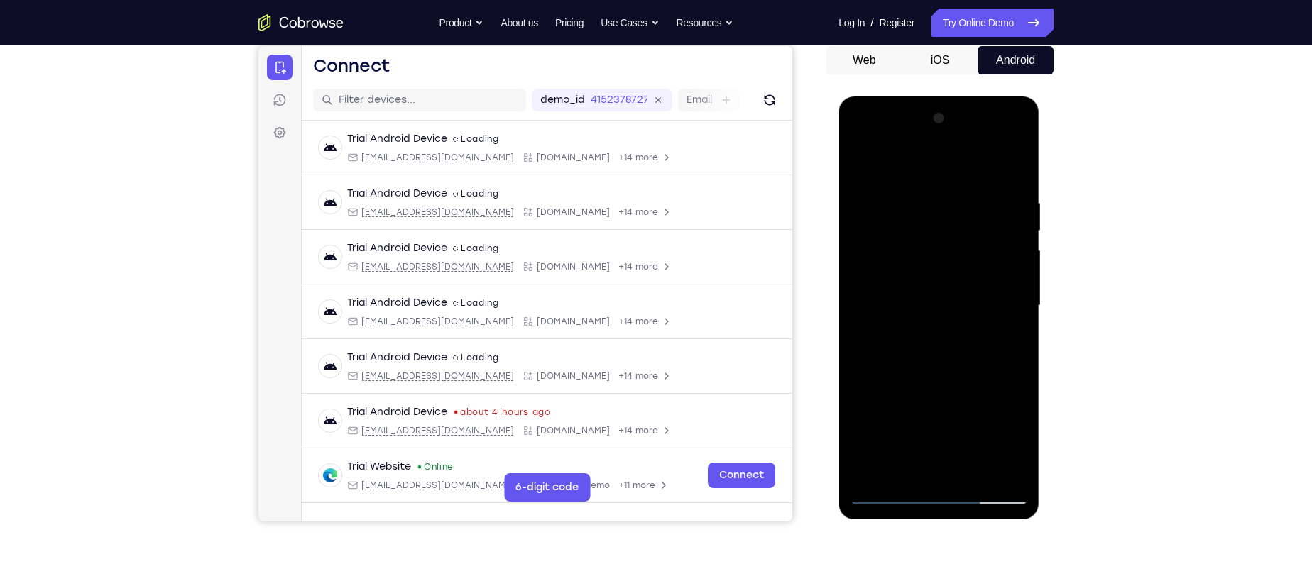
click at [921, 304] on div at bounding box center [938, 306] width 179 height 398
click at [947, 354] on div at bounding box center [938, 306] width 179 height 398
click at [953, 363] on div at bounding box center [938, 306] width 179 height 398
click at [947, 377] on div at bounding box center [938, 306] width 179 height 398
click at [978, 482] on div at bounding box center [938, 306] width 179 height 398
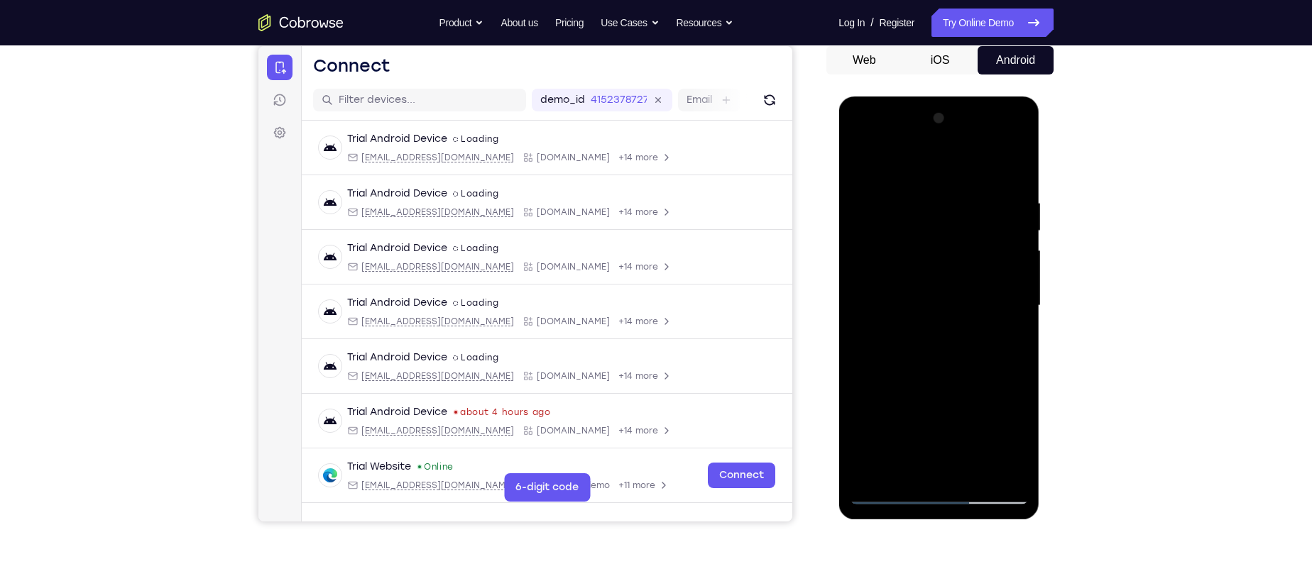
click at [943, 379] on div at bounding box center [938, 306] width 179 height 398
click at [906, 307] on div at bounding box center [938, 306] width 179 height 398
click at [908, 426] on div at bounding box center [938, 306] width 179 height 398
click at [917, 425] on div at bounding box center [938, 306] width 179 height 398
click at [912, 322] on div at bounding box center [938, 306] width 179 height 398
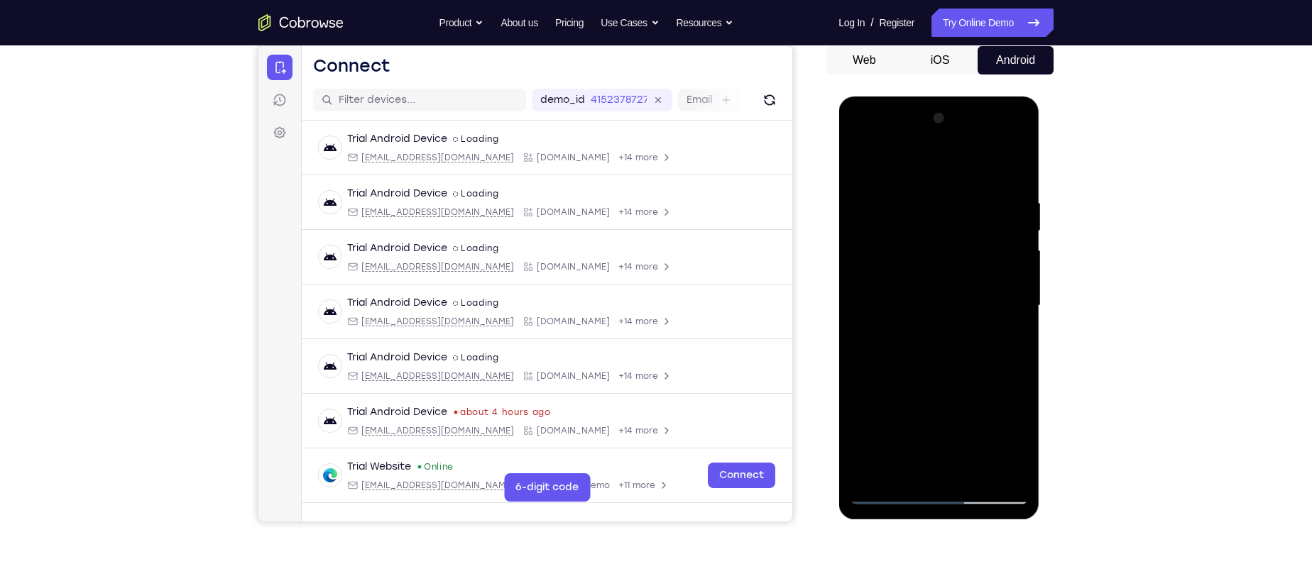
click at [906, 471] on div at bounding box center [938, 306] width 179 height 398
click at [961, 366] on div at bounding box center [938, 306] width 179 height 398
click at [904, 201] on div at bounding box center [938, 306] width 179 height 398
click at [948, 465] on div at bounding box center [938, 306] width 179 height 398
drag, startPoint x: 922, startPoint y: 437, endPoint x: 899, endPoint y: 242, distance: 196.5
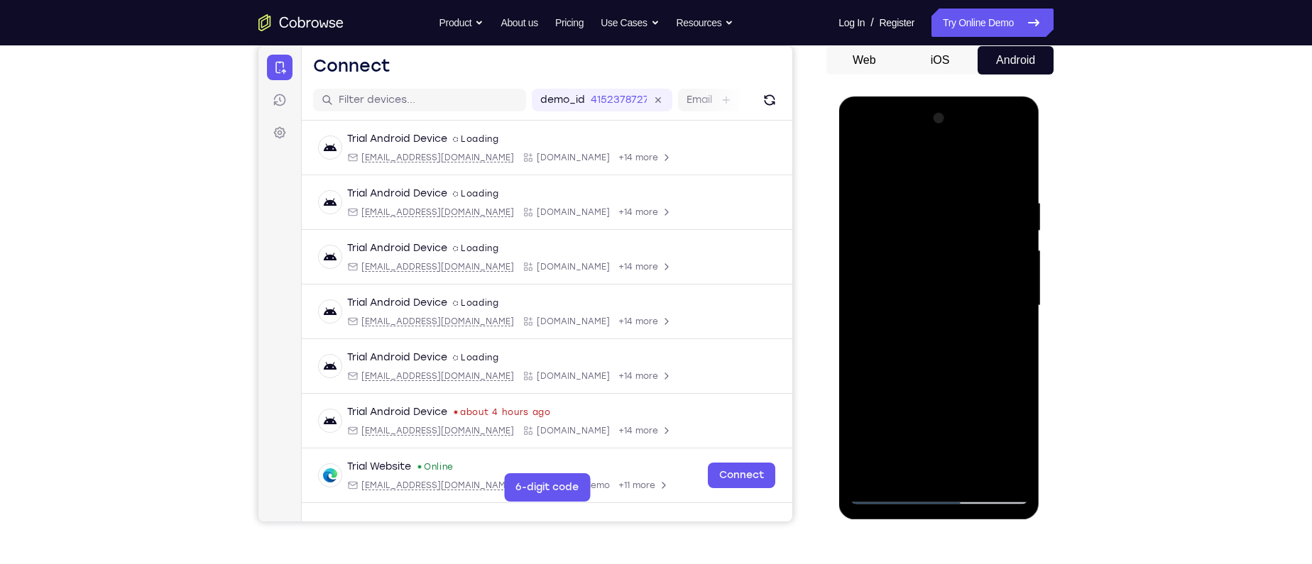
click at [899, 242] on div at bounding box center [938, 306] width 179 height 398
drag, startPoint x: 898, startPoint y: 410, endPoint x: 889, endPoint y: 243, distance: 167.0
click at [889, 243] on div at bounding box center [938, 306] width 179 height 398
drag, startPoint x: 908, startPoint y: 410, endPoint x: 906, endPoint y: 234, distance: 176.1
click at [906, 234] on div at bounding box center [938, 306] width 179 height 398
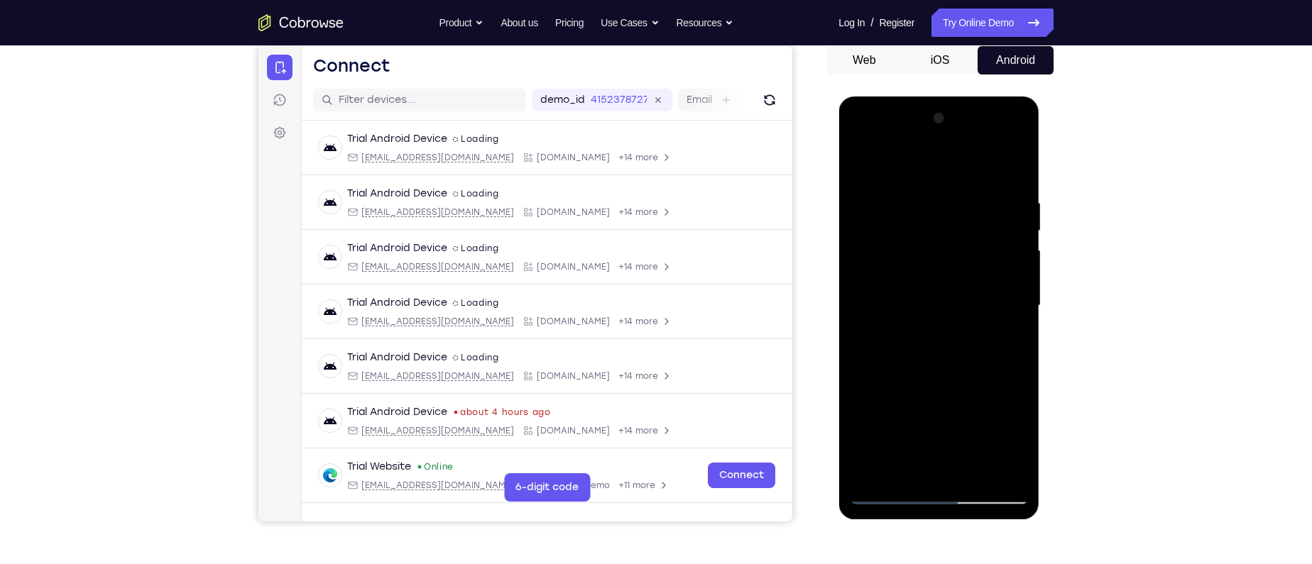
drag, startPoint x: 913, startPoint y: 381, endPoint x: 916, endPoint y: 231, distance: 149.1
click at [916, 231] on div at bounding box center [938, 306] width 179 height 398
click at [885, 385] on div at bounding box center [938, 306] width 179 height 398
click at [891, 292] on div at bounding box center [938, 306] width 179 height 398
click at [1007, 468] on div at bounding box center [938, 306] width 179 height 398
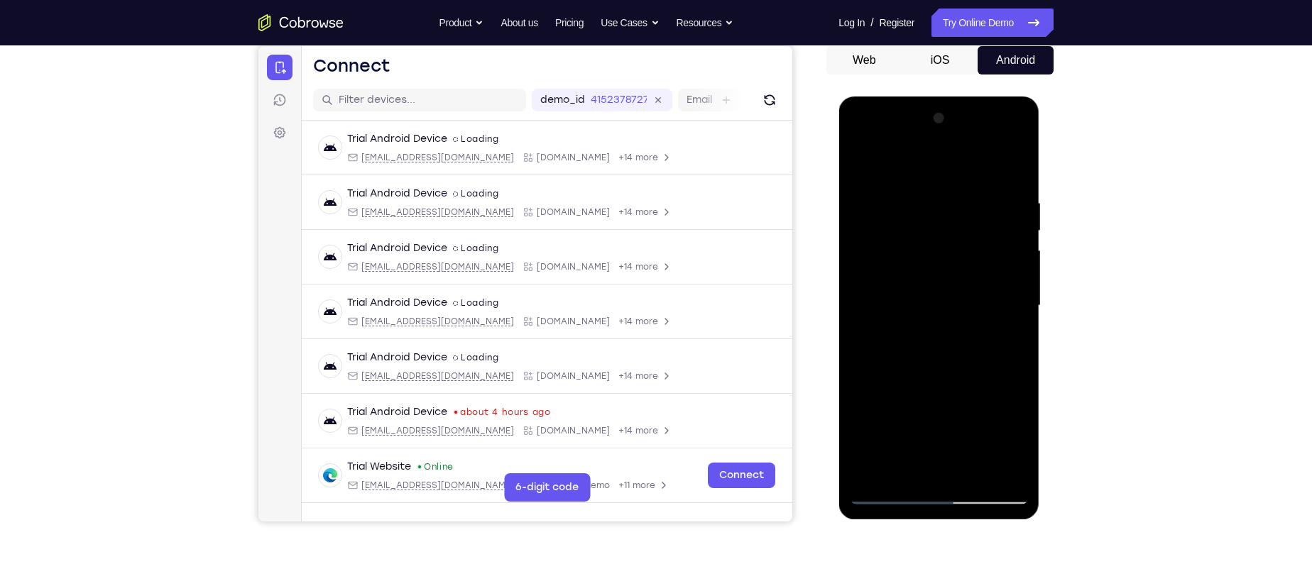
click at [885, 496] on div at bounding box center [938, 306] width 179 height 398
click at [904, 473] on div at bounding box center [938, 306] width 179 height 398
click at [934, 419] on div at bounding box center [938, 306] width 179 height 398
click at [922, 414] on div at bounding box center [938, 306] width 179 height 398
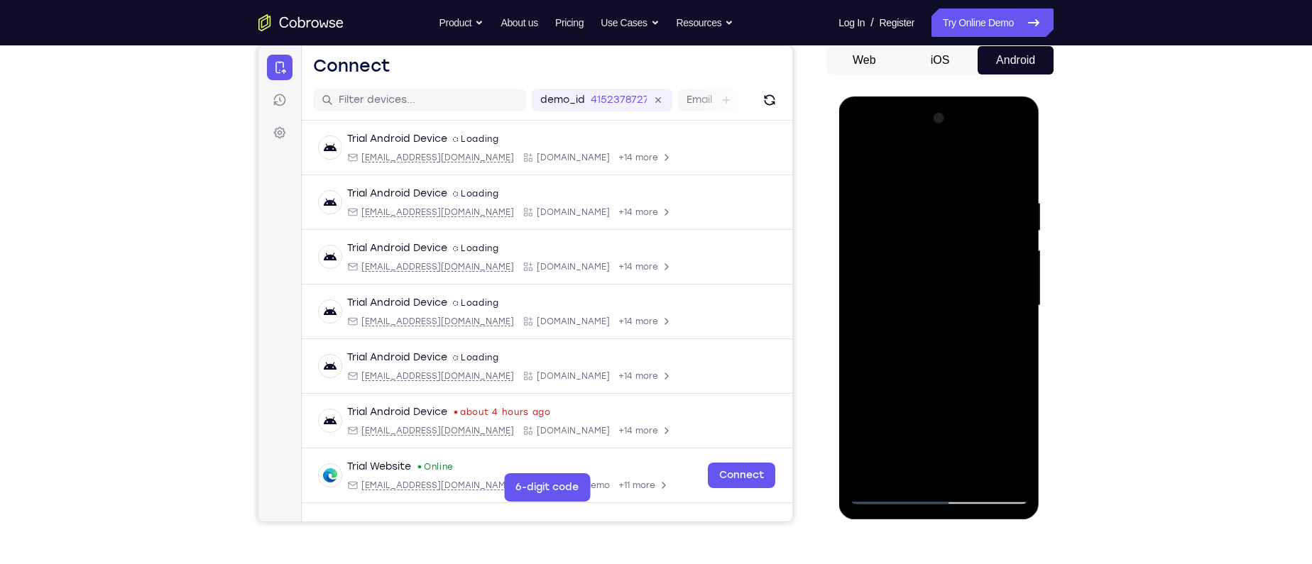
click at [936, 414] on div at bounding box center [938, 306] width 179 height 398
click at [907, 442] on div at bounding box center [938, 306] width 179 height 398
click at [906, 417] on div at bounding box center [938, 306] width 179 height 398
click at [953, 397] on div at bounding box center [938, 306] width 179 height 398
click at [932, 468] on div at bounding box center [938, 306] width 179 height 398
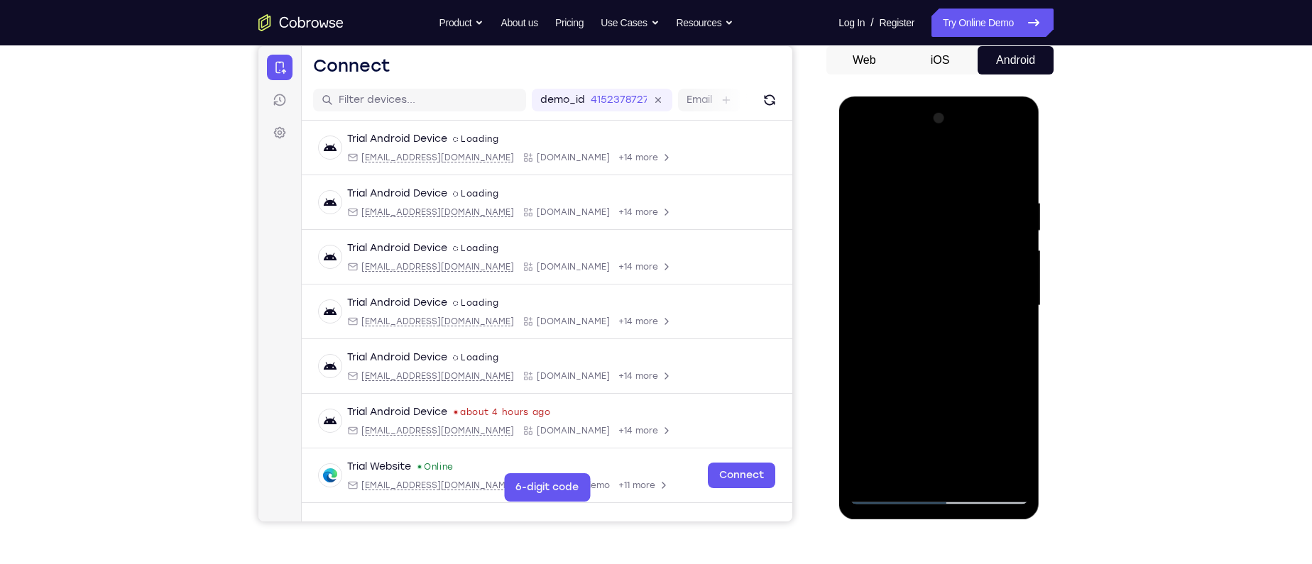
click at [941, 415] on div at bounding box center [938, 306] width 179 height 398
click at [968, 421] on div at bounding box center [938, 306] width 179 height 398
click at [865, 416] on div at bounding box center [938, 306] width 179 height 398
click at [935, 413] on div at bounding box center [938, 306] width 179 height 398
click at [929, 414] on div at bounding box center [938, 306] width 179 height 398
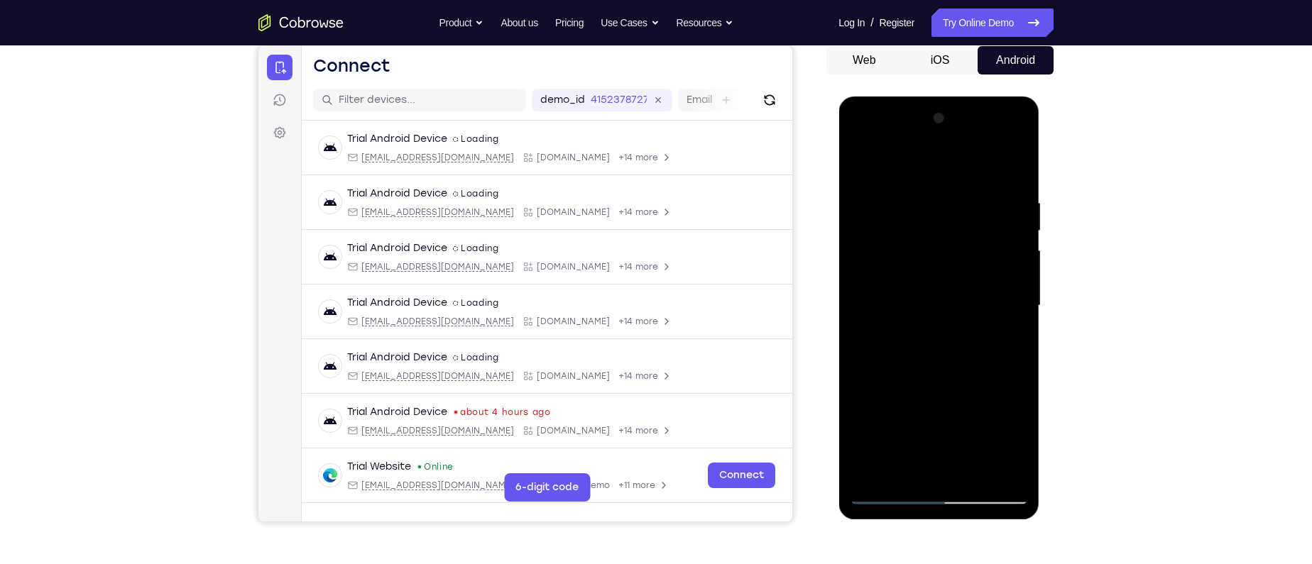
click at [927, 415] on div at bounding box center [938, 306] width 179 height 398
click at [970, 388] on div at bounding box center [938, 306] width 179 height 398
click at [1006, 339] on div at bounding box center [938, 306] width 179 height 398
click at [885, 493] on div at bounding box center [938, 306] width 179 height 398
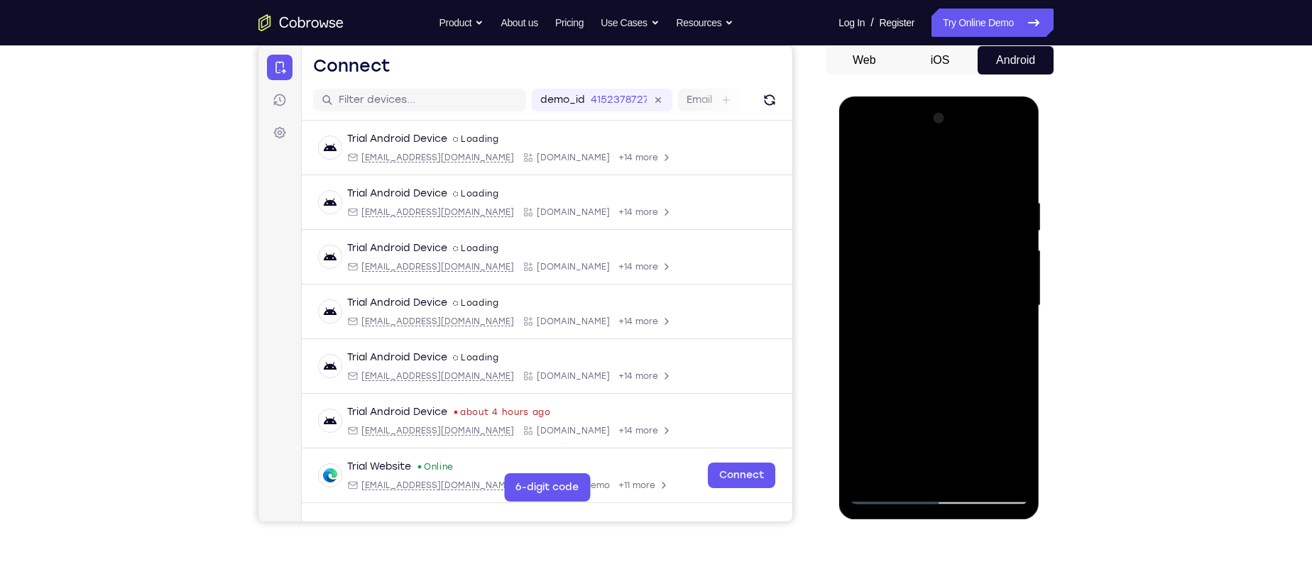
click at [905, 327] on div at bounding box center [938, 306] width 179 height 398
click at [884, 493] on div at bounding box center [938, 306] width 179 height 398
click at [885, 499] on div at bounding box center [938, 306] width 179 height 398
drag, startPoint x: 875, startPoint y: 170, endPoint x: 1073, endPoint y: 169, distance: 198.1
click at [1041, 169] on html "Online web based iOS Simulators and Android Emulators. Run iPhone, iPad, Mobile…" at bounding box center [939, 310] width 202 height 426
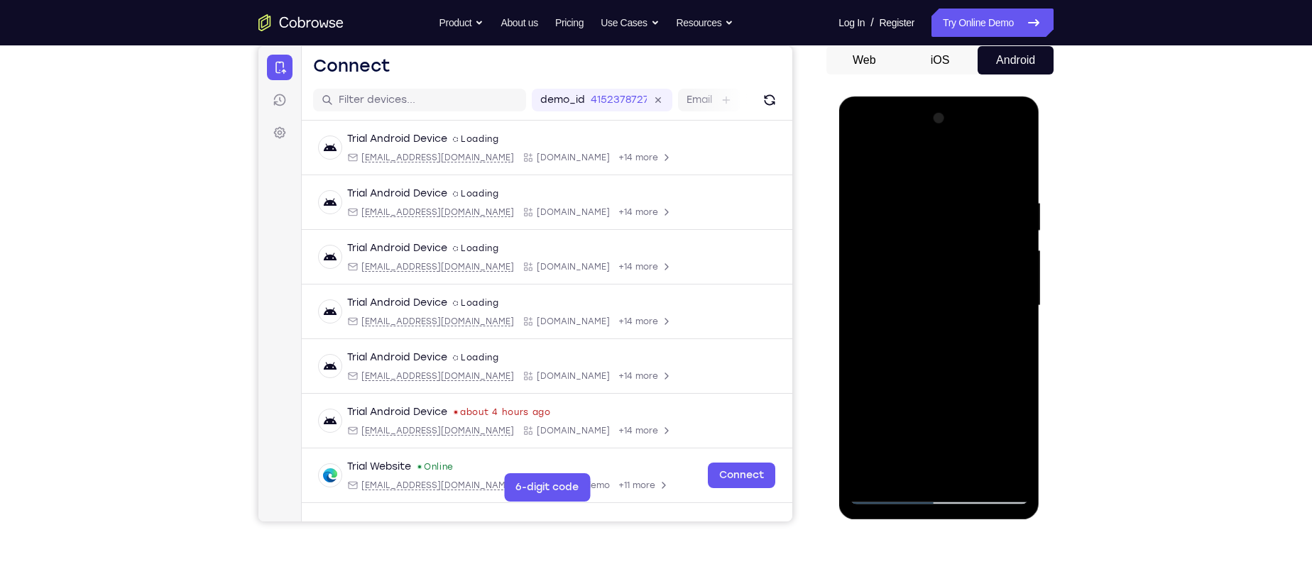
click at [911, 473] on div at bounding box center [938, 306] width 179 height 398
click at [912, 159] on div at bounding box center [938, 306] width 179 height 398
click at [903, 201] on div at bounding box center [938, 306] width 179 height 398
click at [992, 352] on div at bounding box center [938, 306] width 179 height 398
drag, startPoint x: 942, startPoint y: 360, endPoint x: 950, endPoint y: 243, distance: 117.4
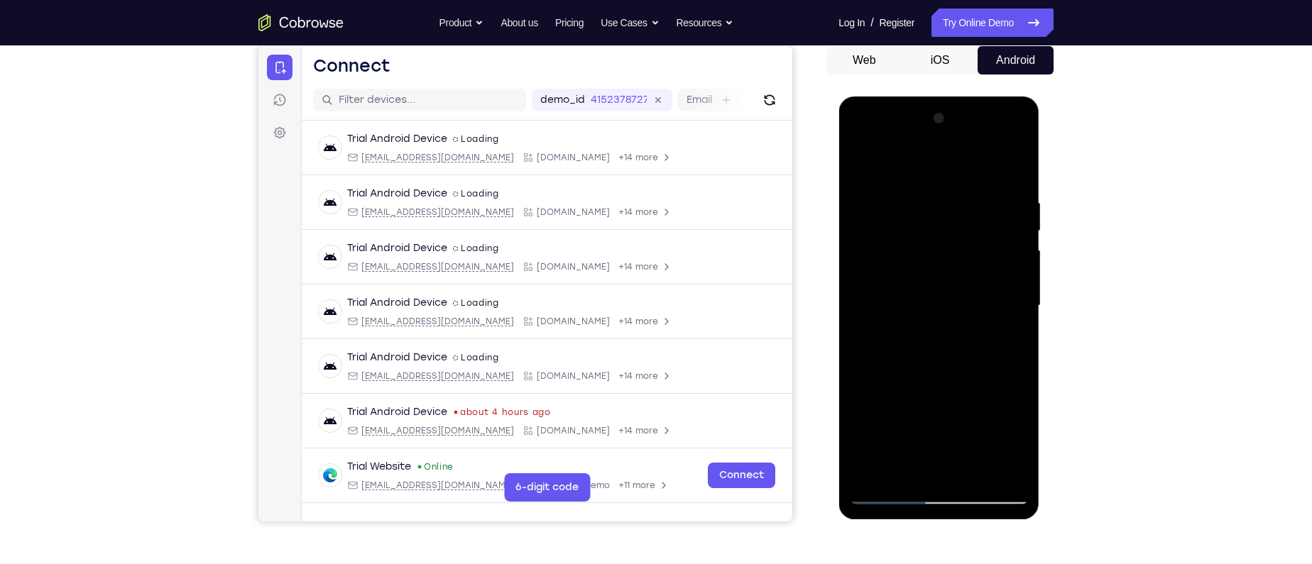
click at [950, 243] on div at bounding box center [938, 306] width 179 height 398
drag, startPoint x: 941, startPoint y: 346, endPoint x: 948, endPoint y: 245, distance: 101.8
click at [948, 245] on div at bounding box center [938, 306] width 179 height 398
drag, startPoint x: 946, startPoint y: 365, endPoint x: 945, endPoint y: 251, distance: 114.3
click at [945, 251] on div at bounding box center [938, 306] width 179 height 398
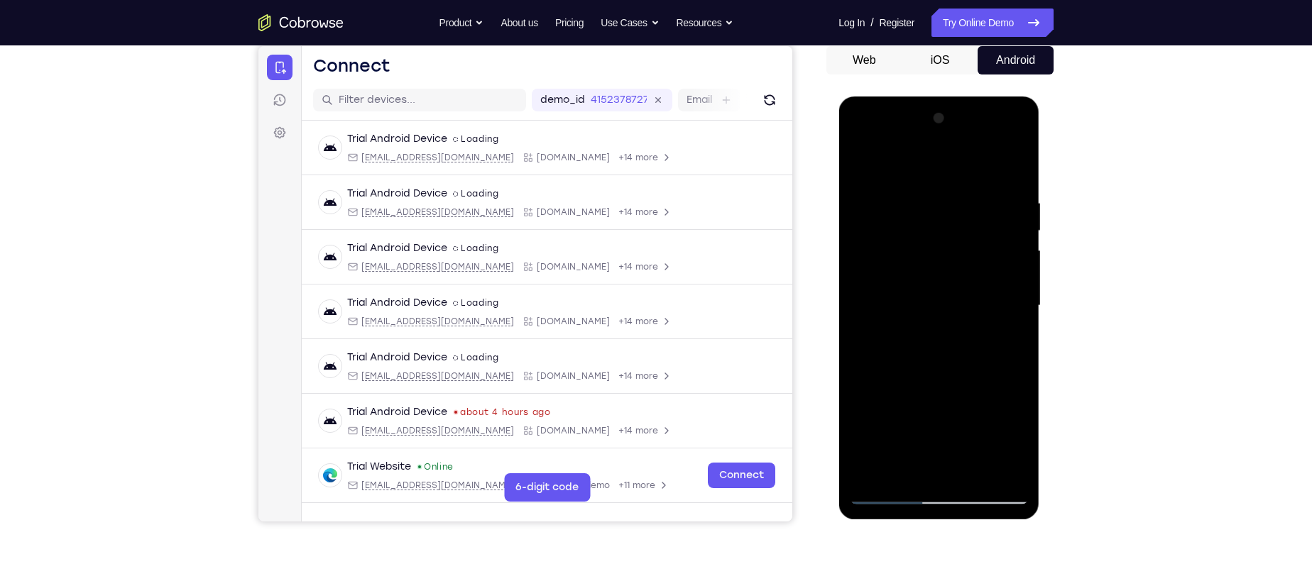
drag, startPoint x: 965, startPoint y: 376, endPoint x: 960, endPoint y: 256, distance: 119.3
click at [960, 256] on div at bounding box center [938, 306] width 179 height 398
drag, startPoint x: 948, startPoint y: 378, endPoint x: 947, endPoint y: 287, distance: 91.6
click at [947, 287] on div at bounding box center [938, 306] width 179 height 398
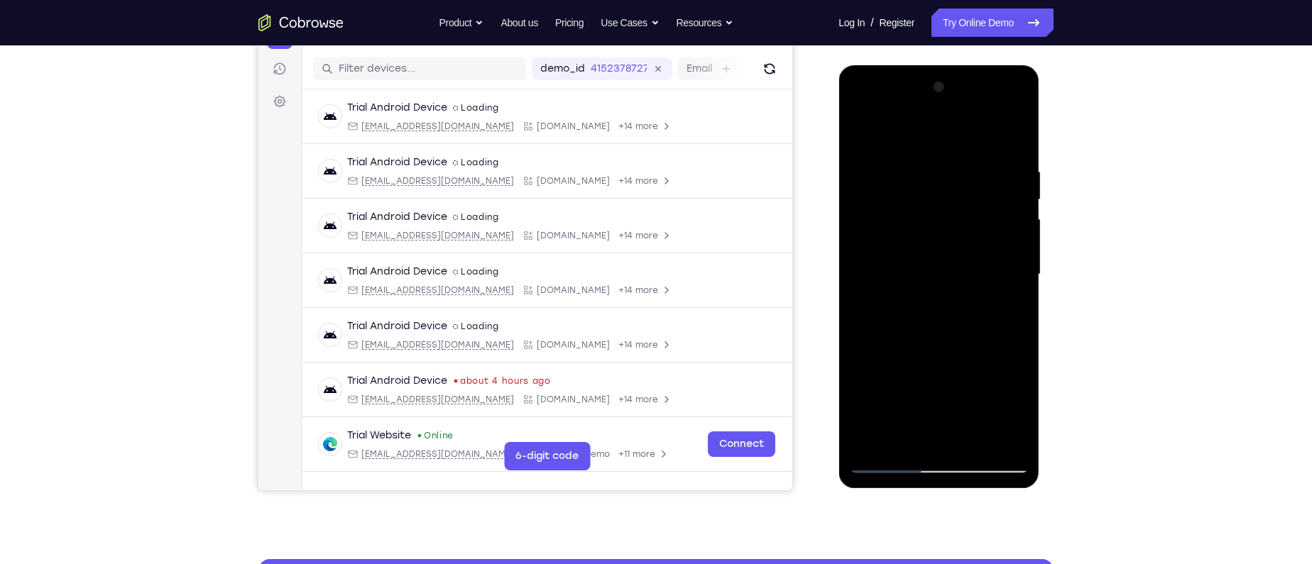
scroll to position [170, 0]
drag, startPoint x: 947, startPoint y: 400, endPoint x: 941, endPoint y: 293, distance: 107.4
click at [941, 293] on div at bounding box center [938, 274] width 179 height 398
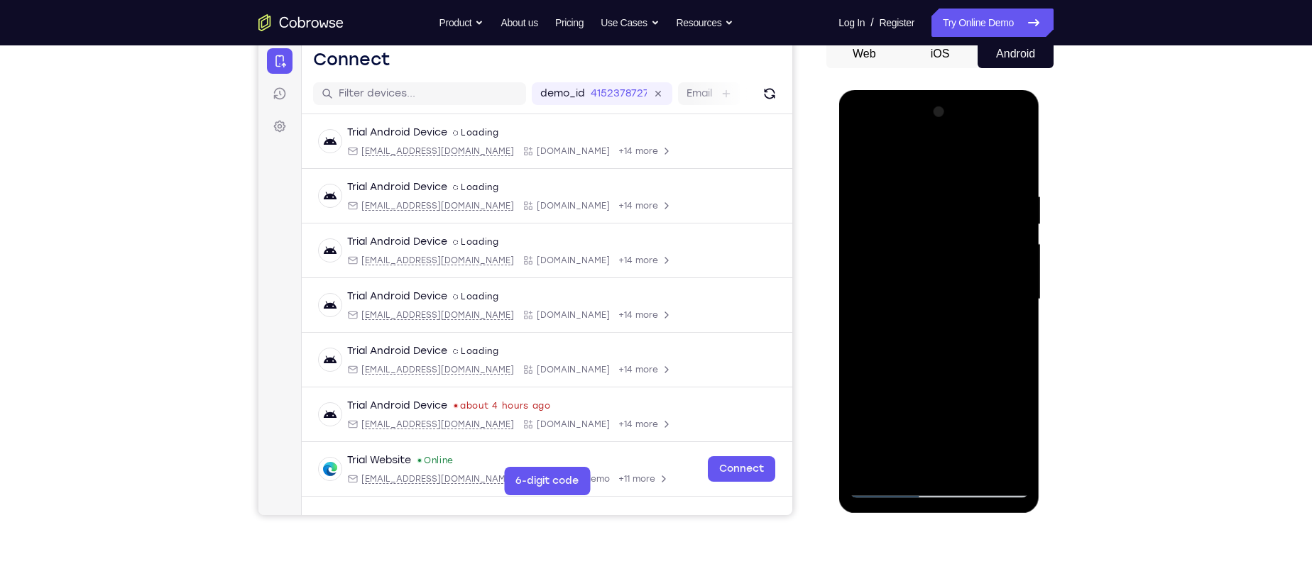
drag, startPoint x: 951, startPoint y: 372, endPoint x: 955, endPoint y: 274, distance: 98.1
click at [954, 278] on div at bounding box center [938, 300] width 179 height 398
drag, startPoint x: 956, startPoint y: 363, endPoint x: 956, endPoint y: 202, distance: 161.1
click at [956, 202] on div at bounding box center [938, 300] width 179 height 398
drag, startPoint x: 956, startPoint y: 344, endPoint x: 945, endPoint y: 205, distance: 138.8
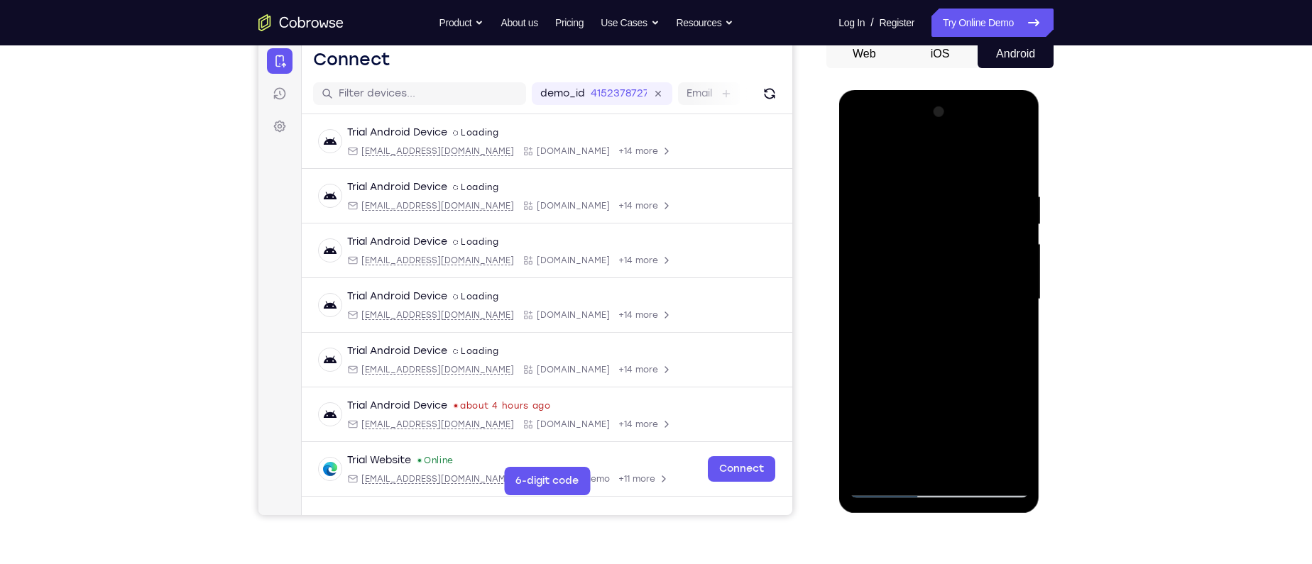
click at [945, 205] on div at bounding box center [938, 300] width 179 height 398
drag, startPoint x: 958, startPoint y: 427, endPoint x: 962, endPoint y: 316, distance: 111.5
click at [962, 316] on div at bounding box center [938, 300] width 179 height 398
drag, startPoint x: 948, startPoint y: 396, endPoint x: 951, endPoint y: 251, distance: 145.5
click at [951, 251] on div at bounding box center [938, 300] width 179 height 398
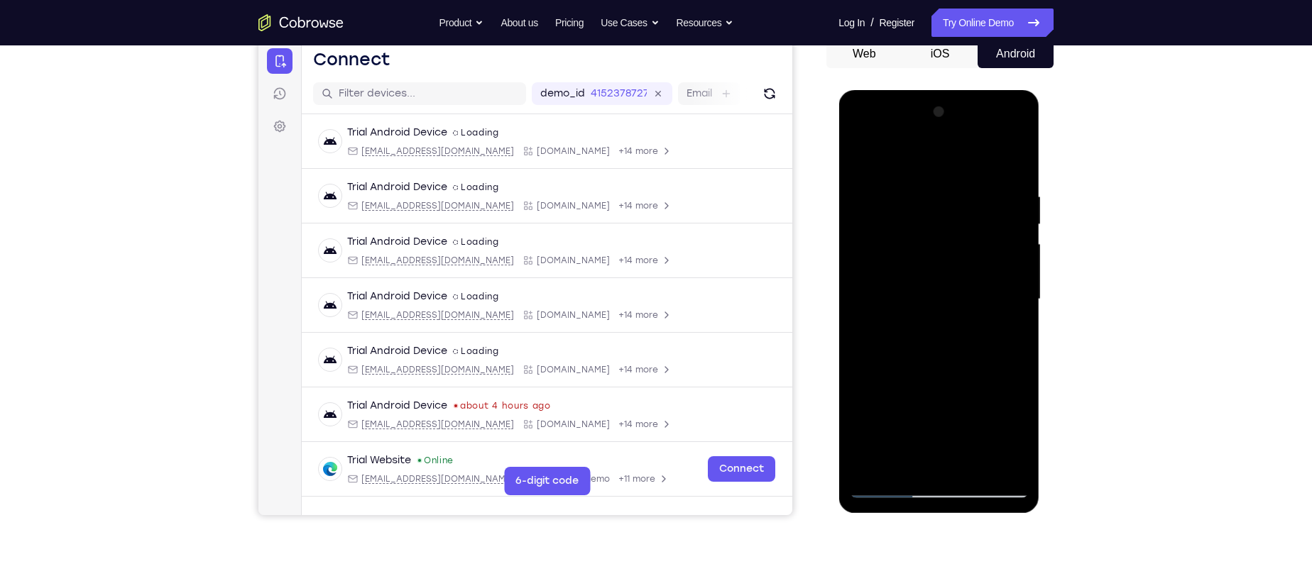
click at [951, 251] on div at bounding box center [938, 300] width 179 height 398
drag, startPoint x: 951, startPoint y: 377, endPoint x: 943, endPoint y: 268, distance: 109.7
click at [943, 268] on div at bounding box center [938, 300] width 179 height 398
drag, startPoint x: 950, startPoint y: 366, endPoint x: 951, endPoint y: 261, distance: 104.4
click at [951, 261] on div at bounding box center [938, 300] width 179 height 398
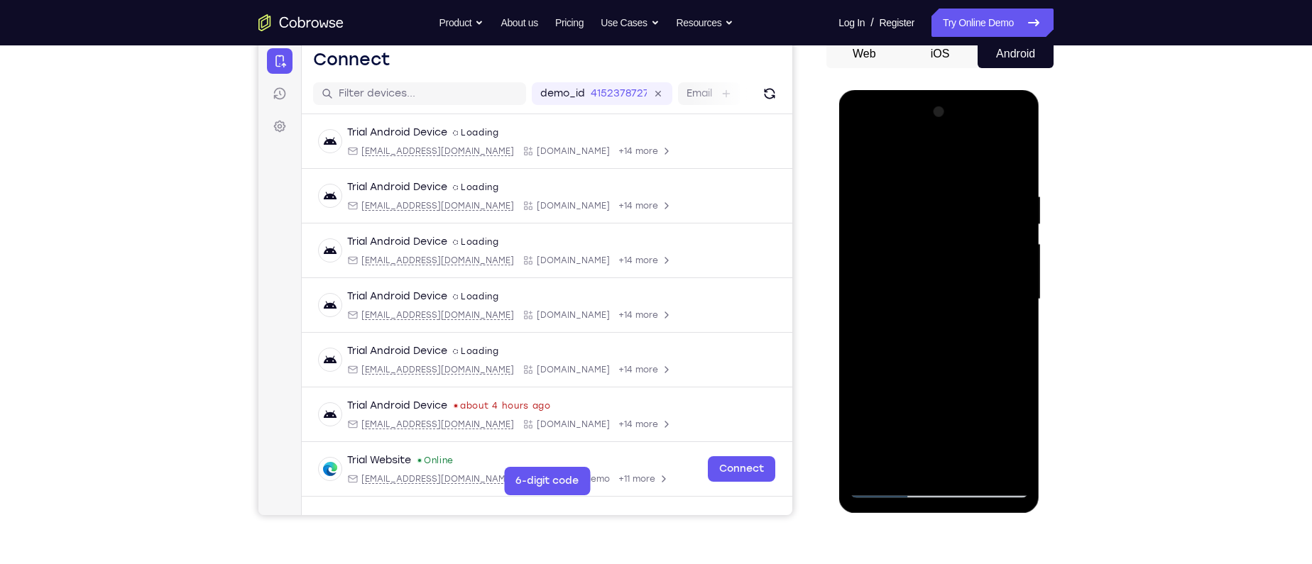
drag, startPoint x: 946, startPoint y: 388, endPoint x: 936, endPoint y: 251, distance: 138.1
click at [936, 251] on div at bounding box center [938, 300] width 179 height 398
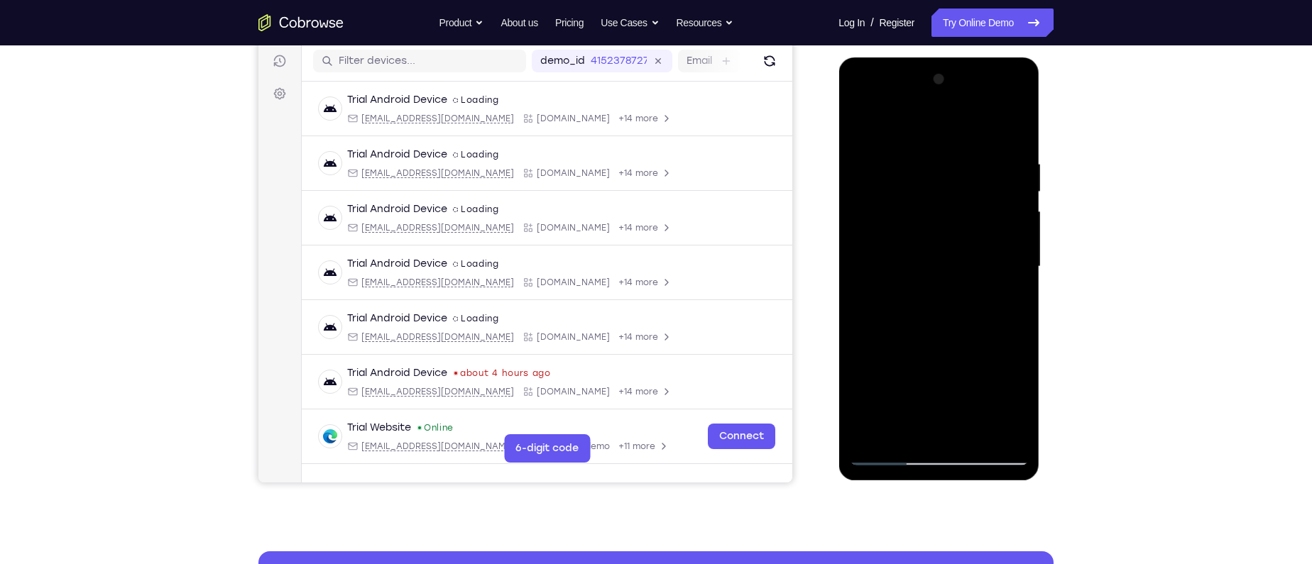
scroll to position [178, 0]
click at [888, 289] on div at bounding box center [938, 266] width 179 height 398
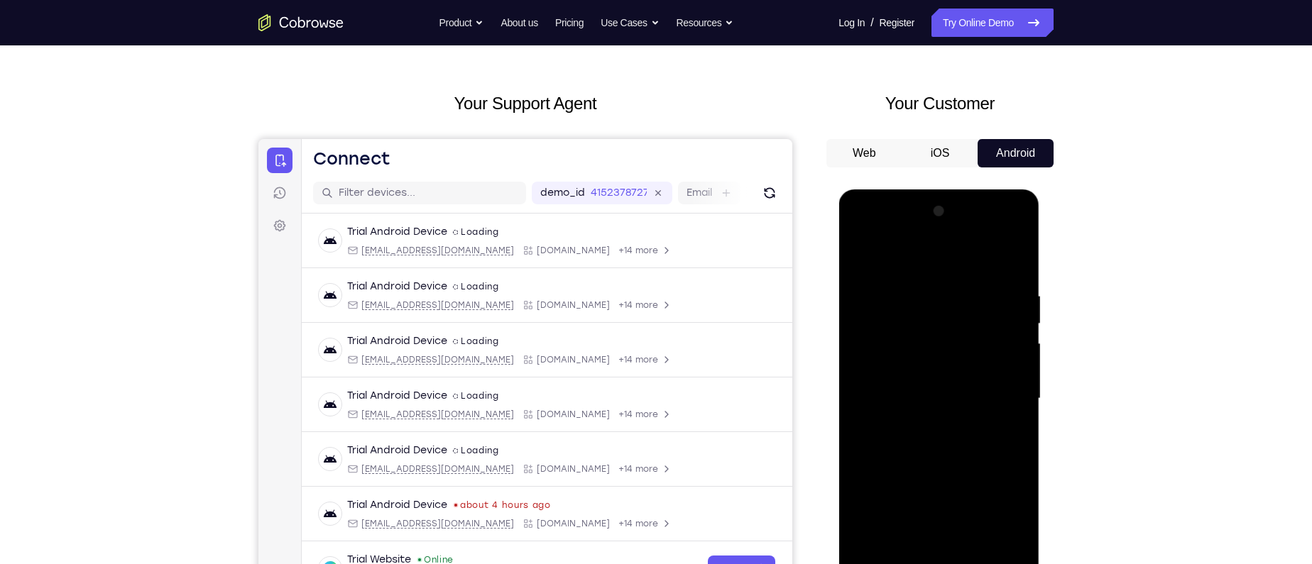
scroll to position [43, 0]
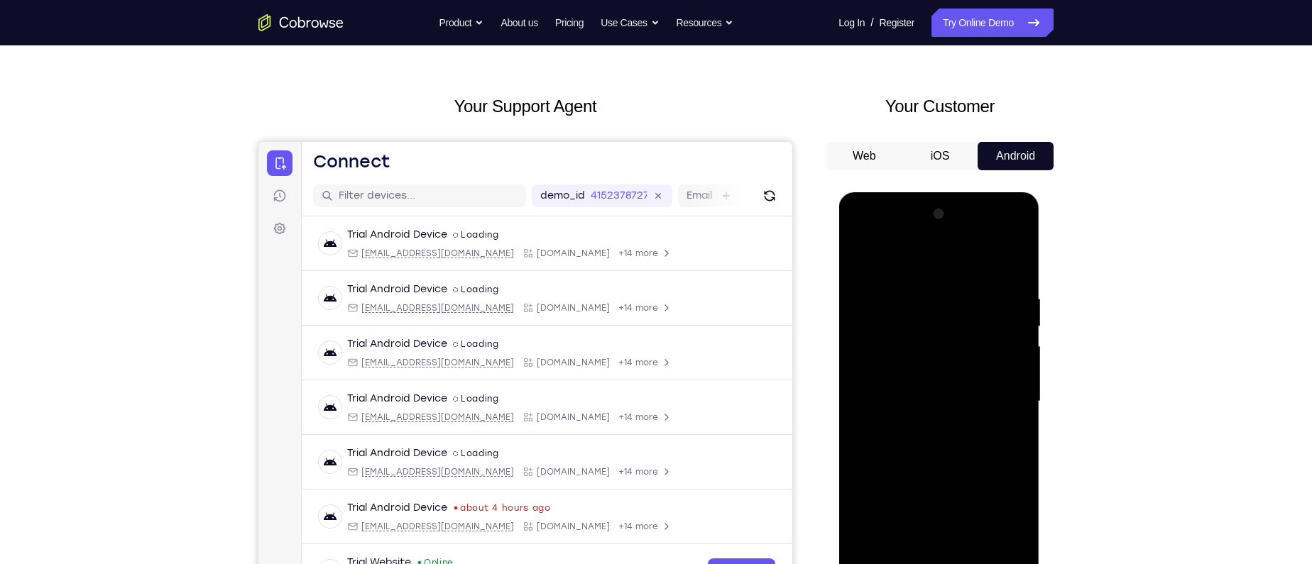
drag, startPoint x: 945, startPoint y: 295, endPoint x: 931, endPoint y: 368, distance: 75.1
click at [931, 368] on div at bounding box center [938, 402] width 179 height 398
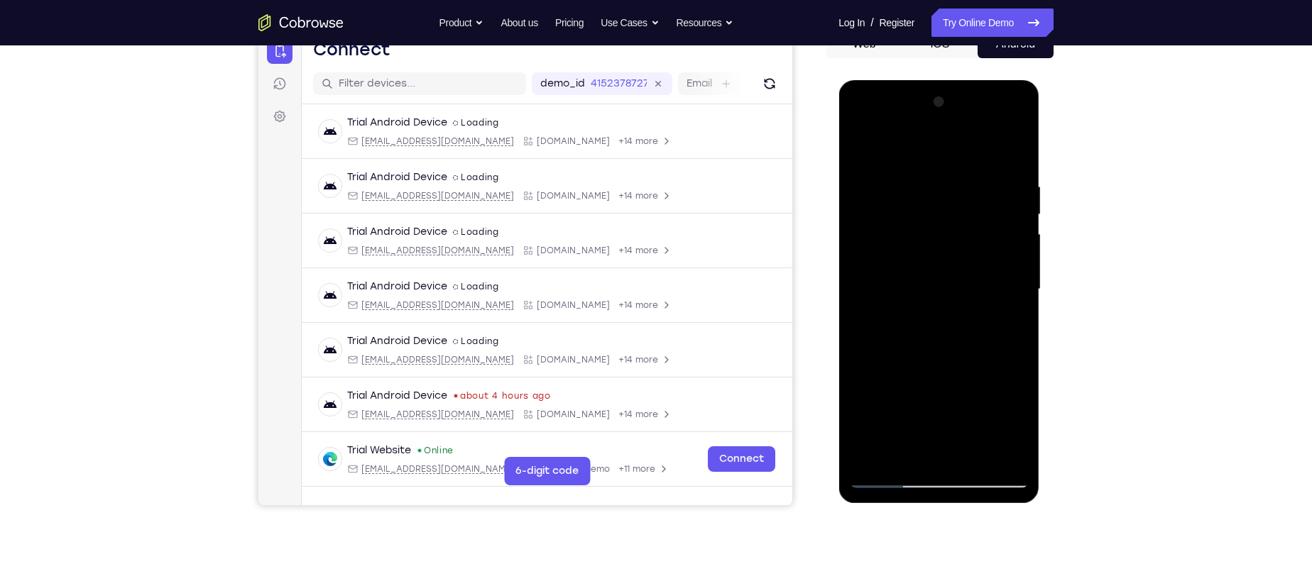
scroll to position [216, 0]
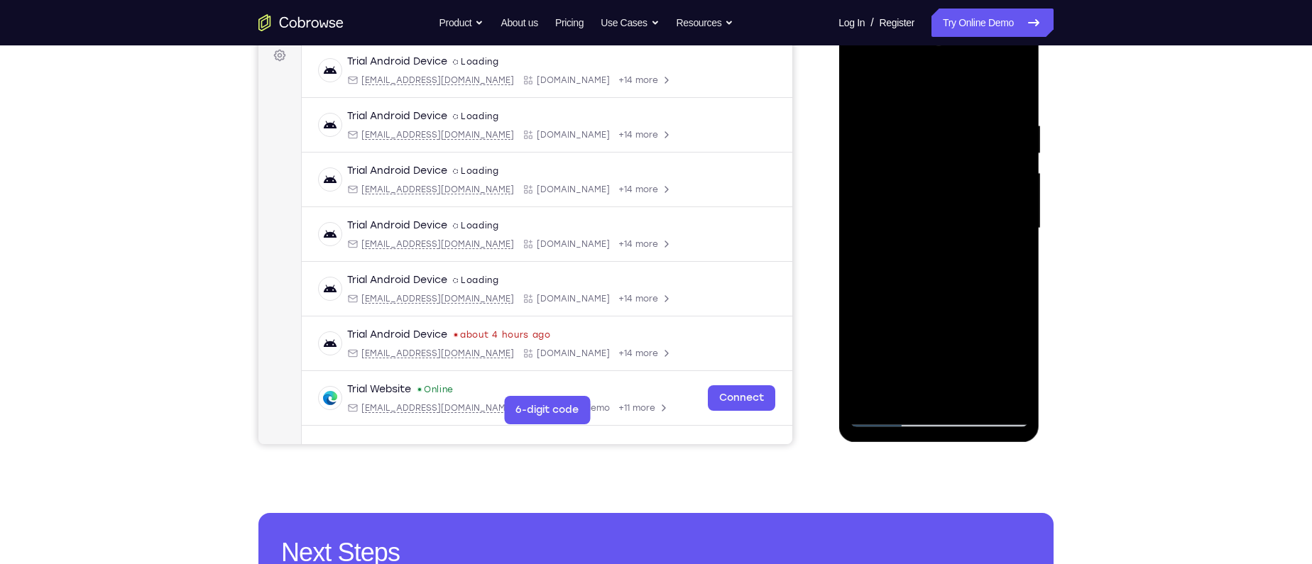
click at [875, 394] on div at bounding box center [938, 229] width 179 height 398
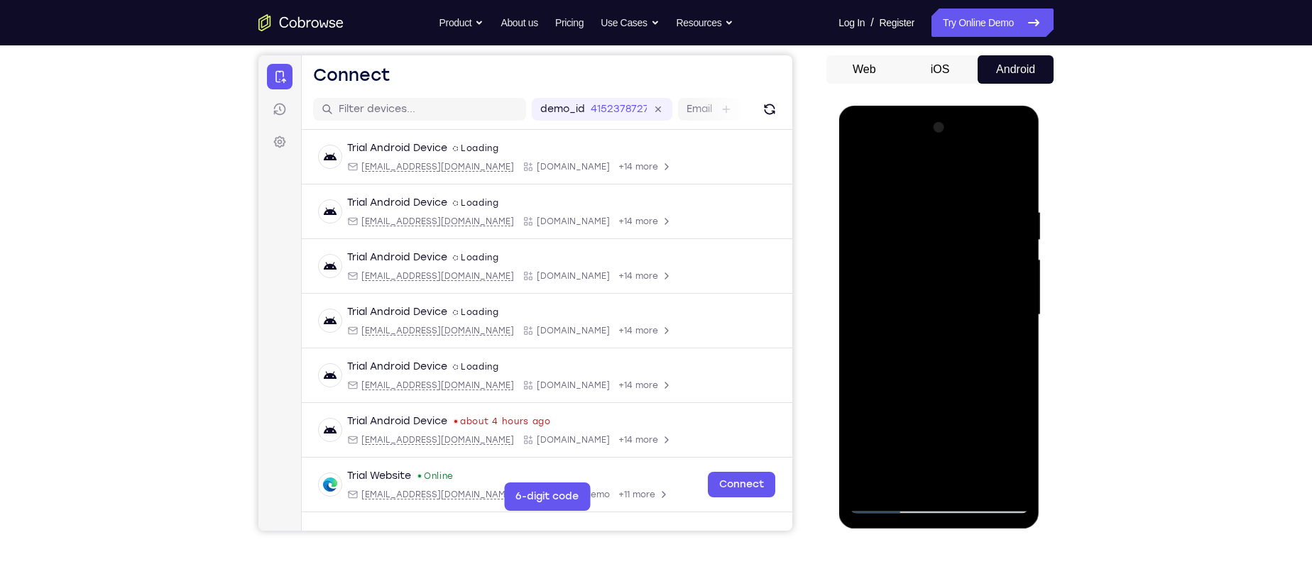
scroll to position [146, 0]
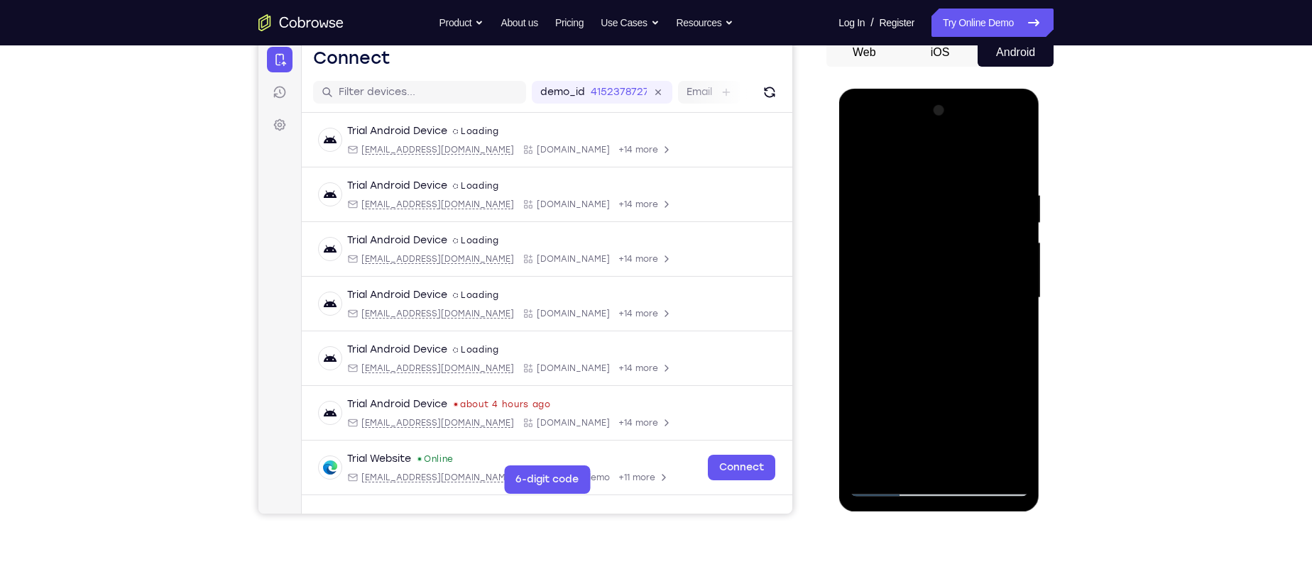
click at [917, 189] on div at bounding box center [938, 298] width 179 height 398
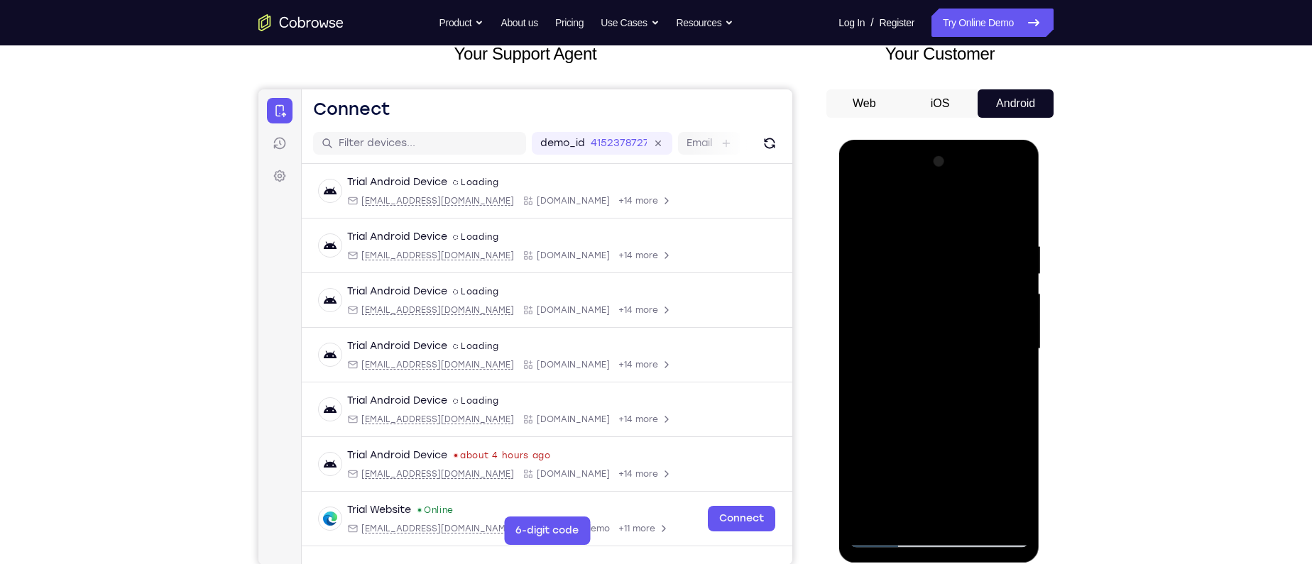
scroll to position [94, 0]
click at [1009, 300] on div at bounding box center [938, 350] width 179 height 398
click at [899, 540] on div at bounding box center [938, 350] width 179 height 398
click at [983, 508] on div at bounding box center [938, 350] width 179 height 398
click at [892, 344] on div at bounding box center [938, 350] width 179 height 398
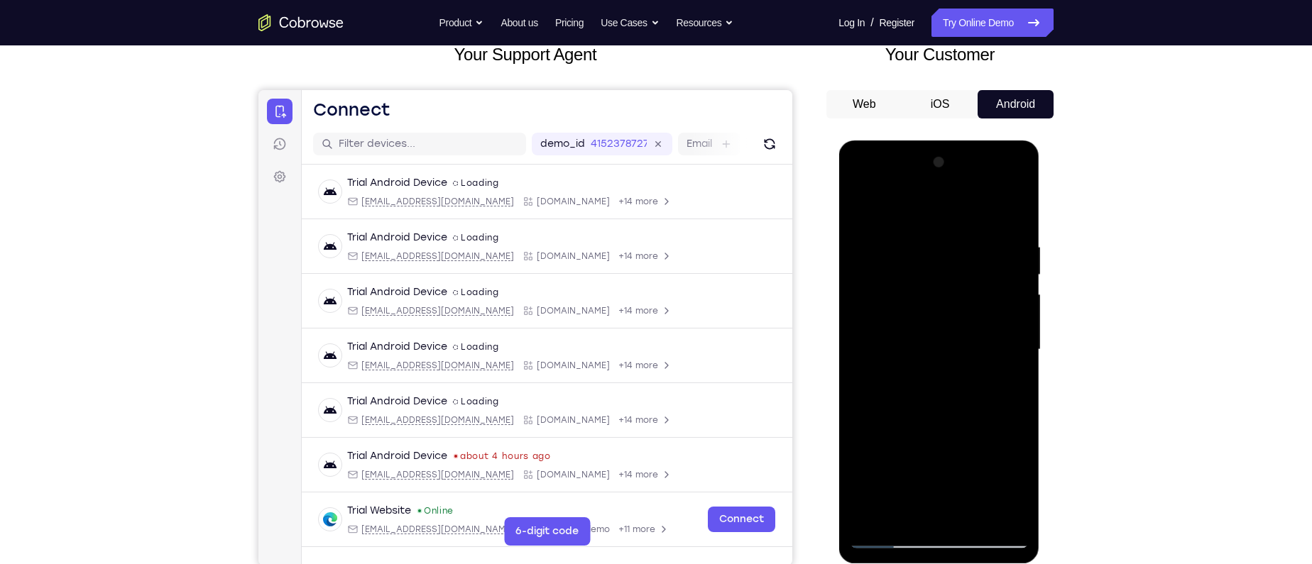
click at [931, 513] on div at bounding box center [938, 350] width 179 height 398
click at [907, 488] on div at bounding box center [938, 350] width 179 height 398
click at [972, 462] on div at bounding box center [938, 350] width 179 height 398
click at [894, 466] on div at bounding box center [938, 350] width 179 height 398
click at [963, 463] on div at bounding box center [938, 350] width 179 height 398
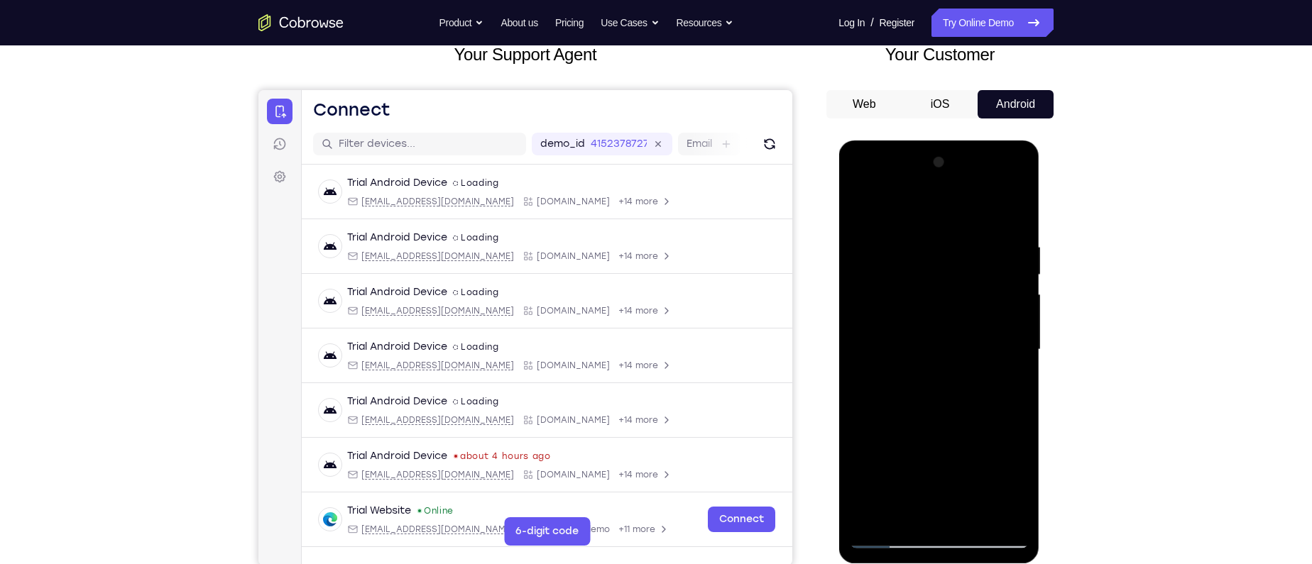
click at [1023, 481] on div at bounding box center [938, 350] width 179 height 398
click at [960, 463] on div at bounding box center [938, 350] width 179 height 398
click at [942, 511] on div at bounding box center [938, 350] width 179 height 398
click at [955, 433] on div at bounding box center [938, 350] width 179 height 398
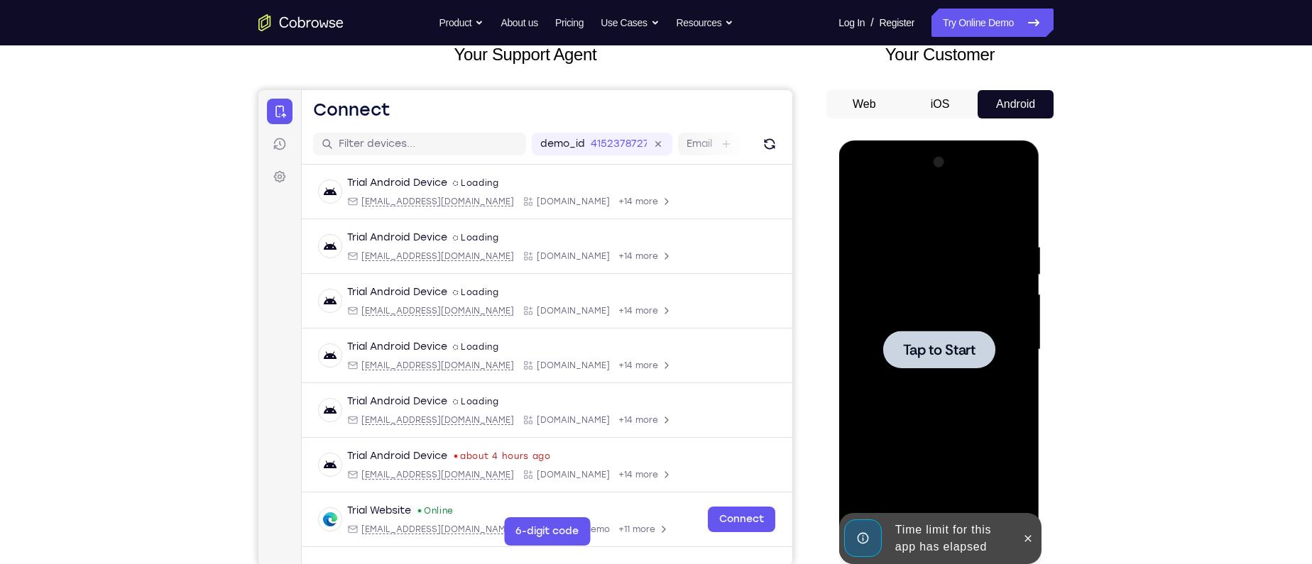
click at [924, 456] on div at bounding box center [938, 350] width 179 height 398
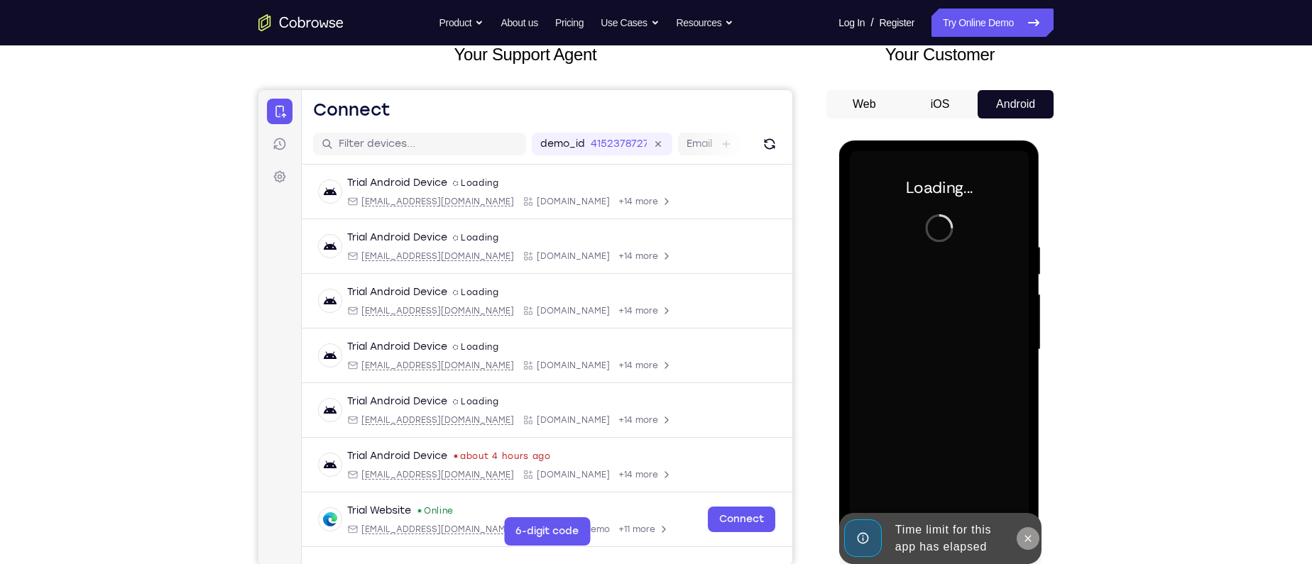
click at [1018, 538] on button at bounding box center [1027, 538] width 23 height 23
